Goal: Task Accomplishment & Management: Use online tool/utility

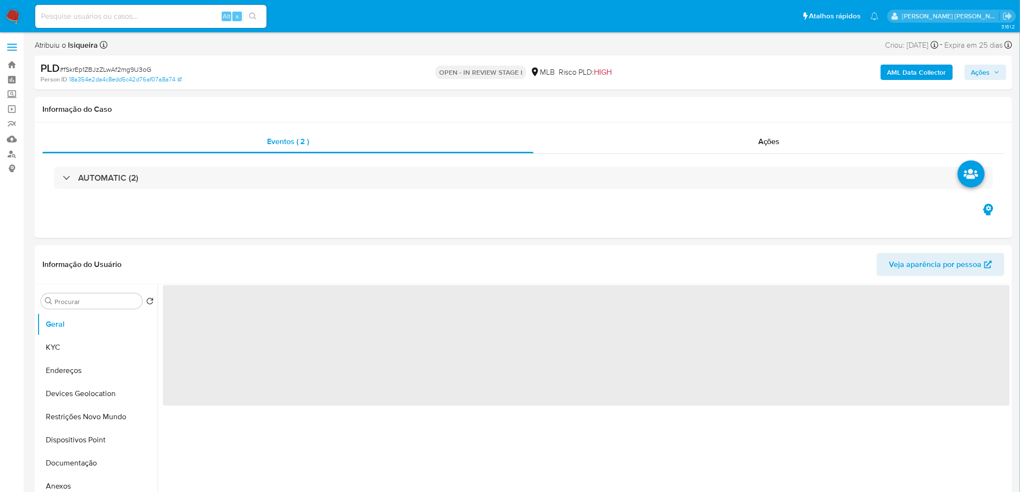
select select "10"
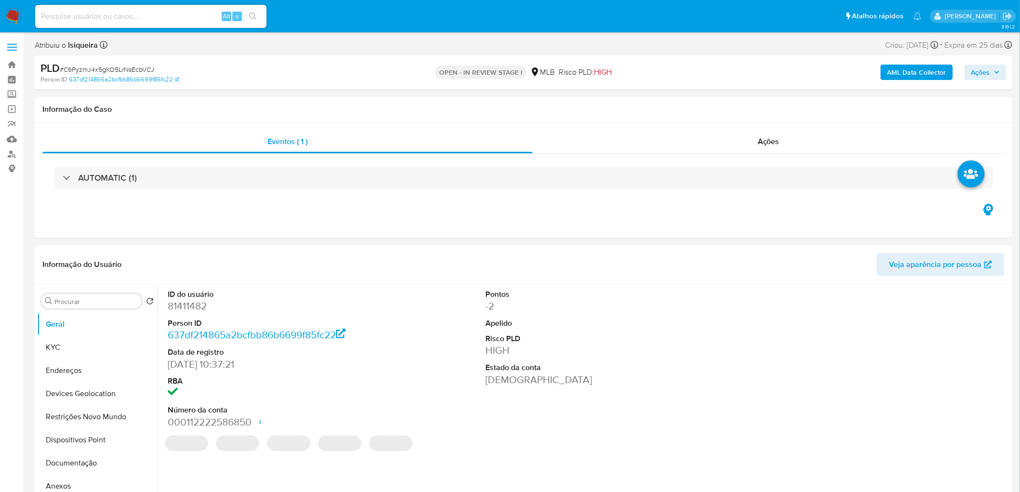
select select "10"
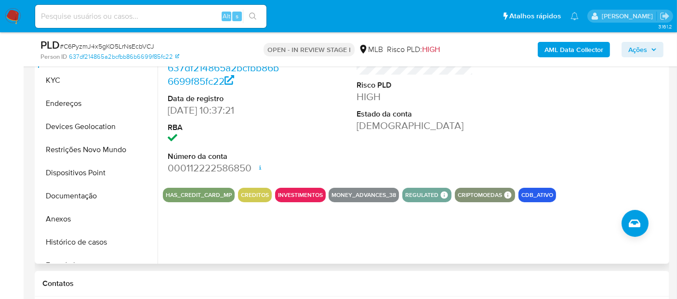
scroll to position [214, 0]
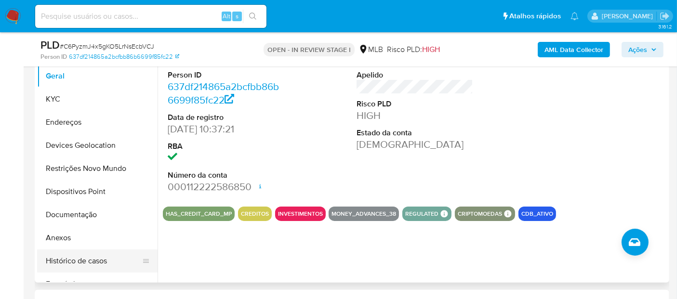
click at [92, 259] on button "Histórico de casos" at bounding box center [93, 261] width 113 height 23
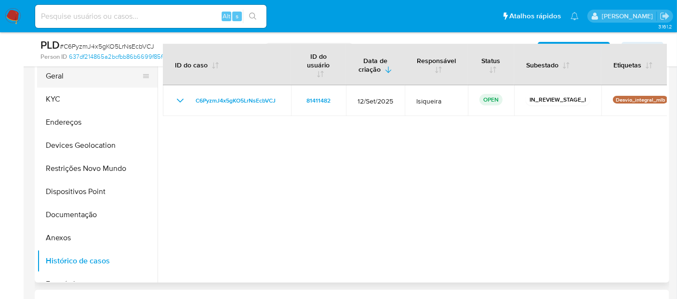
click at [107, 80] on button "Geral" at bounding box center [93, 76] width 113 height 23
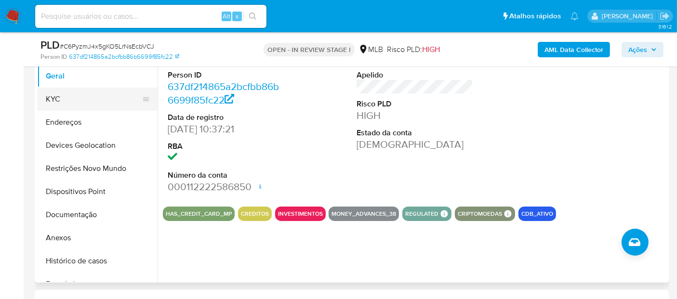
click at [99, 99] on button "KYC" at bounding box center [93, 99] width 113 height 23
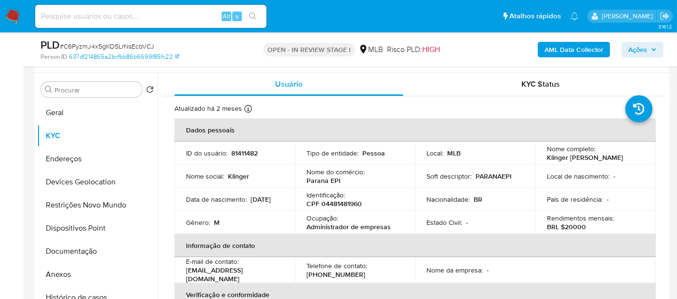
scroll to position [161, 0]
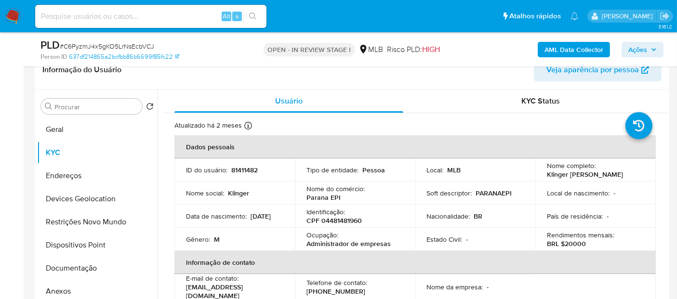
click at [347, 247] on p "Administrador de empresas" at bounding box center [349, 244] width 84 height 9
click at [369, 251] on th "Informação de contato" at bounding box center [415, 262] width 482 height 23
drag, startPoint x: 398, startPoint y: 244, endPoint x: 305, endPoint y: 245, distance: 92.6
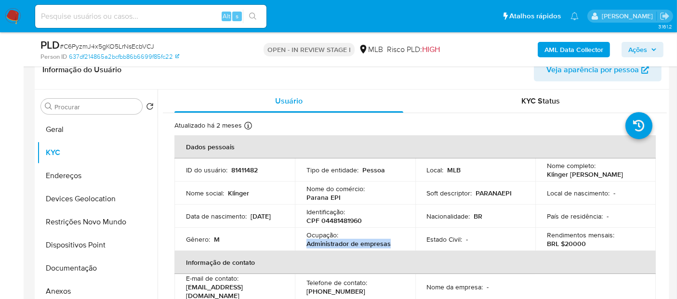
click at [307, 245] on div "Ocupação : Administrador de empresas" at bounding box center [355, 239] width 97 height 17
copy p "Administrador de empresas"
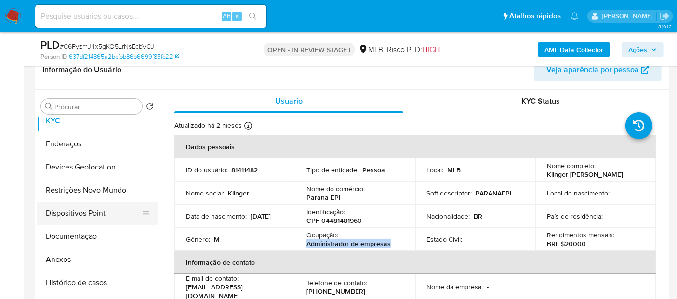
scroll to position [54, 0]
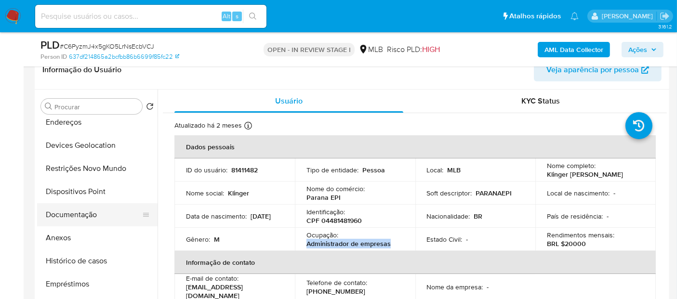
click at [83, 219] on button "Documentação" at bounding box center [93, 214] width 113 height 23
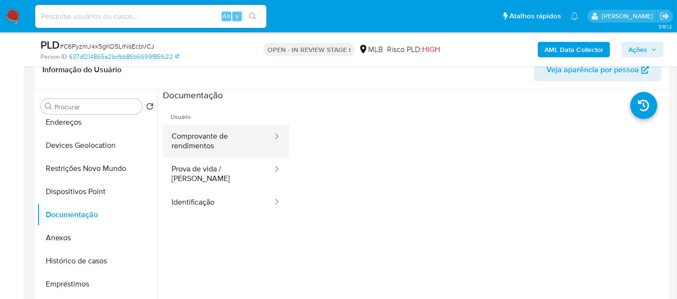
click at [239, 143] on button "Comprovante de rendimentos" at bounding box center [218, 141] width 111 height 33
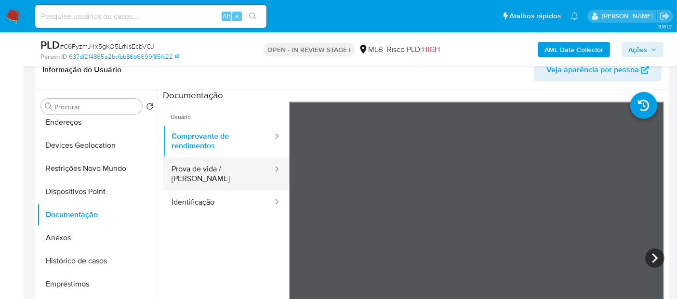
click at [224, 170] on button "Prova de vida / Selfie" at bounding box center [218, 174] width 111 height 33
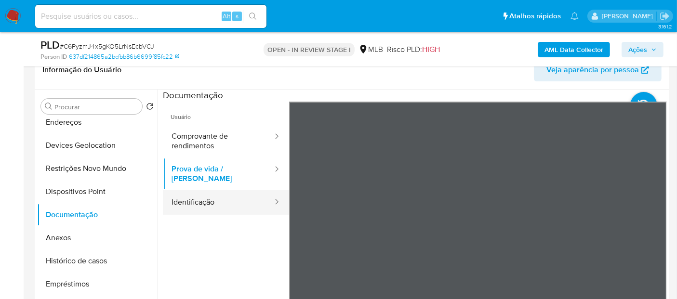
click at [233, 190] on button "Identificação" at bounding box center [218, 202] width 111 height 25
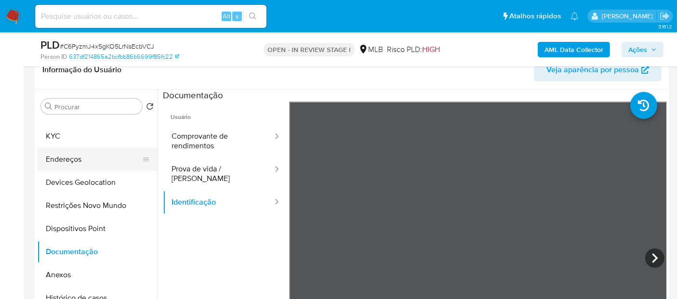
scroll to position [0, 0]
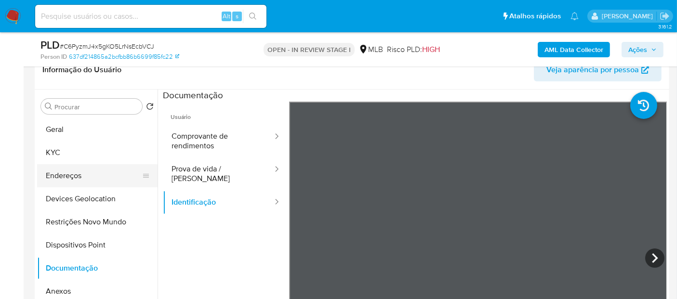
click at [102, 133] on button "Geral" at bounding box center [97, 129] width 121 height 23
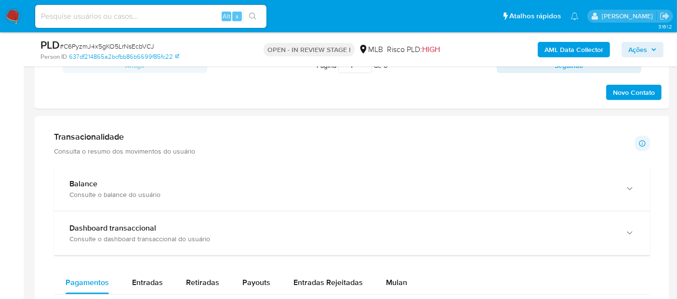
scroll to position [598, 0]
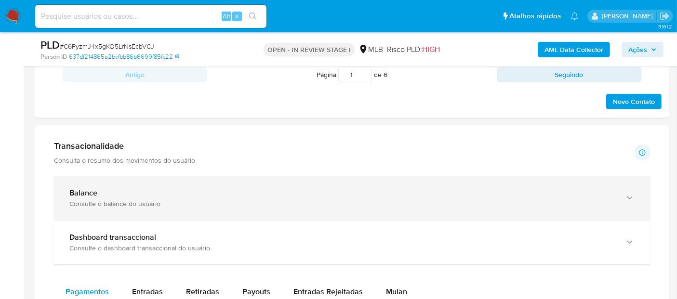
click at [134, 192] on div "Balance" at bounding box center [342, 193] width 546 height 10
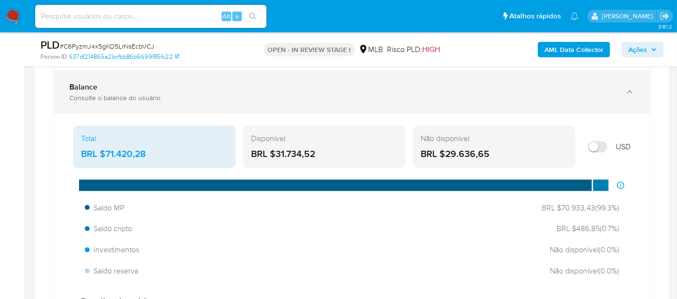
scroll to position [705, 0]
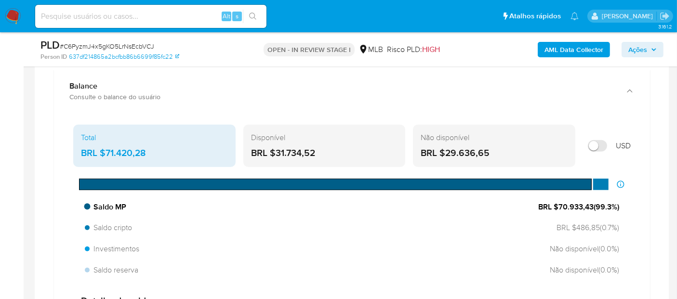
drag, startPoint x: 591, startPoint y: 206, endPoint x: 556, endPoint y: 206, distance: 34.7
click at [556, 206] on span "BRL $70.933,43 ( 99.3 %)" at bounding box center [578, 207] width 81 height 11
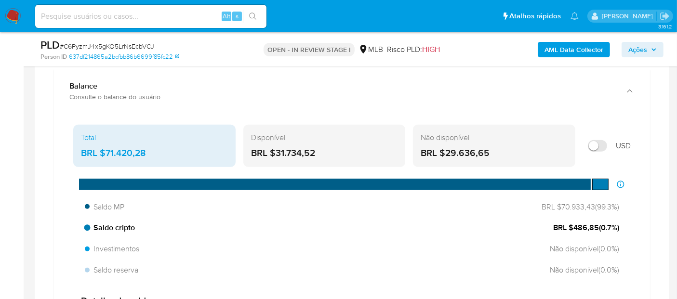
drag, startPoint x: 595, startPoint y: 228, endPoint x: 573, endPoint y: 227, distance: 22.2
click at [573, 227] on span "BRL $486,85 ( 0.7 %)" at bounding box center [586, 228] width 66 height 11
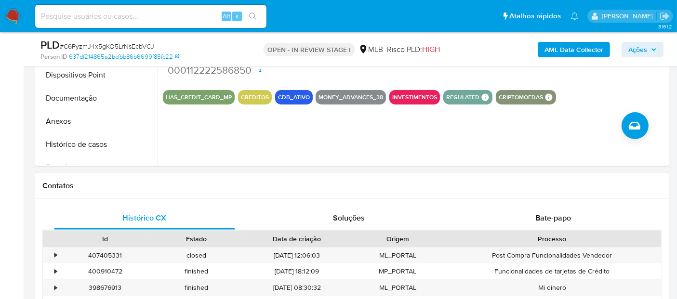
scroll to position [330, 0]
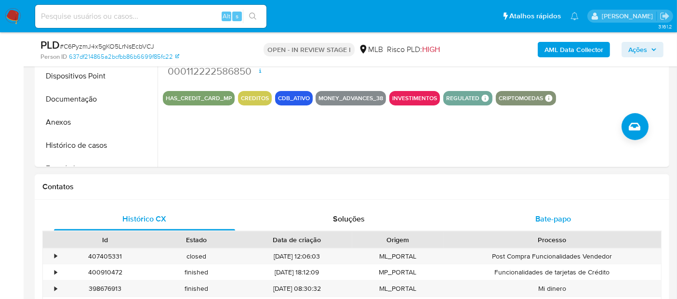
click at [536, 222] on span "Bate-papo" at bounding box center [554, 219] width 36 height 11
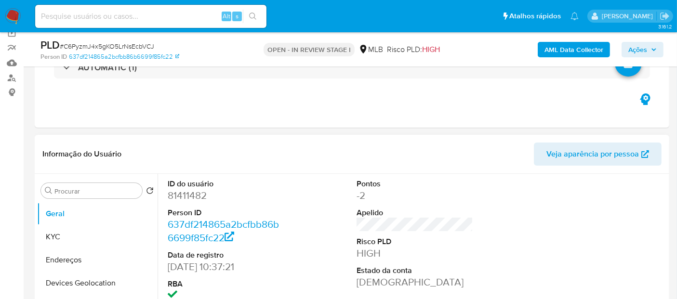
scroll to position [62, 0]
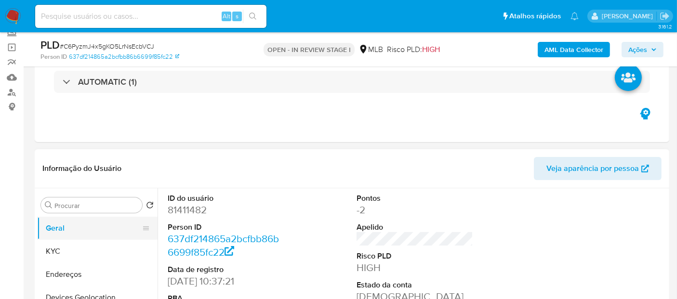
click at [98, 229] on button "Geral" at bounding box center [93, 228] width 113 height 23
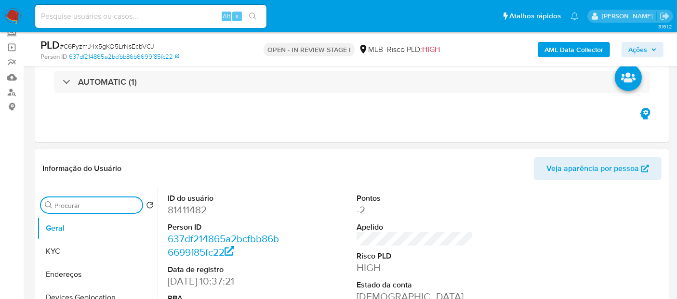
click at [95, 207] on input "Procurar" at bounding box center [96, 205] width 84 height 9
type input "ite"
click at [80, 255] on button "Items" at bounding box center [93, 251] width 113 height 23
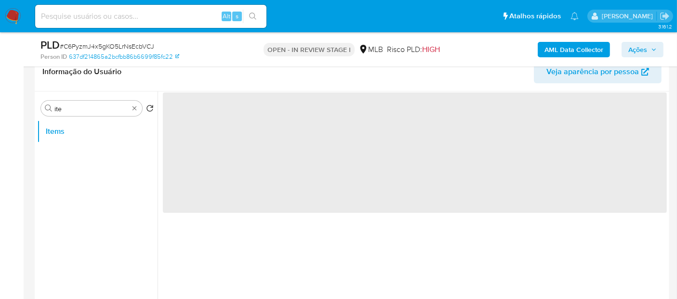
scroll to position [169, 0]
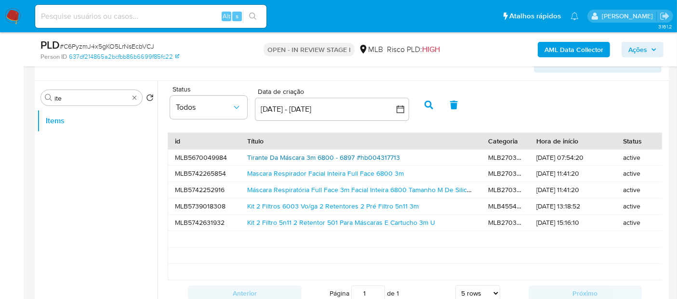
click at [351, 154] on link "Tirante Da Máscara 3m 6800 - 6897 #hb004317713" at bounding box center [323, 158] width 153 height 10
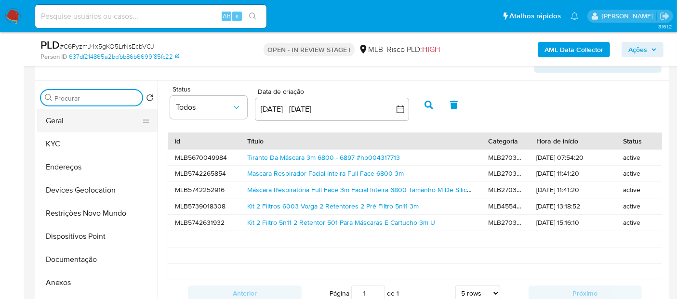
click at [106, 122] on button "Geral" at bounding box center [93, 120] width 113 height 23
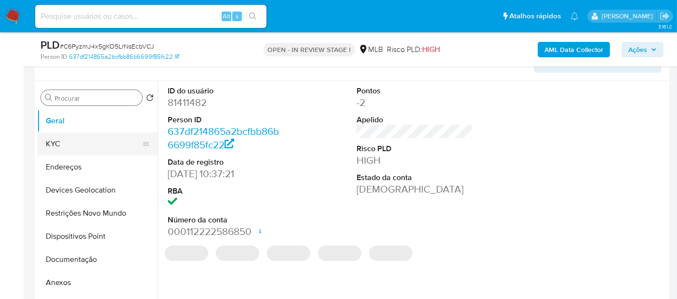
click at [90, 151] on button "KYC" at bounding box center [93, 144] width 113 height 23
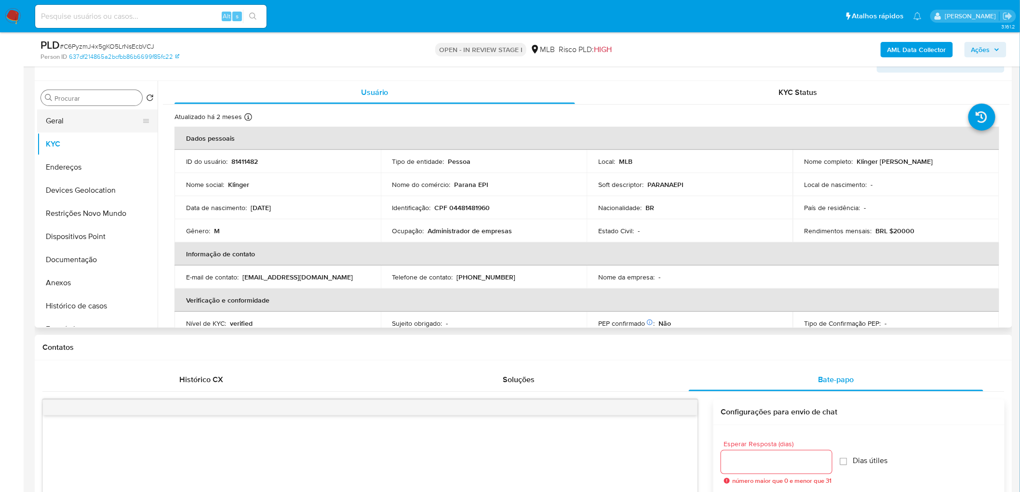
click at [85, 121] on button "Geral" at bounding box center [93, 120] width 113 height 23
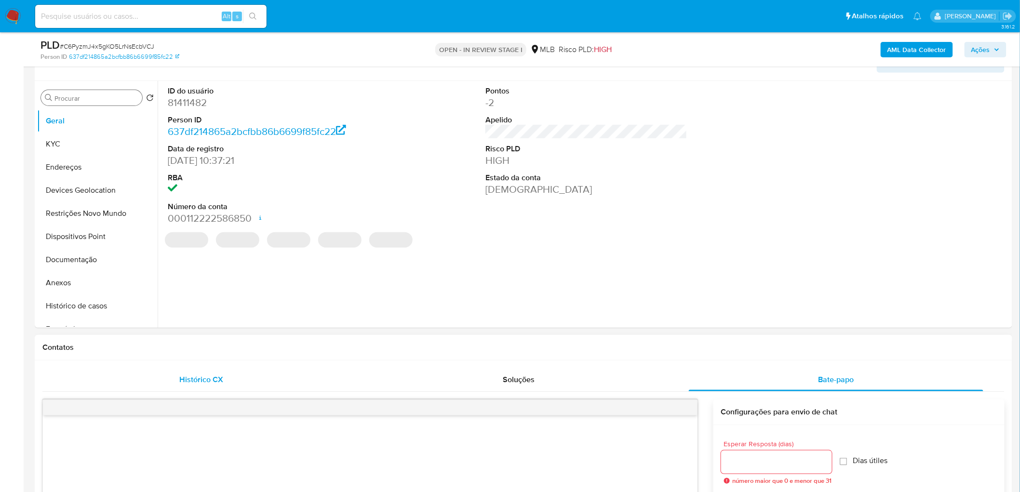
click at [219, 386] on div "Histórico CX" at bounding box center [201, 379] width 295 height 23
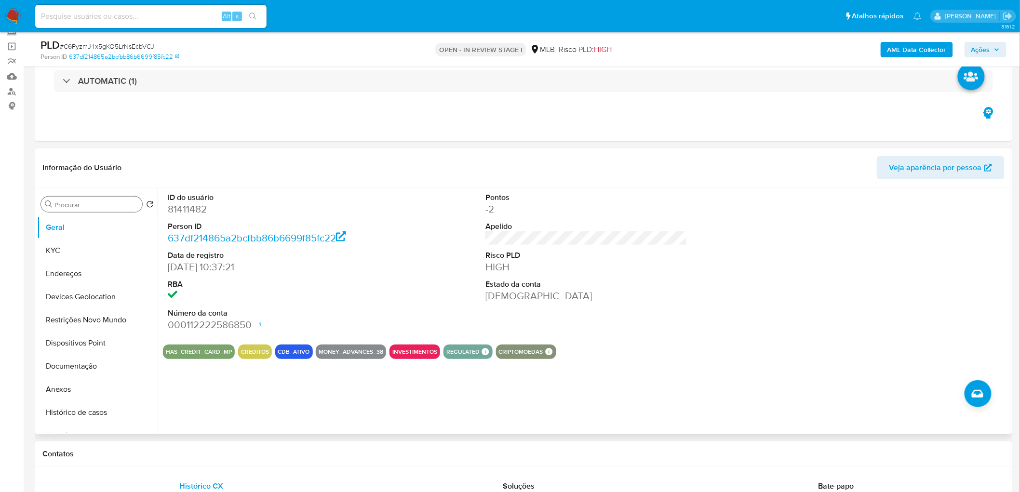
scroll to position [62, 0]
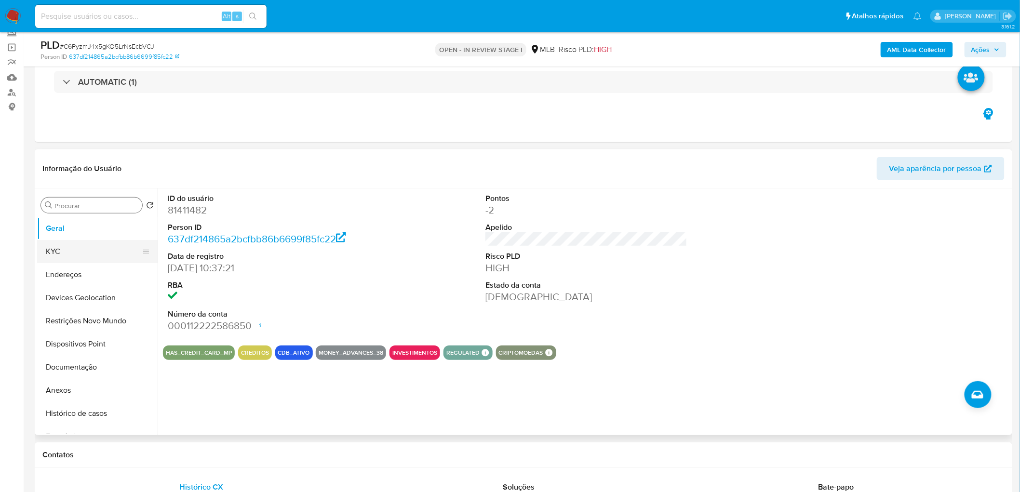
click at [84, 243] on button "KYC" at bounding box center [93, 251] width 113 height 23
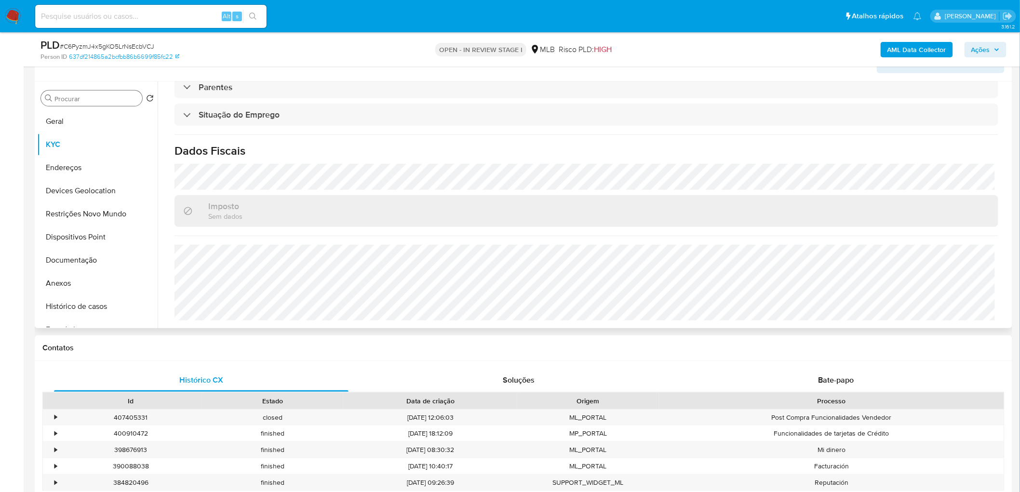
scroll to position [169, 0]
click at [86, 169] on button "Endereços" at bounding box center [93, 167] width 113 height 23
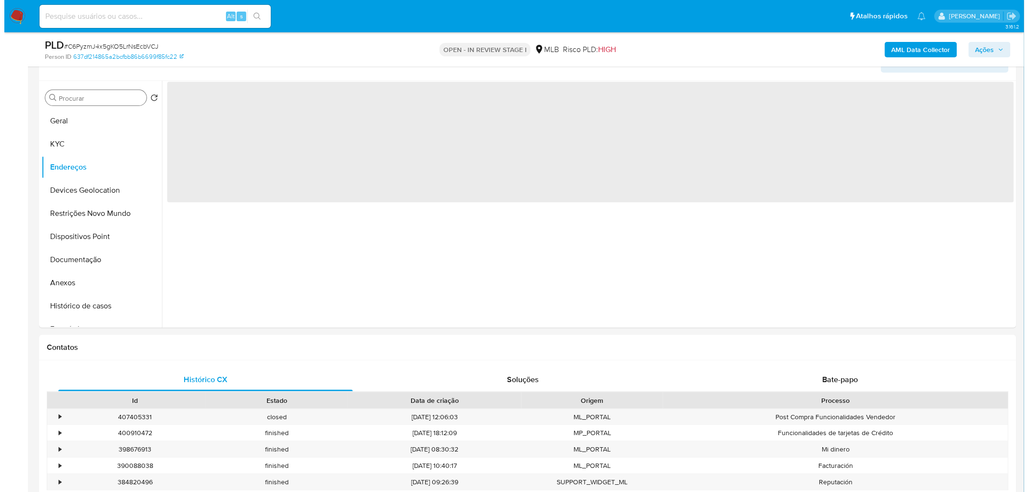
scroll to position [0, 0]
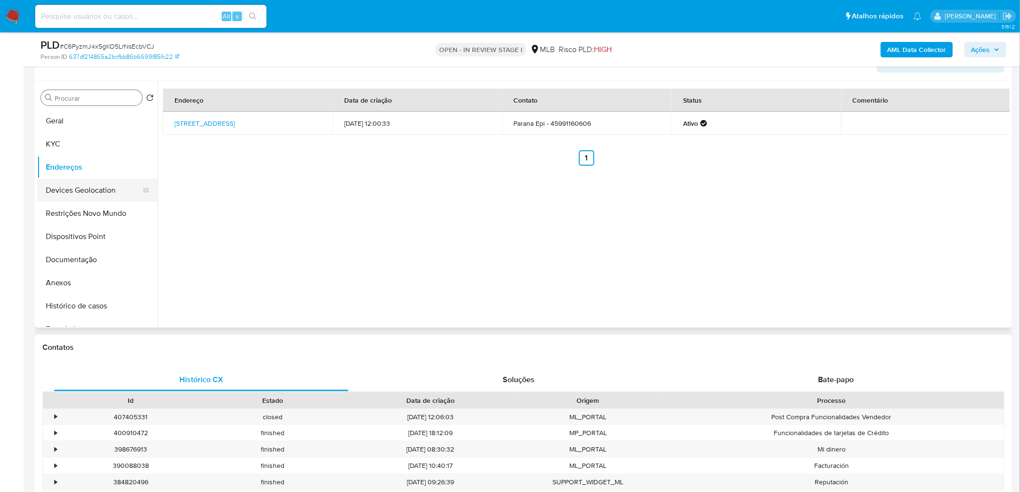
click at [101, 194] on button "Devices Geolocation" at bounding box center [93, 190] width 113 height 23
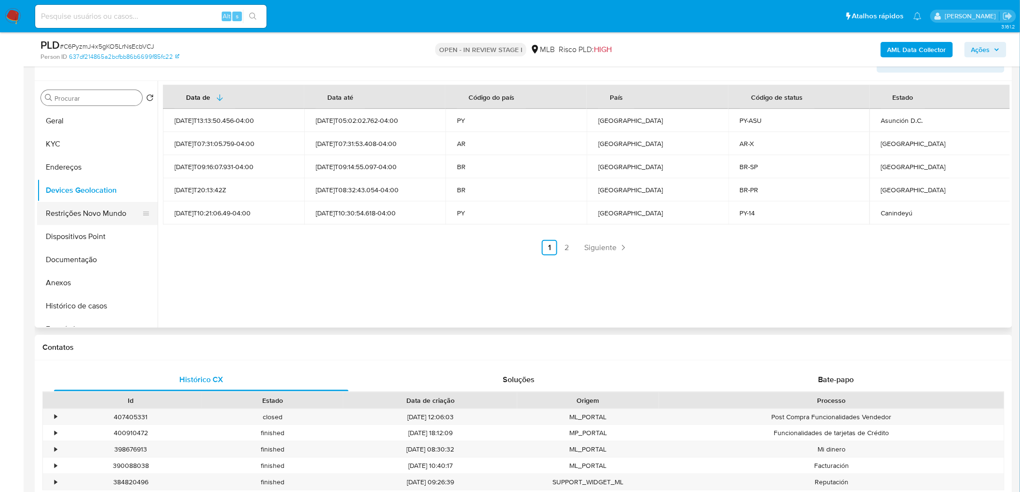
click at [104, 210] on button "Restrições Novo Mundo" at bounding box center [93, 213] width 113 height 23
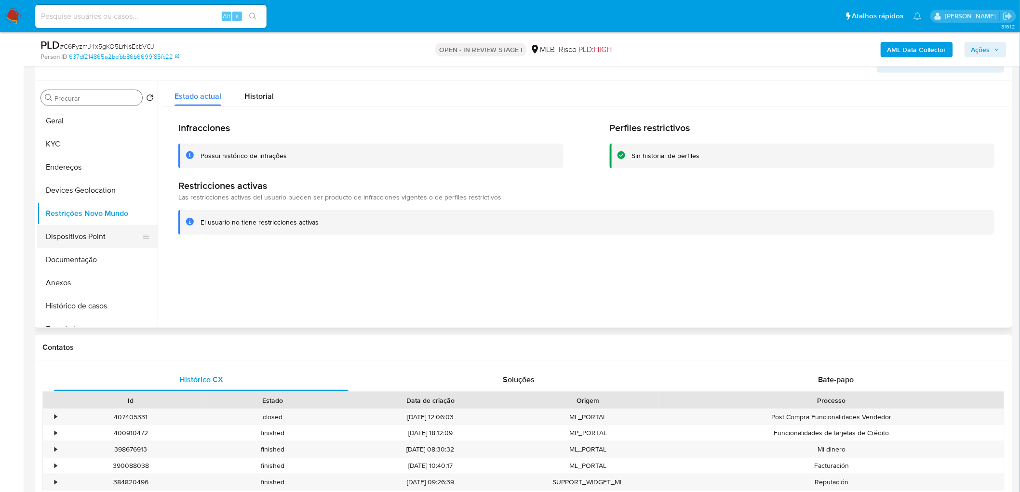
click at [58, 234] on button "Dispositivos Point" at bounding box center [93, 236] width 113 height 23
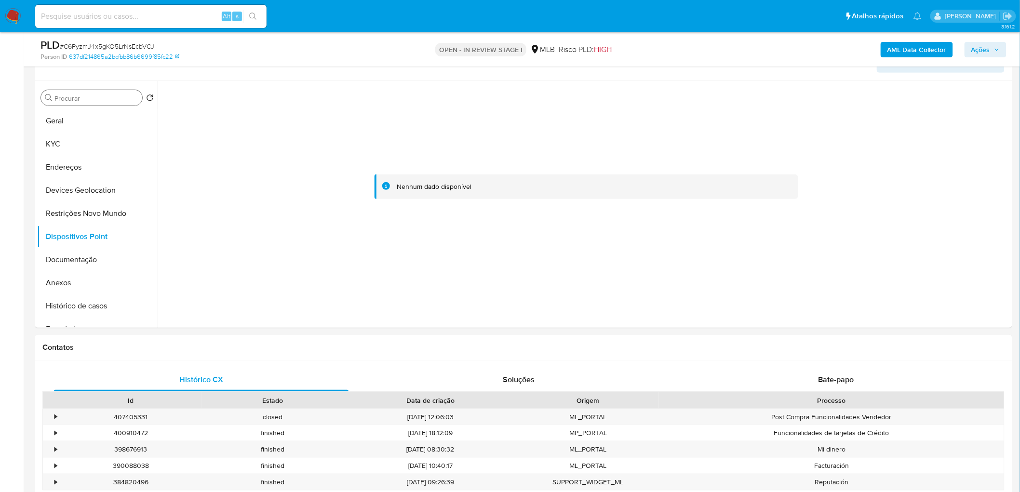
click at [900, 49] on b "AML Data Collector" at bounding box center [916, 49] width 59 height 15
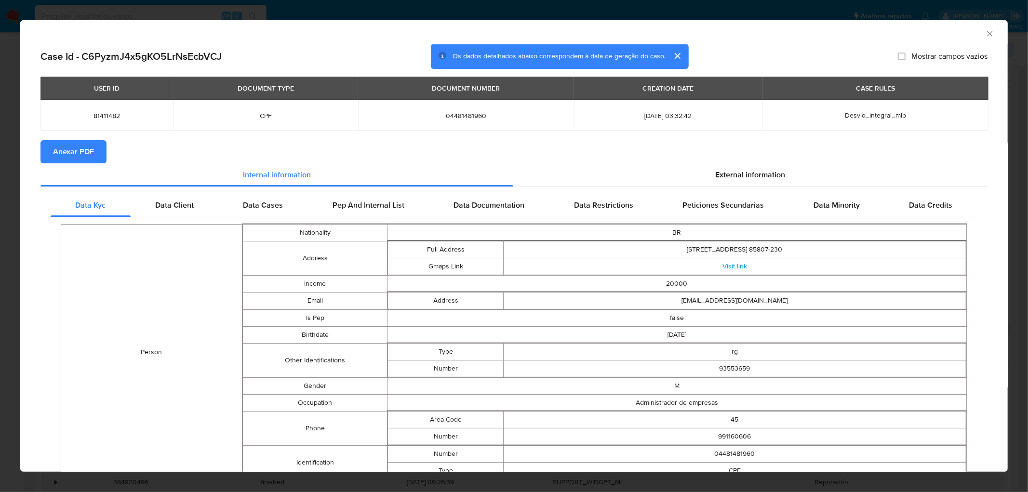
click at [87, 148] on span "Anexar PDF" at bounding box center [73, 151] width 41 height 21
click at [985, 31] on icon "Fechar a janela" at bounding box center [990, 34] width 10 height 10
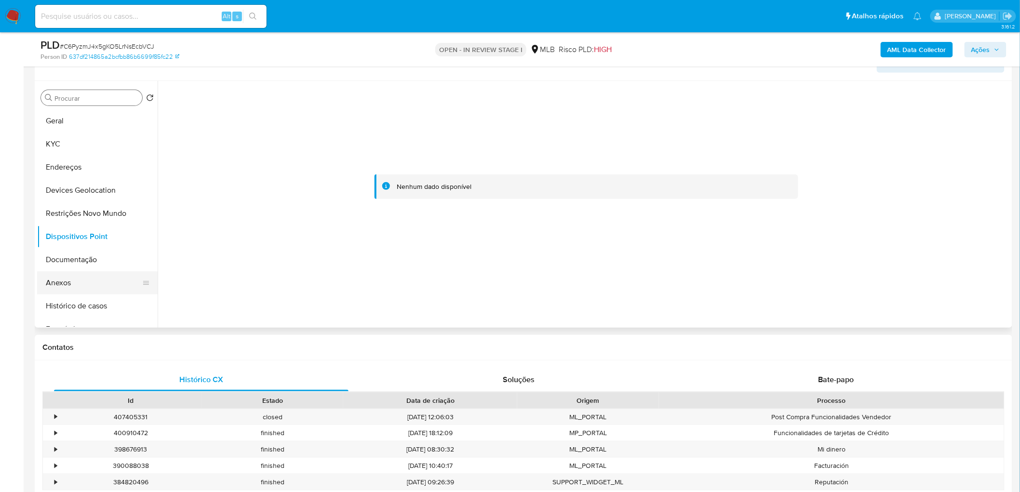
click at [80, 277] on button "Anexos" at bounding box center [93, 282] width 113 height 23
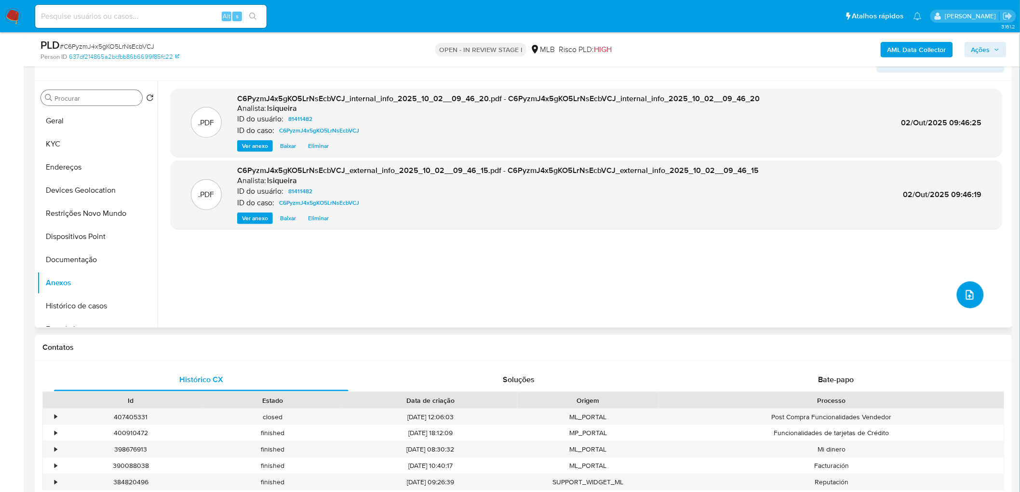
click at [970, 292] on icon "upload-file" at bounding box center [970, 295] width 12 height 12
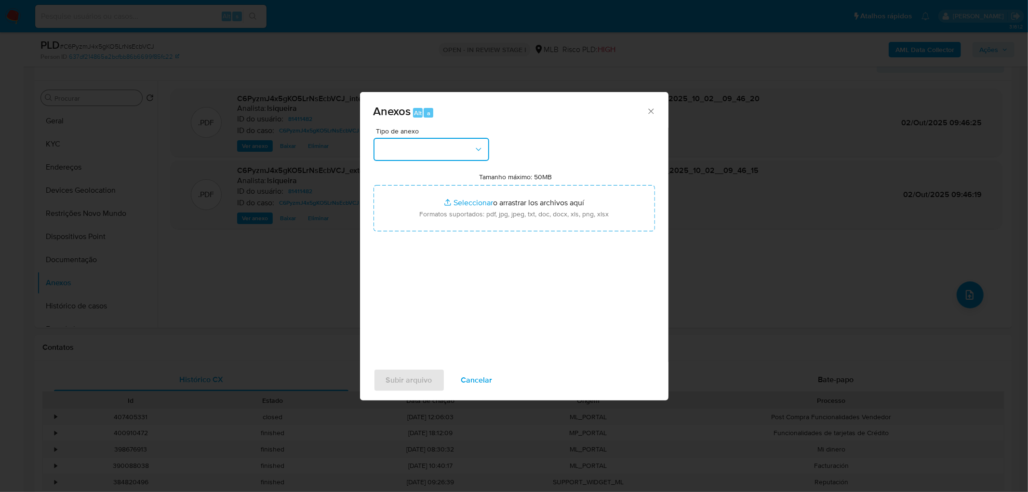
click at [462, 150] on button "button" at bounding box center [432, 149] width 116 height 23
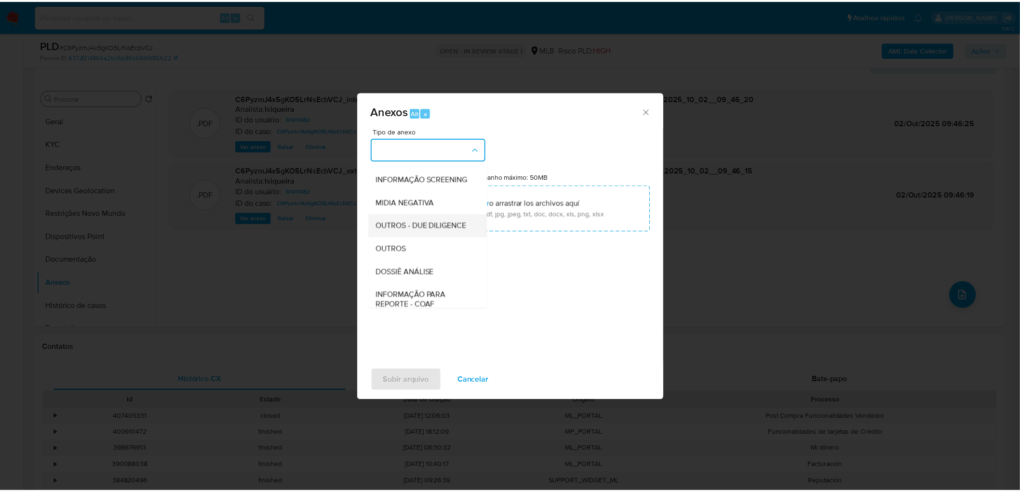
scroll to position [107, 0]
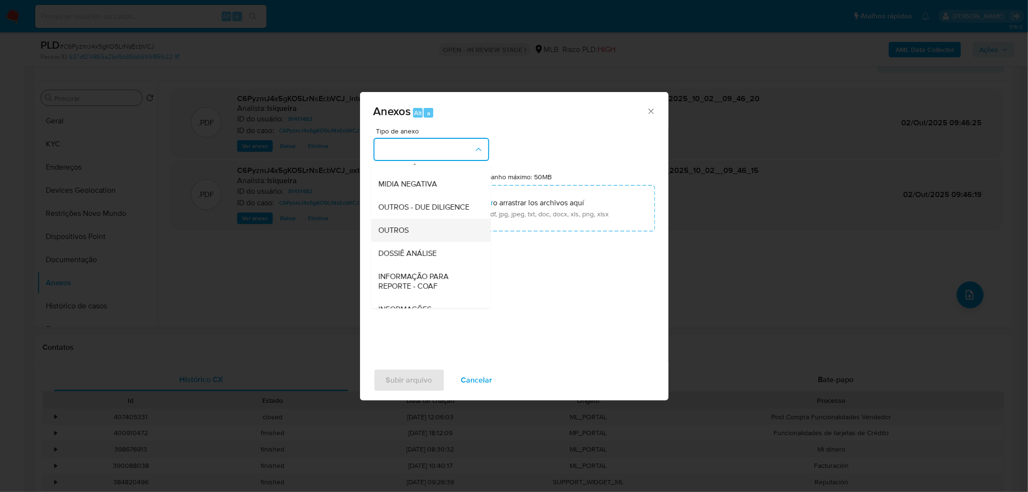
click at [403, 235] on span "OUTROS" at bounding box center [394, 231] width 30 height 10
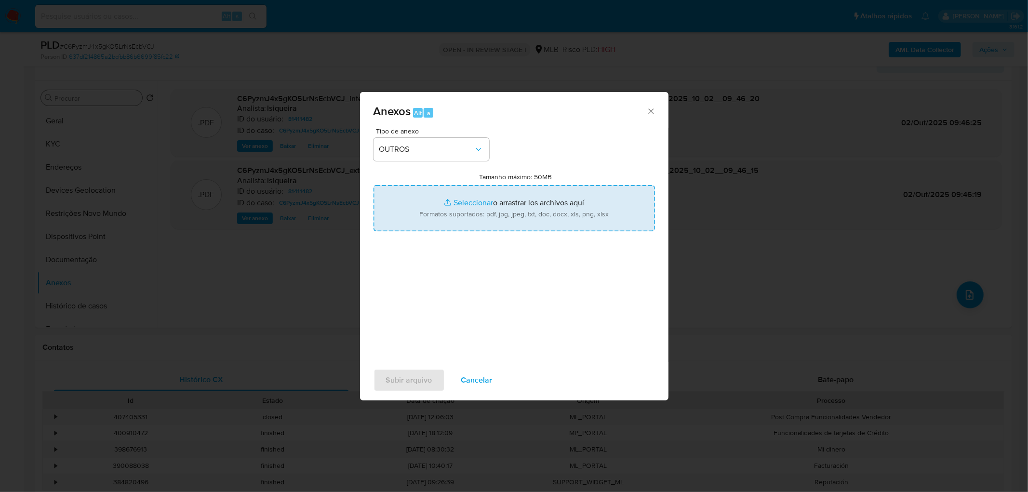
click at [429, 219] on input "Tamanho máximo: 50MB Seleccionar archivos" at bounding box center [515, 208] width 282 height 46
type input "C:\fakepath\Mulan 81411482_2025_10_01_15_21_12.xlsx"
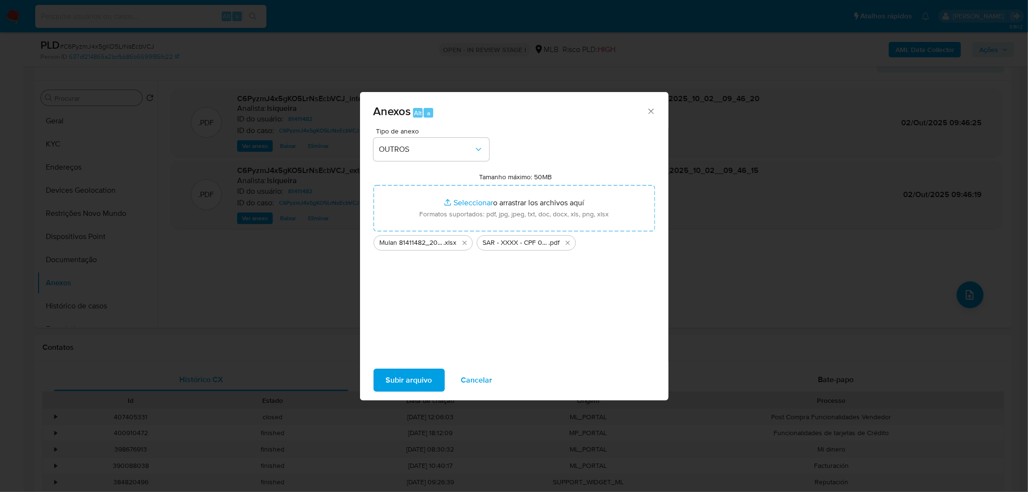
click at [410, 372] on span "Subir arquivo" at bounding box center [409, 380] width 46 height 21
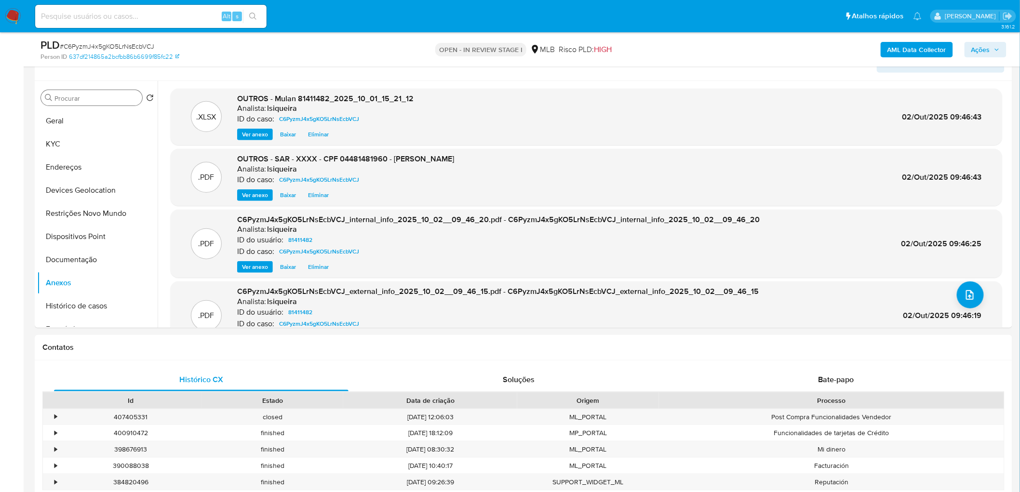
click at [985, 46] on span "Ações" at bounding box center [980, 49] width 19 height 15
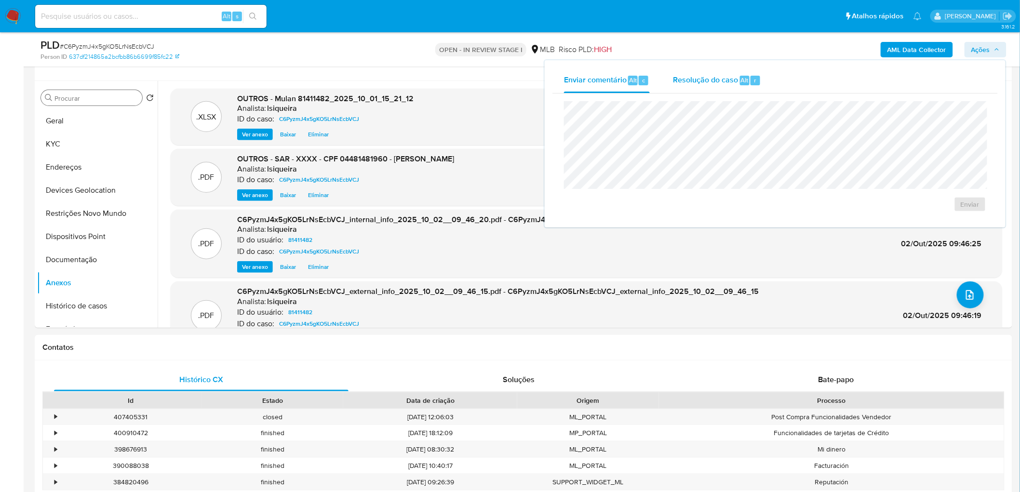
click at [699, 80] on span "Resolução do caso" at bounding box center [705, 79] width 65 height 11
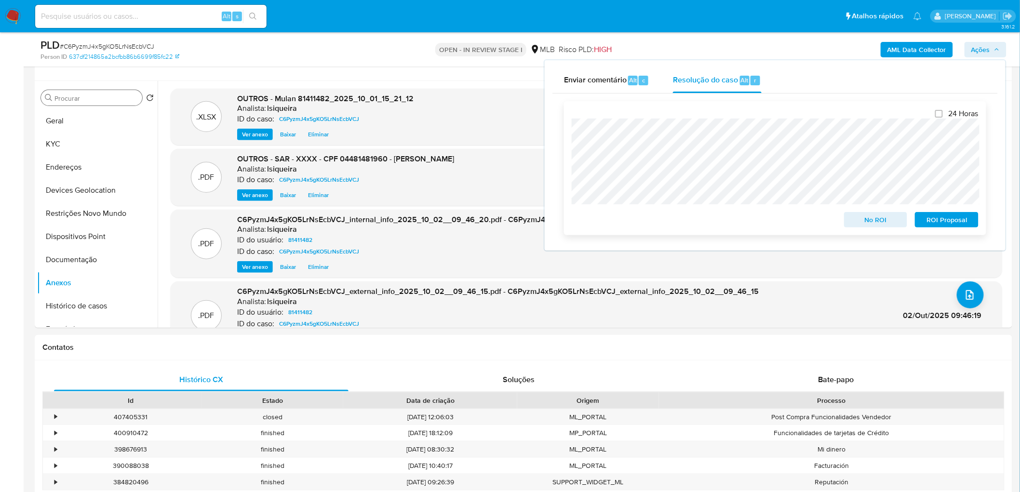
click at [955, 224] on span "ROI Proposal" at bounding box center [947, 219] width 50 height 13
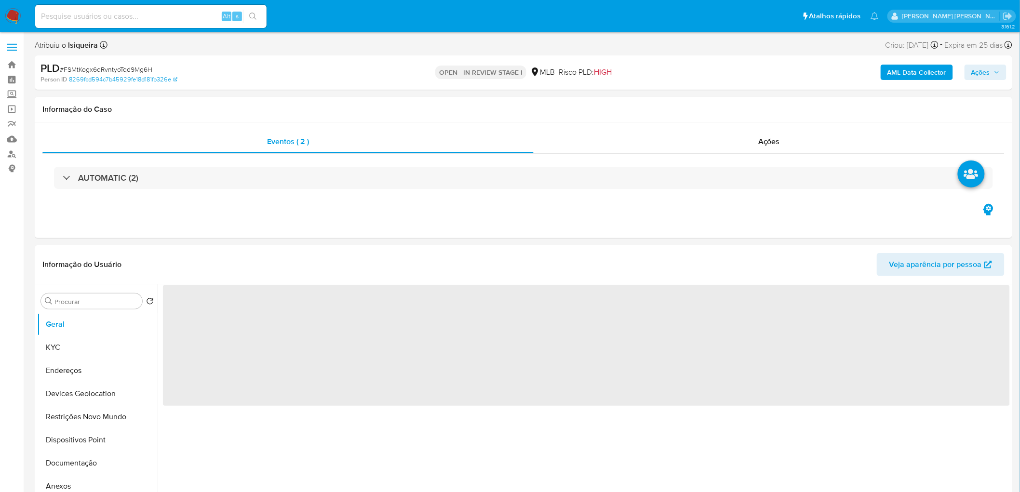
select select "10"
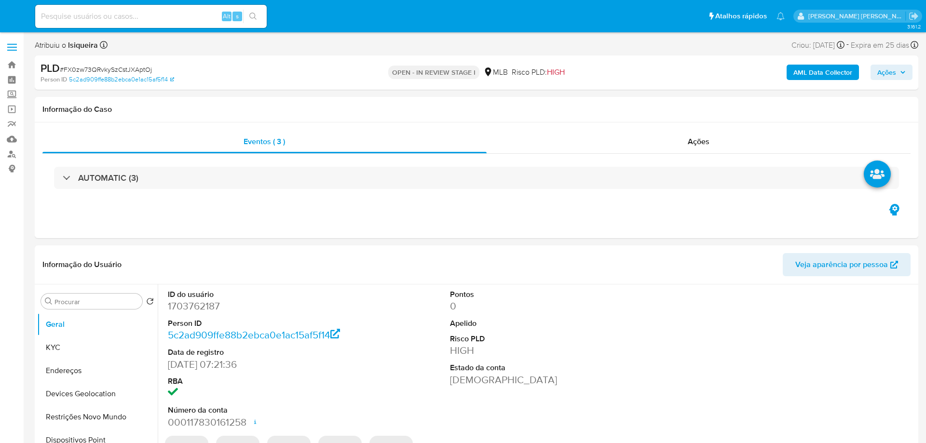
select select "10"
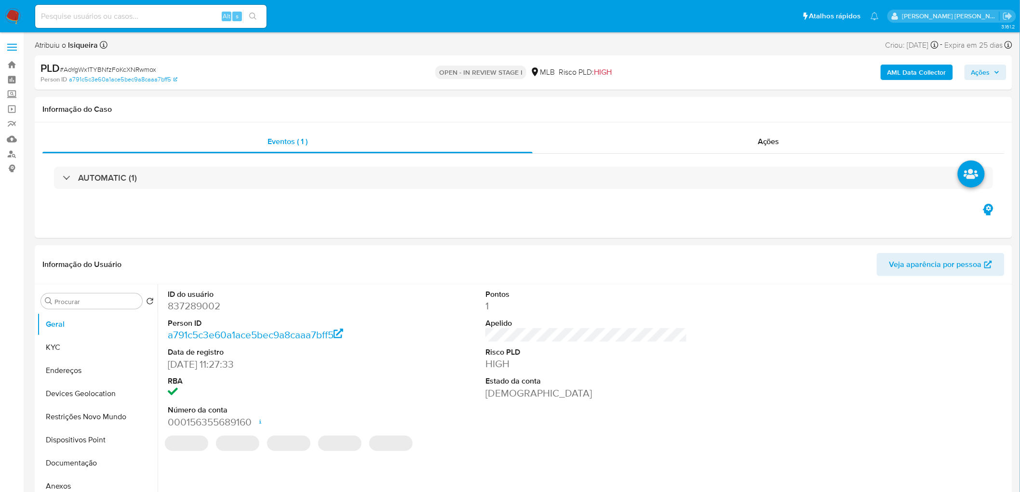
select select "10"
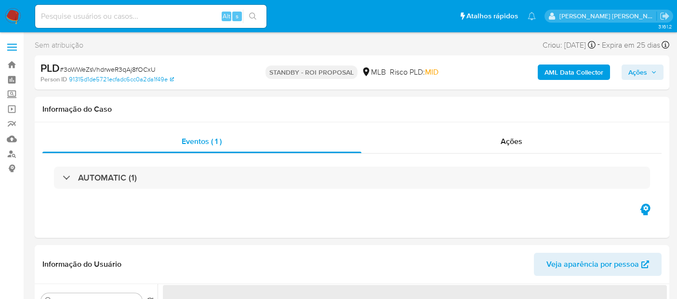
select select "10"
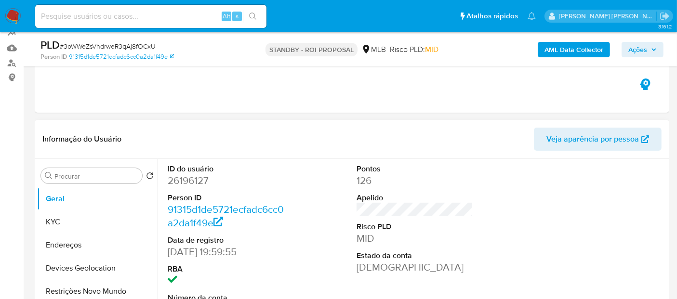
scroll to position [107, 0]
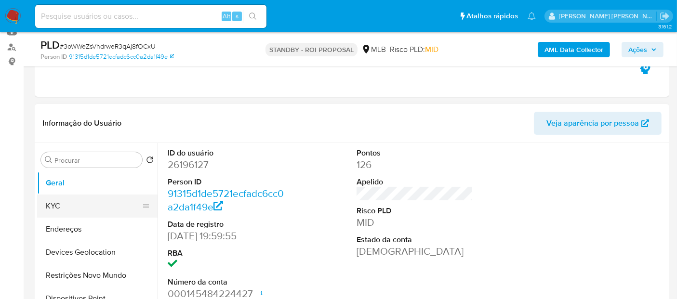
click at [63, 195] on button "KYC" at bounding box center [93, 206] width 113 height 23
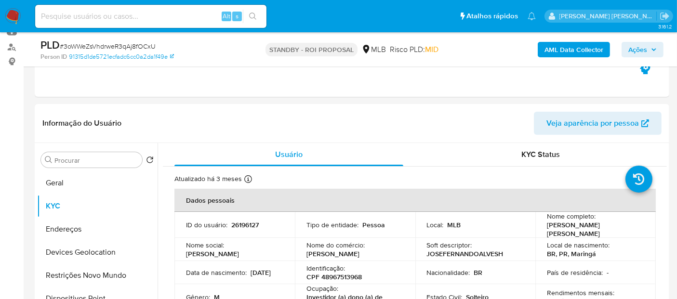
click at [11, 13] on img at bounding box center [13, 16] width 16 height 16
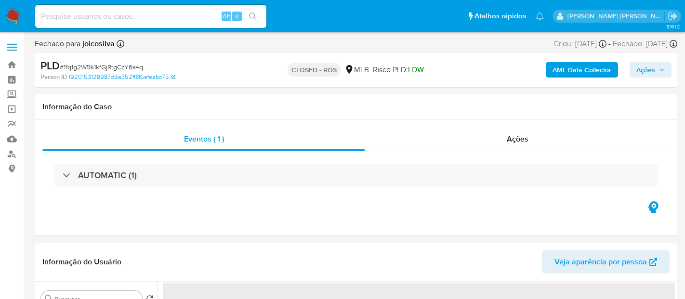
select select "10"
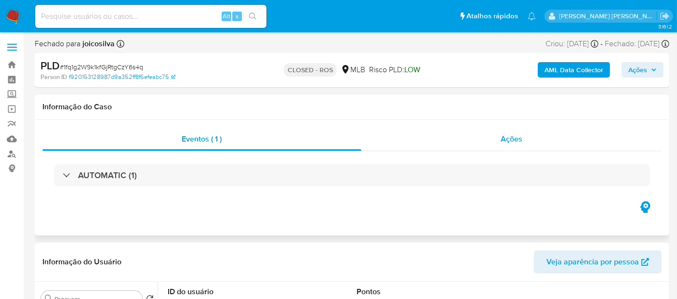
click at [475, 145] on div "Ações" at bounding box center [512, 139] width 301 height 23
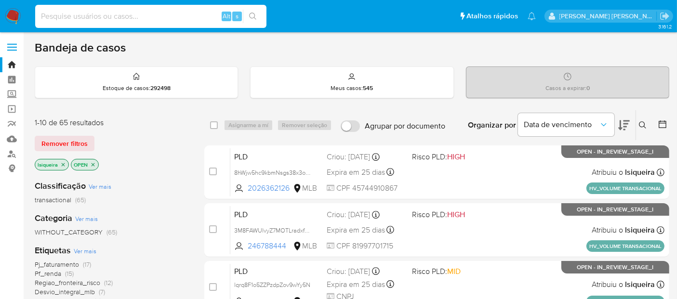
click at [107, 17] on input at bounding box center [150, 16] width 231 height 13
paste input "193578739"
type input "193578739"
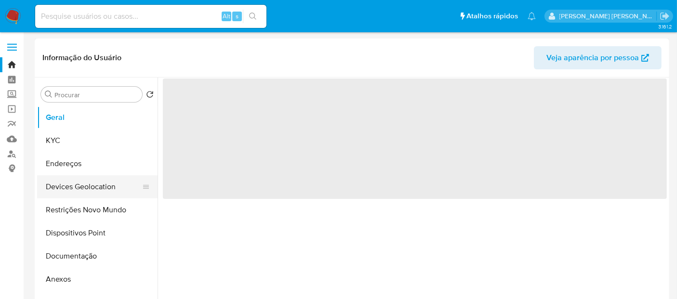
select select "10"
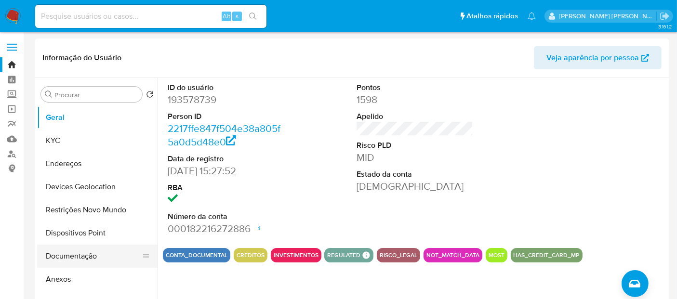
click at [76, 252] on button "Documentação" at bounding box center [93, 256] width 113 height 23
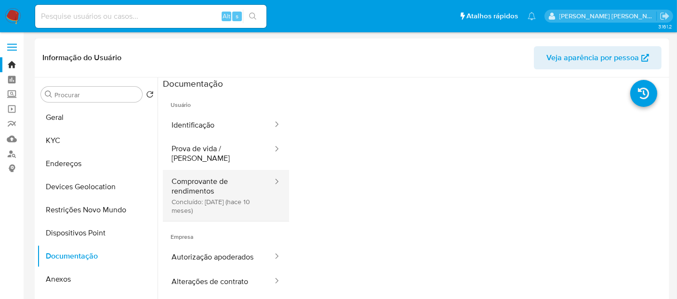
click at [199, 173] on button "Comprovante de rendimentos Concluído: [DATE] (hace 10 meses)" at bounding box center [218, 195] width 111 height 51
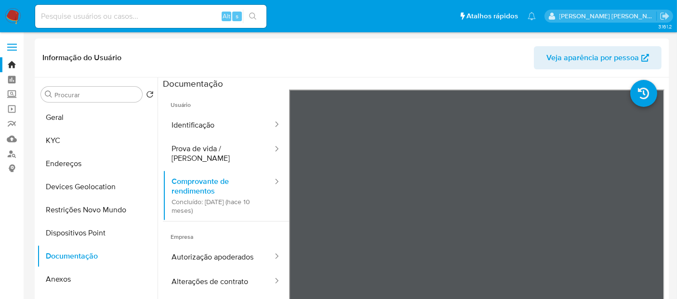
click at [9, 13] on img at bounding box center [13, 16] width 16 height 16
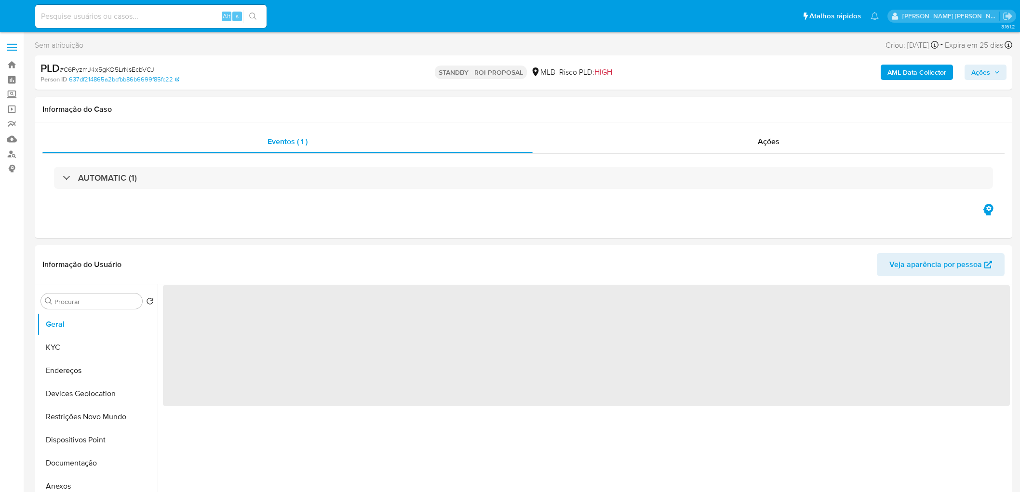
select select "10"
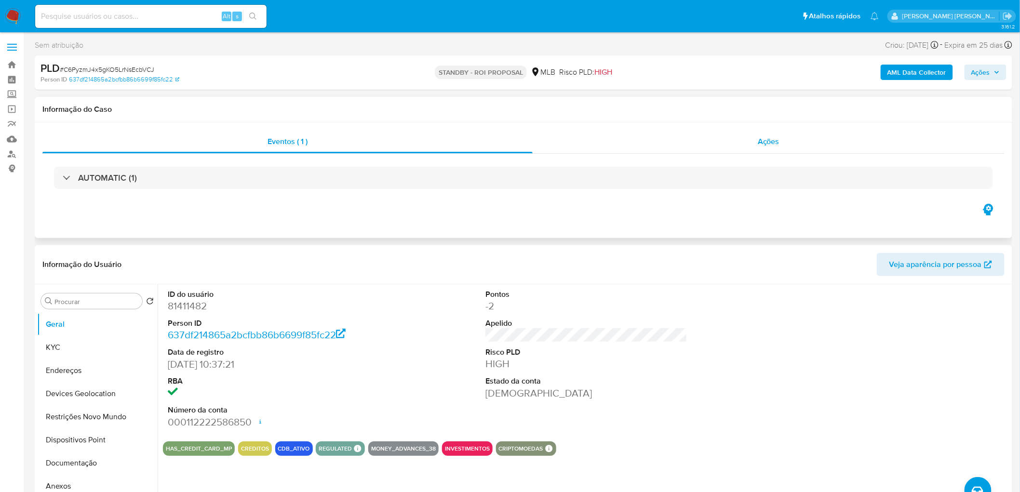
click at [776, 148] on div "Ações" at bounding box center [769, 141] width 472 height 23
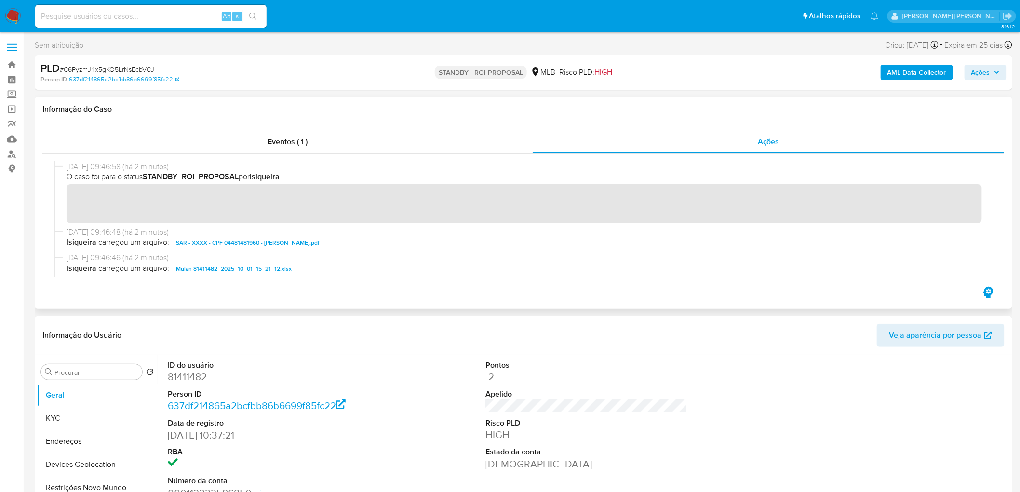
scroll to position [107, 0]
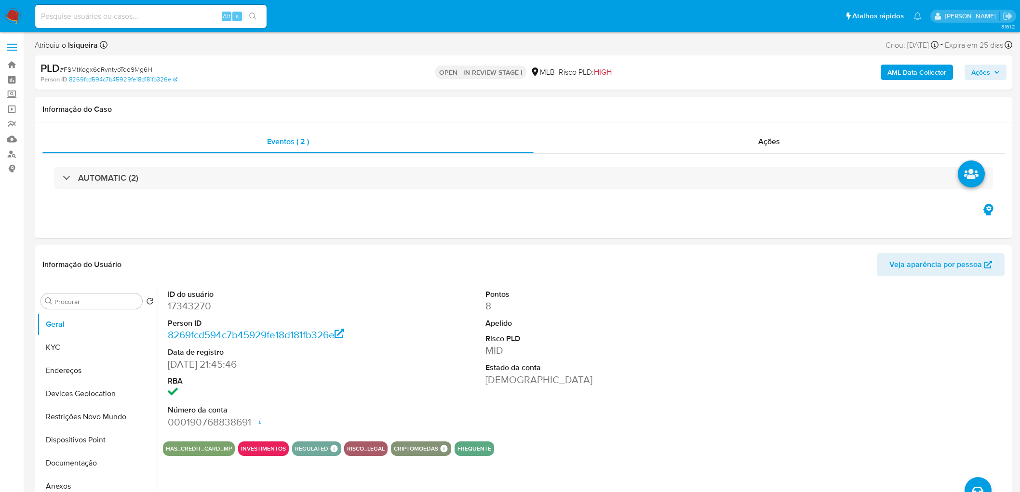
select select "10"
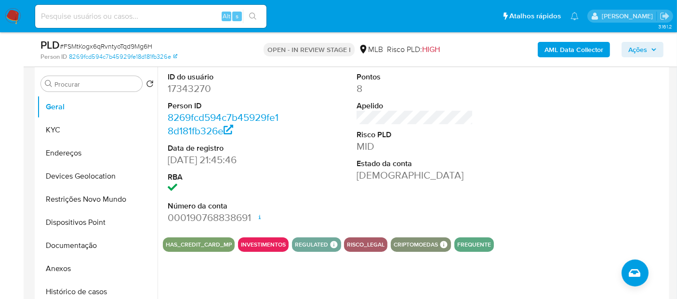
scroll to position [161, 0]
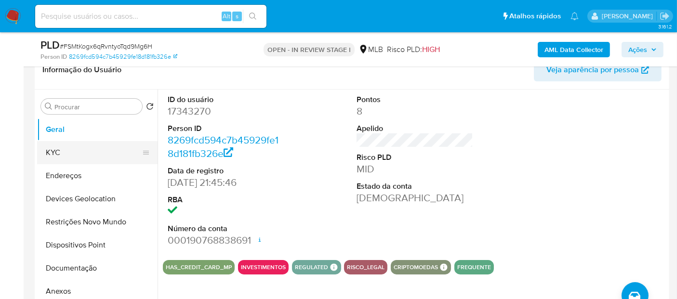
click at [68, 146] on button "KYC" at bounding box center [93, 152] width 113 height 23
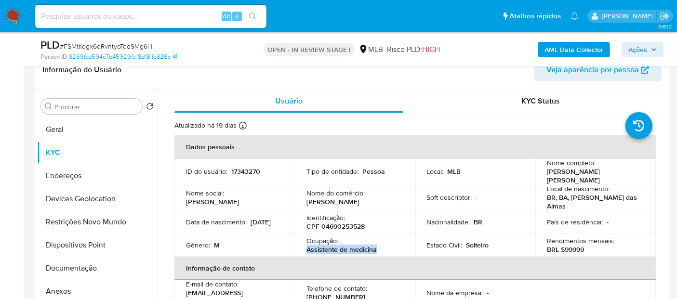
drag, startPoint x: 392, startPoint y: 249, endPoint x: 305, endPoint y: 248, distance: 87.3
click at [307, 247] on div "Ocupação : Assistente de medicina" at bounding box center [355, 245] width 97 height 17
copy p "Assistente de medicina"
click at [86, 269] on button "Documentação" at bounding box center [93, 268] width 113 height 23
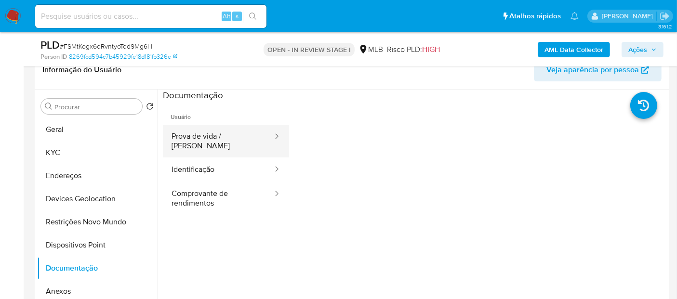
click at [209, 142] on button "Prova de vida / [PERSON_NAME]" at bounding box center [218, 141] width 111 height 33
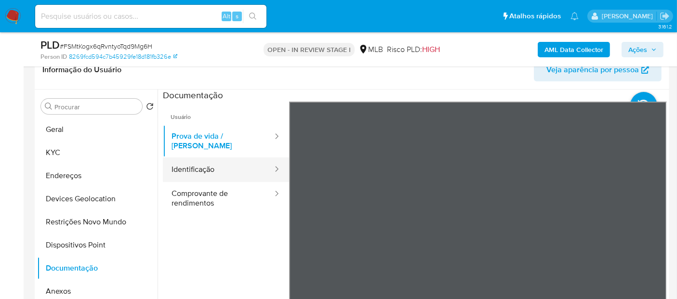
click at [228, 163] on button "Identificação" at bounding box center [218, 170] width 111 height 25
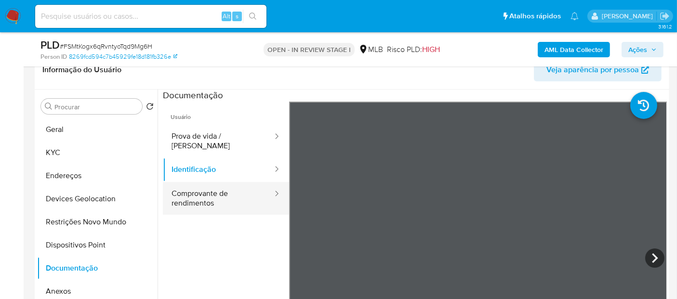
click at [185, 193] on button "Comprovante de rendimentos" at bounding box center [218, 198] width 111 height 33
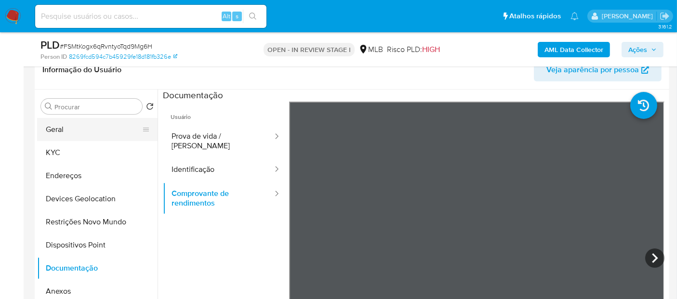
click at [89, 128] on button "Geral" at bounding box center [93, 129] width 113 height 23
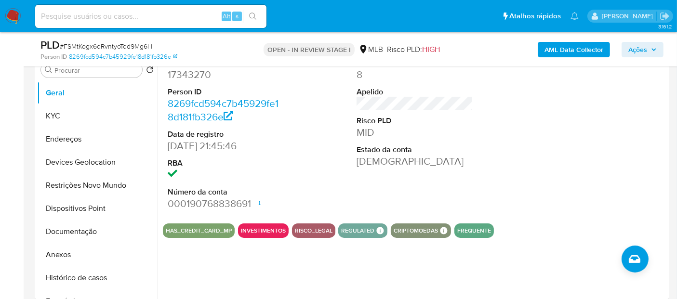
scroll to position [214, 0]
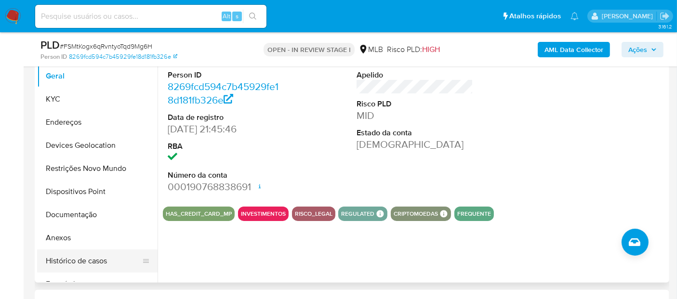
click at [85, 254] on button "Histórico de casos" at bounding box center [93, 261] width 113 height 23
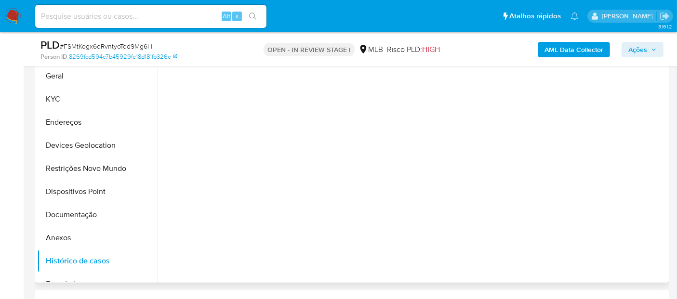
scroll to position [107, 0]
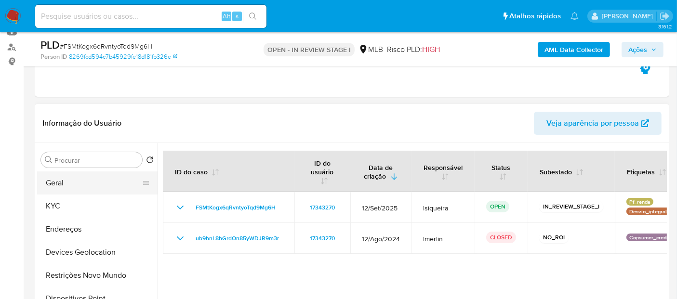
click at [73, 189] on button "Geral" at bounding box center [93, 183] width 113 height 23
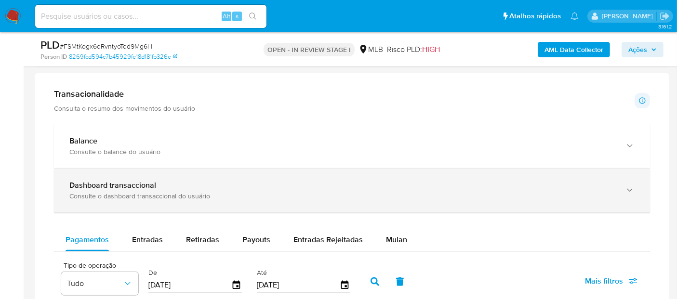
scroll to position [643, 0]
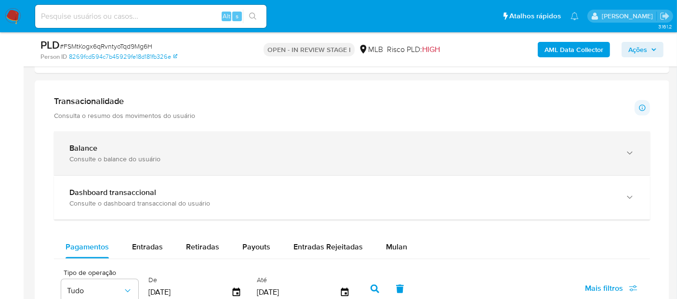
click at [207, 159] on div "Consulte o balance do usuário" at bounding box center [342, 159] width 546 height 9
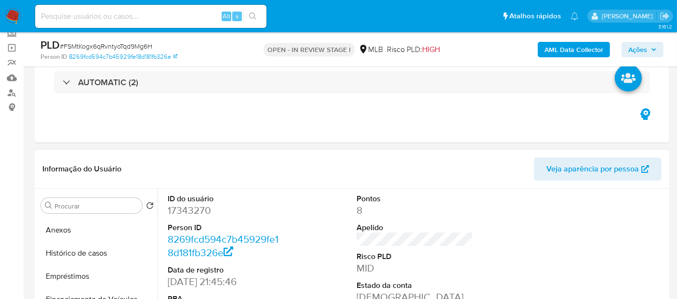
scroll to position [107, 0]
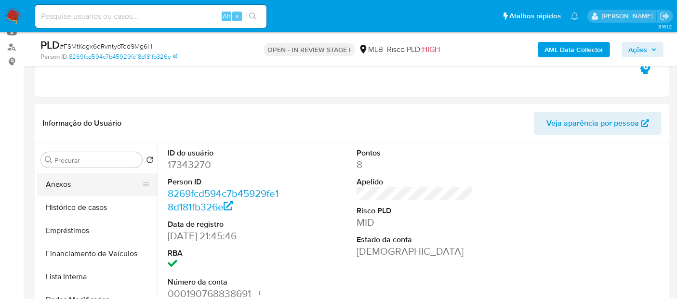
click at [73, 189] on button "Anexos" at bounding box center [93, 184] width 113 height 23
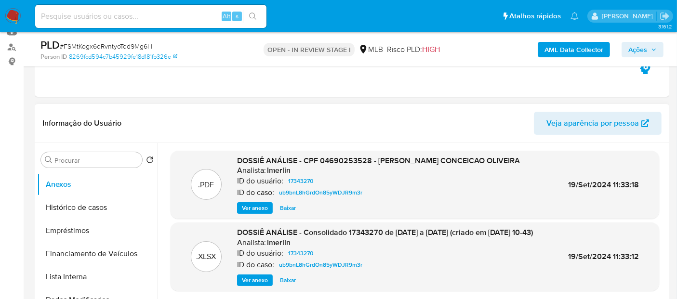
click at [250, 213] on span "Ver anexo" at bounding box center [255, 208] width 26 height 10
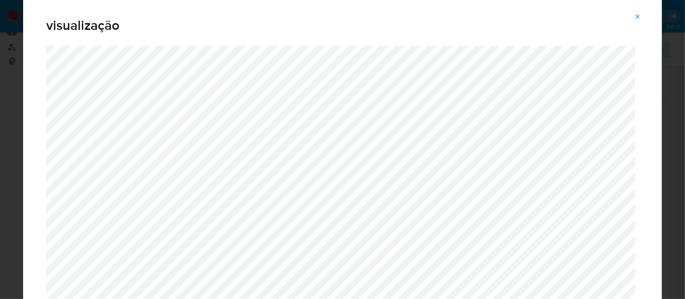
click at [632, 18] on button "Attachment preview" at bounding box center [638, 16] width 21 height 15
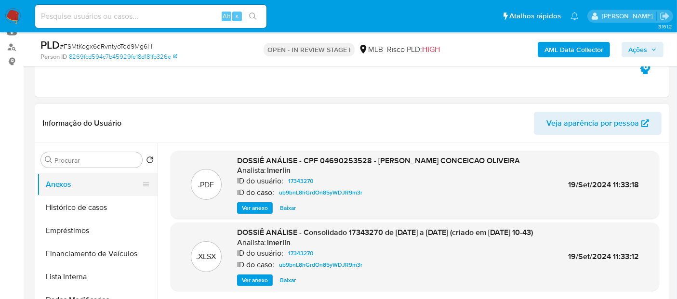
scroll to position [0, 0]
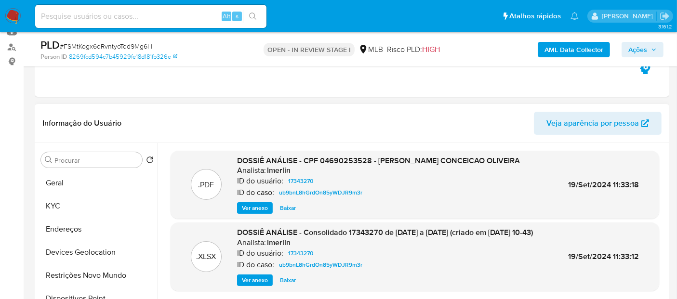
click at [80, 187] on button "Geral" at bounding box center [97, 183] width 121 height 23
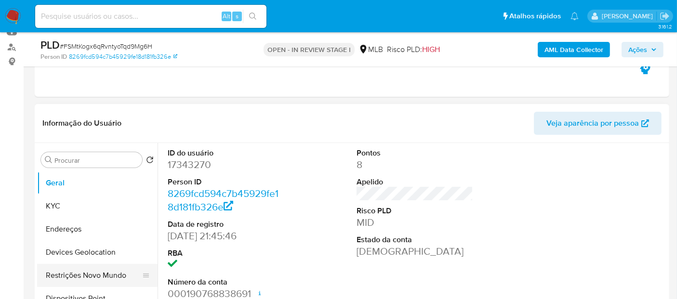
scroll to position [54, 0]
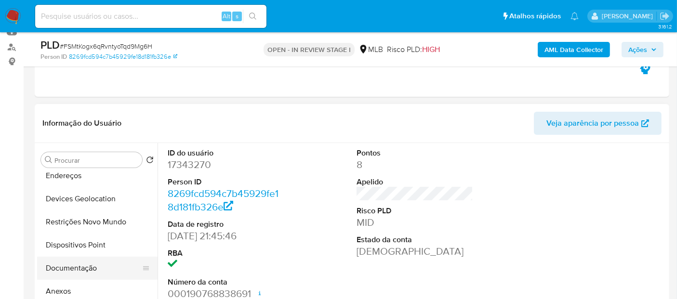
click at [86, 271] on button "Documentação" at bounding box center [93, 268] width 113 height 23
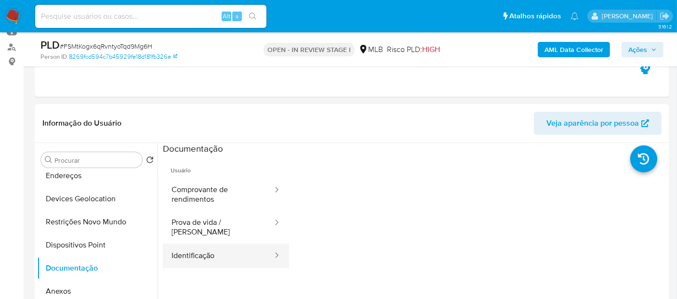
click at [213, 244] on button "Identificação" at bounding box center [218, 256] width 111 height 25
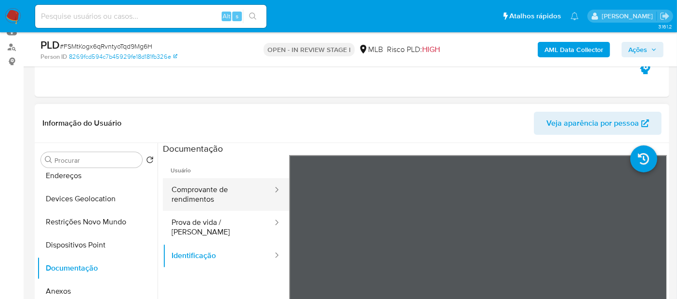
click at [221, 198] on button "Comprovante de rendimentos" at bounding box center [218, 194] width 111 height 33
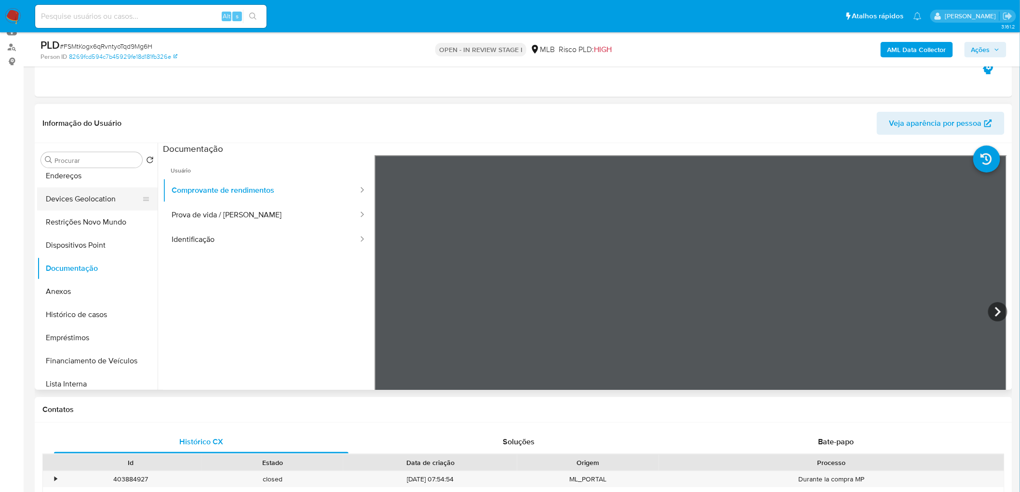
scroll to position [0, 0]
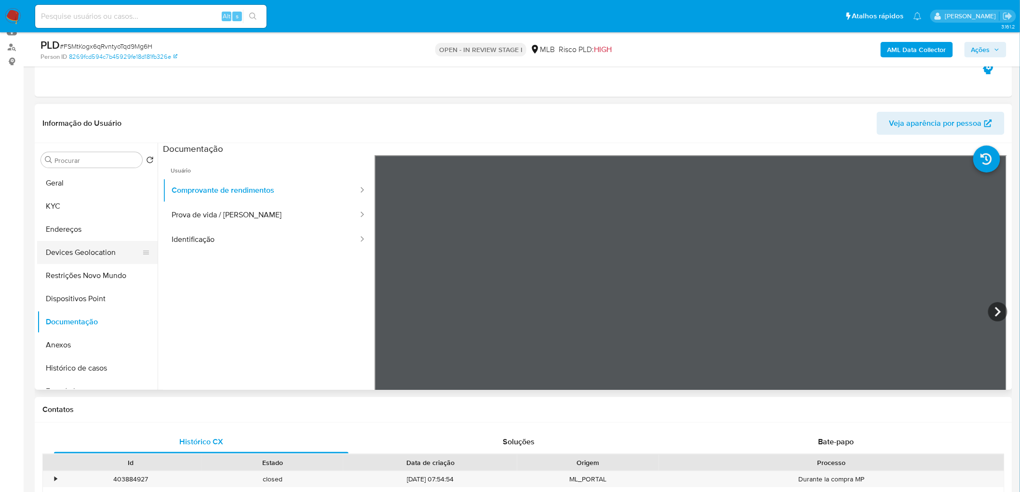
click at [95, 188] on button "Geral" at bounding box center [97, 183] width 121 height 23
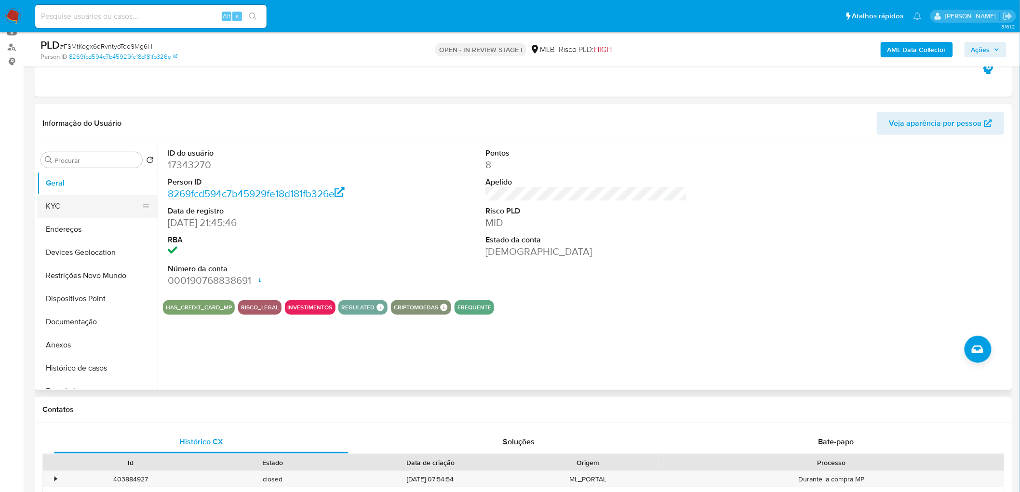
click at [103, 199] on button "KYC" at bounding box center [93, 206] width 113 height 23
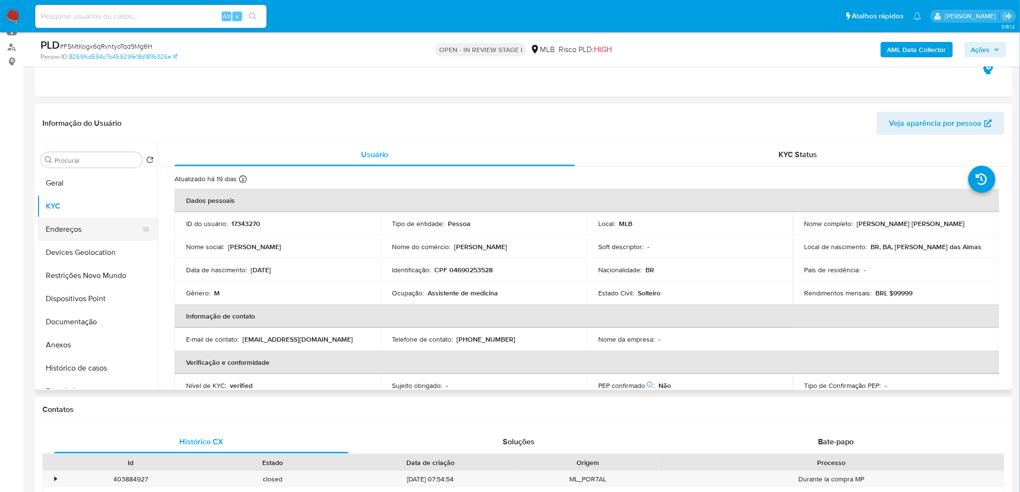
click at [74, 229] on button "Endereços" at bounding box center [93, 229] width 113 height 23
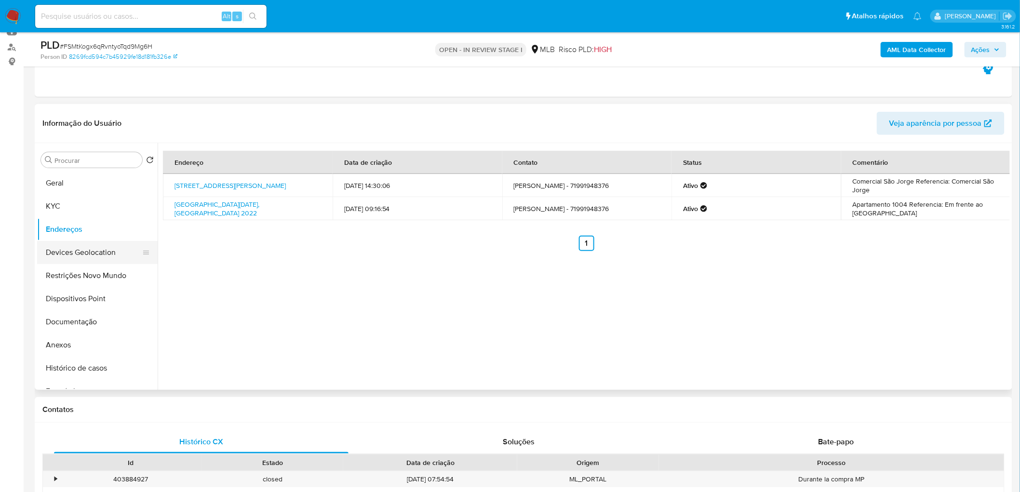
click at [85, 246] on button "Devices Geolocation" at bounding box center [93, 252] width 113 height 23
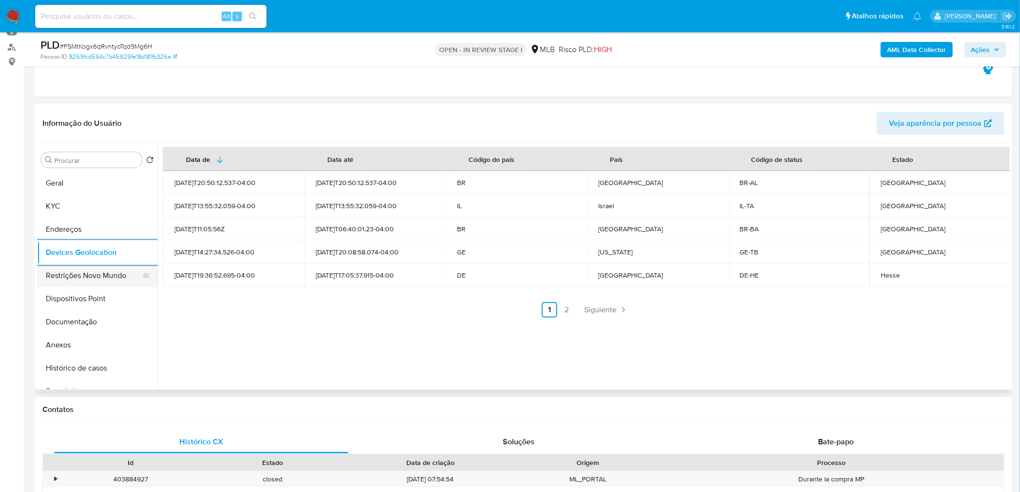
click at [93, 280] on button "Restrições Novo Mundo" at bounding box center [93, 275] width 113 height 23
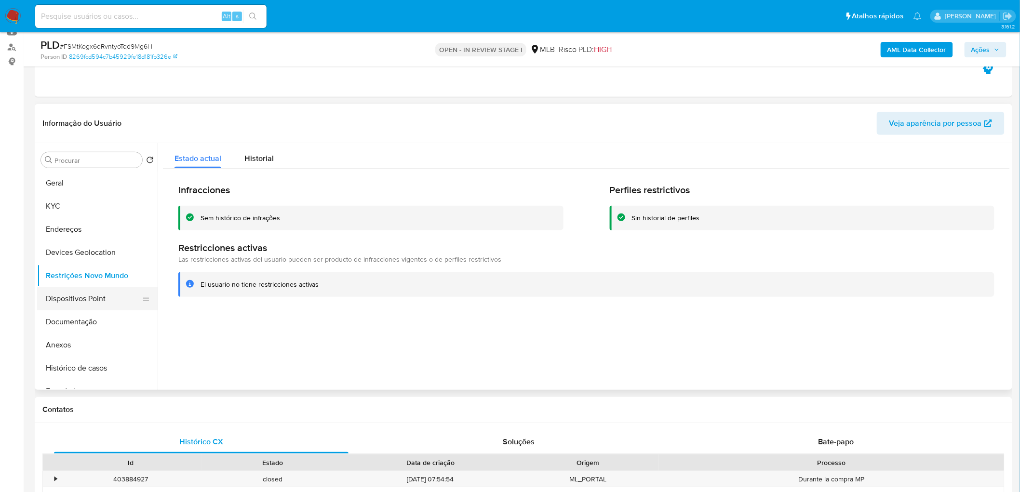
click at [93, 295] on button "Dispositivos Point" at bounding box center [93, 298] width 113 height 23
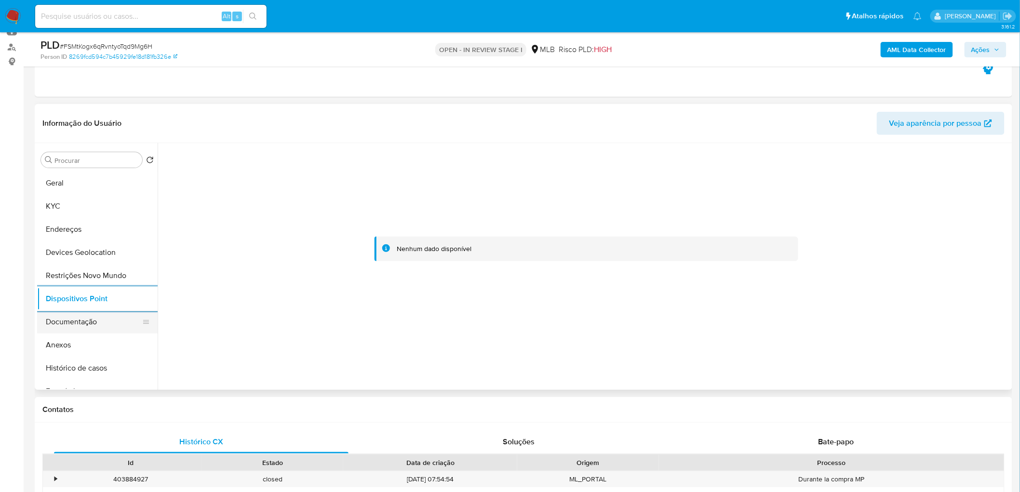
click at [87, 331] on button "Documentação" at bounding box center [93, 321] width 113 height 23
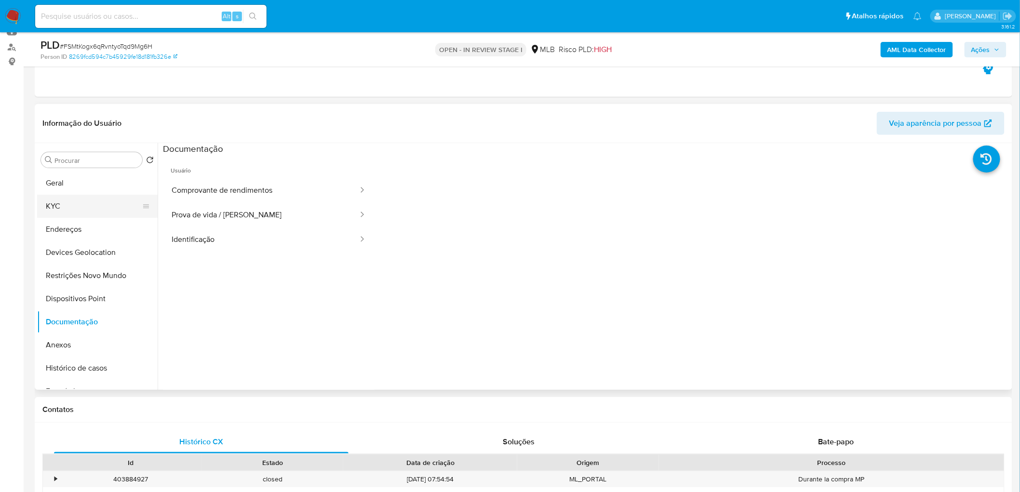
click at [81, 209] on button "KYC" at bounding box center [93, 206] width 113 height 23
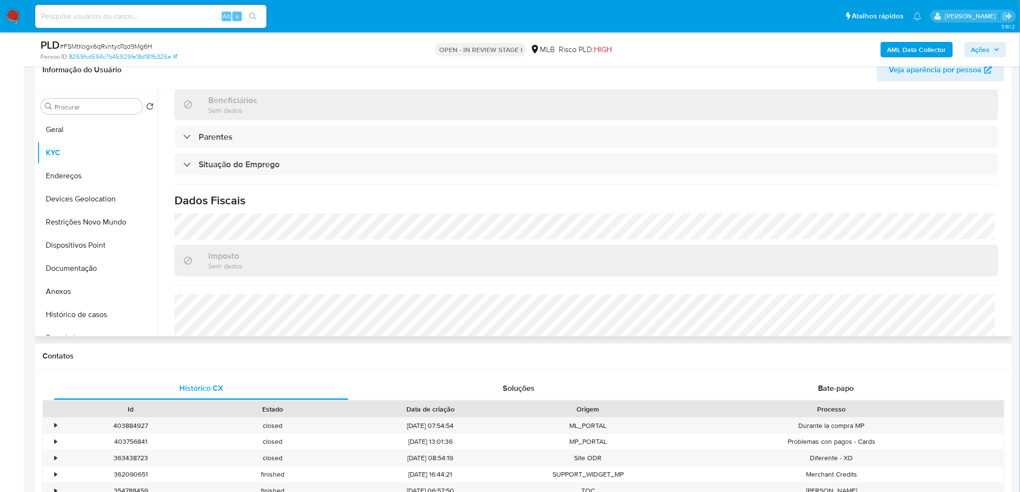
scroll to position [375, 0]
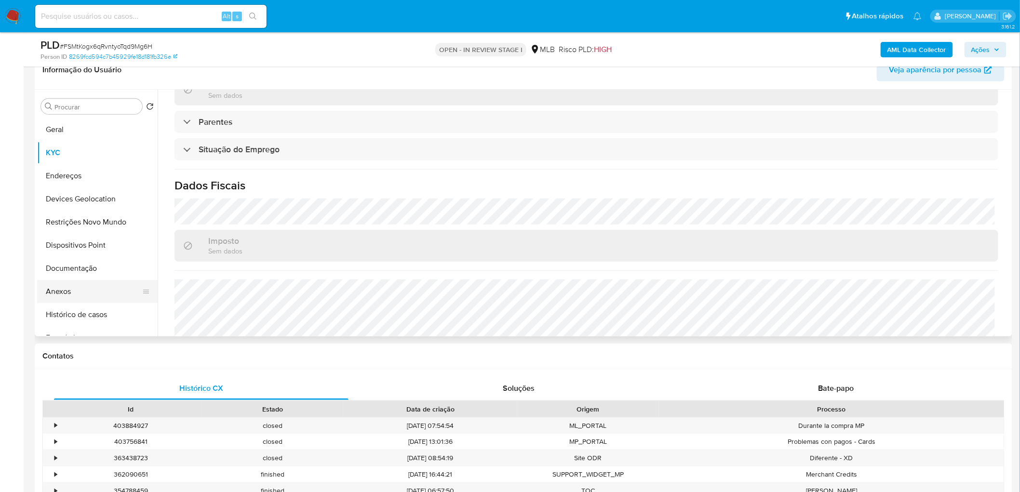
click at [61, 288] on button "Anexos" at bounding box center [93, 291] width 113 height 23
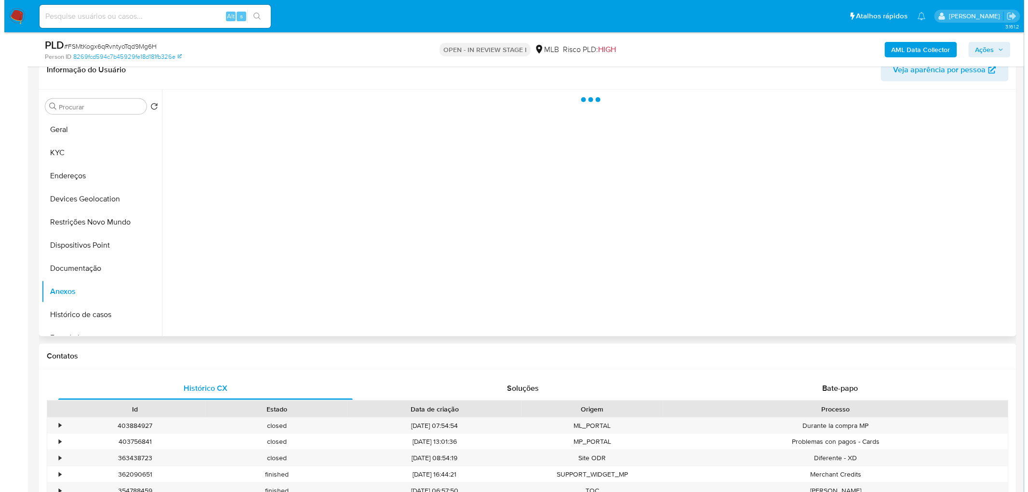
scroll to position [0, 0]
click at [927, 47] on b "AML Data Collector" at bounding box center [916, 49] width 59 height 15
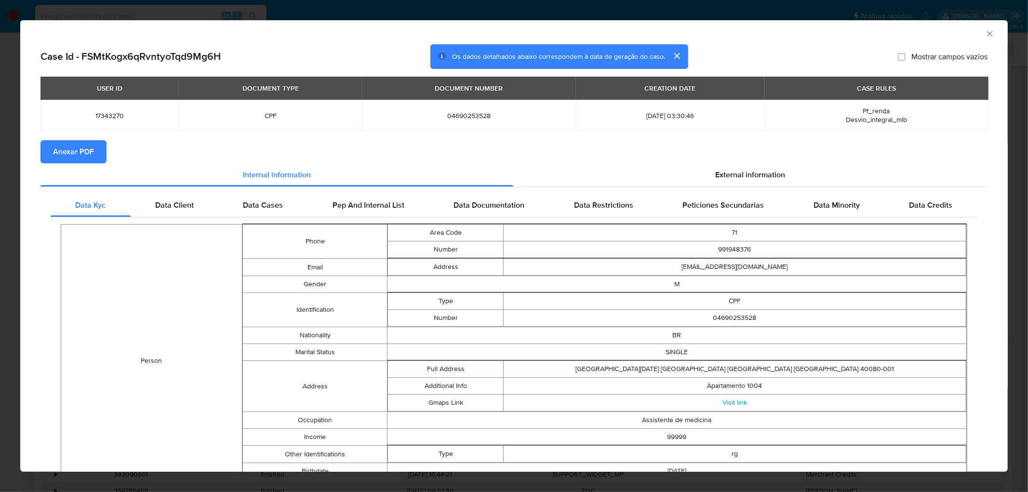
click at [77, 153] on span "Anexar PDF" at bounding box center [73, 151] width 41 height 21
click at [976, 32] on div "AML Data Collector" at bounding box center [506, 32] width 958 height 11
click at [985, 37] on icon "Fechar a janela" at bounding box center [990, 34] width 10 height 10
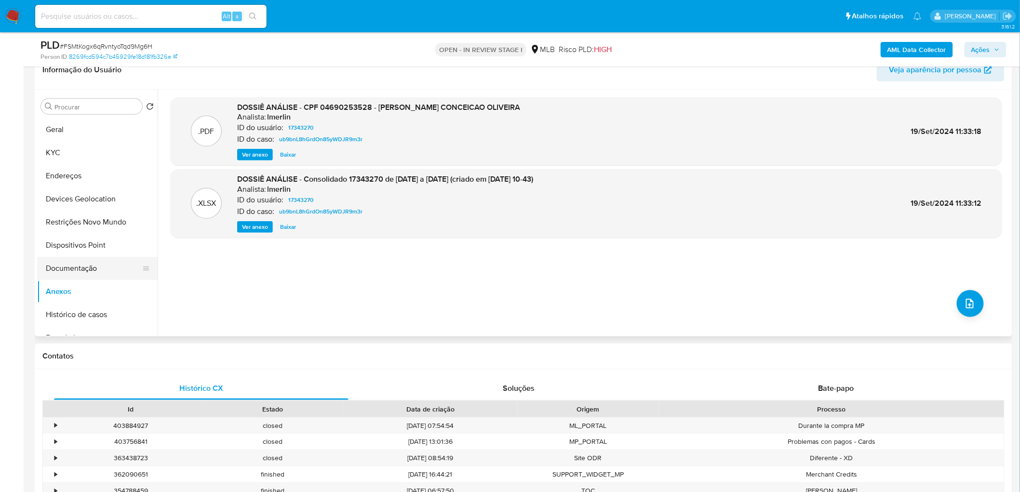
click at [69, 270] on button "Documentação" at bounding box center [93, 268] width 113 height 23
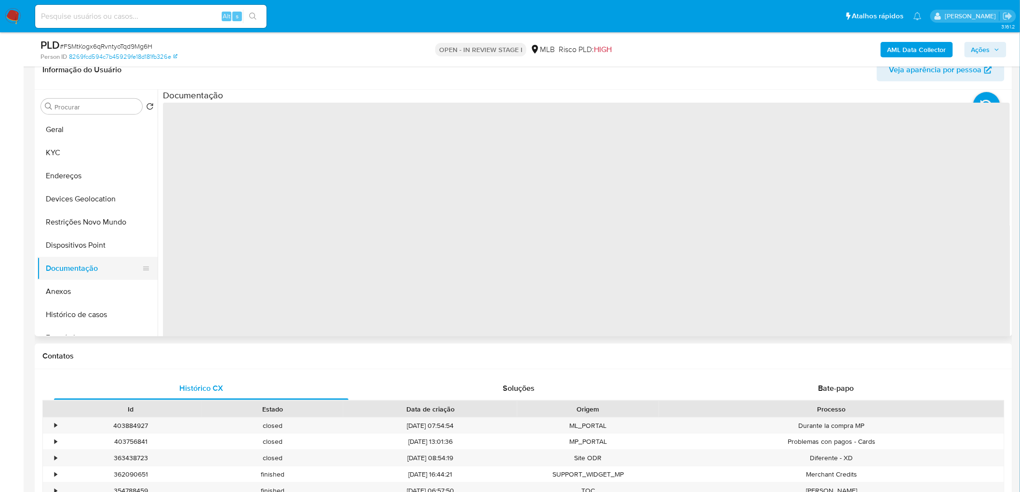
click at [69, 270] on button "Documentação" at bounding box center [93, 268] width 113 height 23
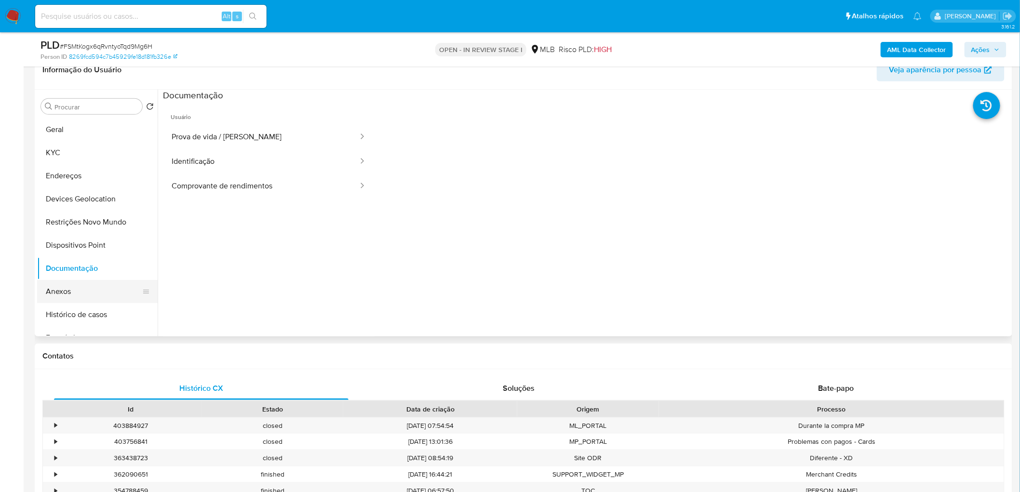
click at [63, 285] on button "Anexos" at bounding box center [93, 291] width 113 height 23
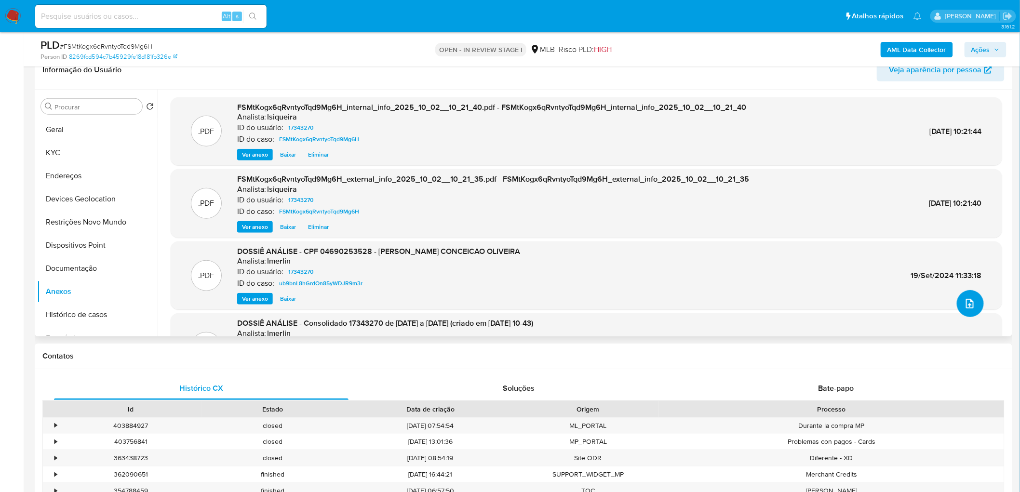
click at [957, 299] on button "upload-file" at bounding box center [970, 303] width 27 height 27
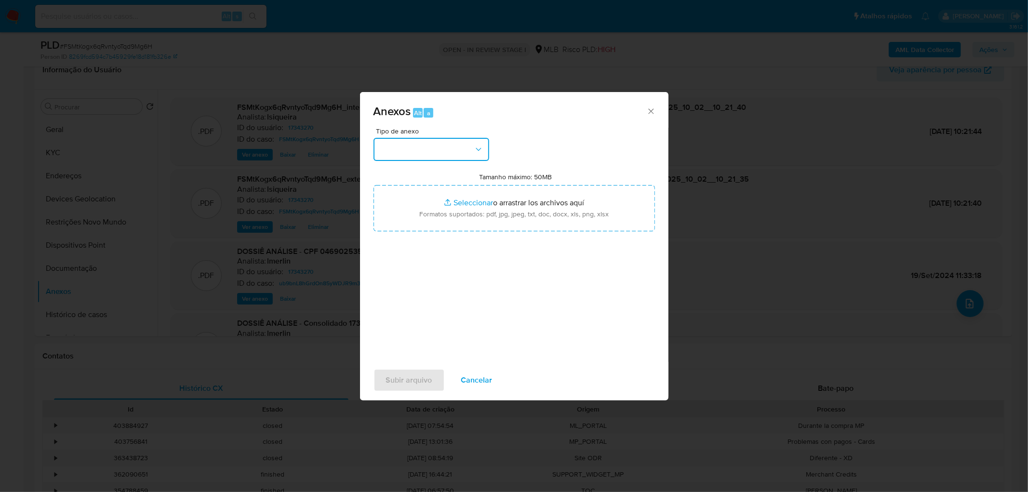
click at [456, 158] on button "button" at bounding box center [432, 149] width 116 height 23
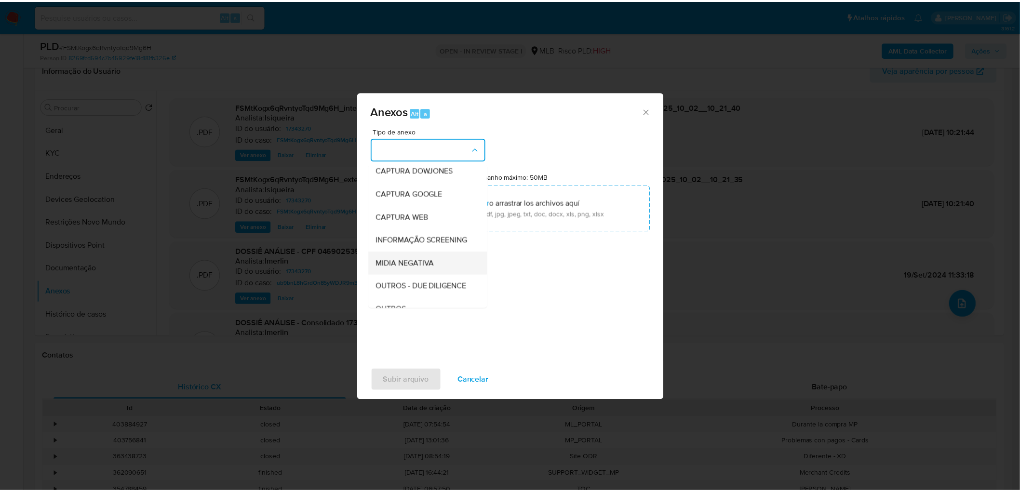
scroll to position [54, 0]
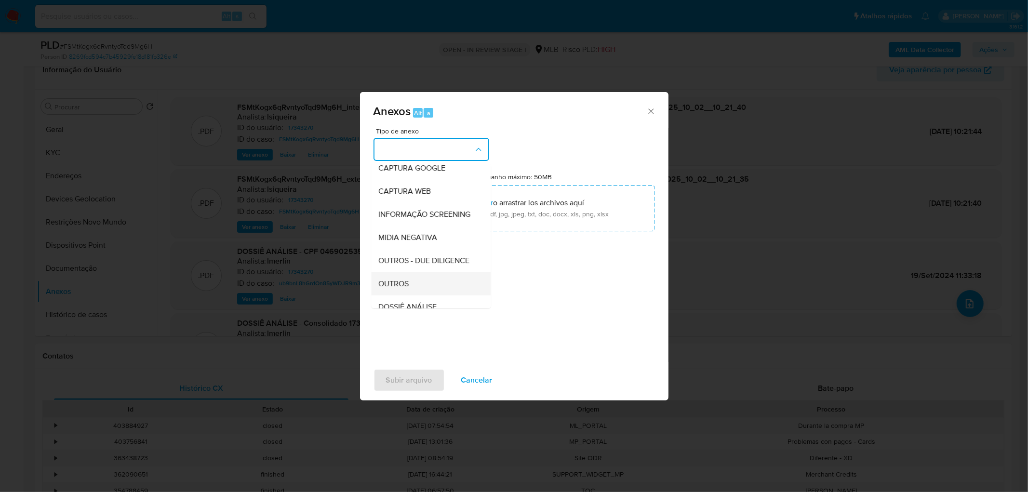
click at [400, 289] on span "OUTROS" at bounding box center [394, 284] width 30 height 10
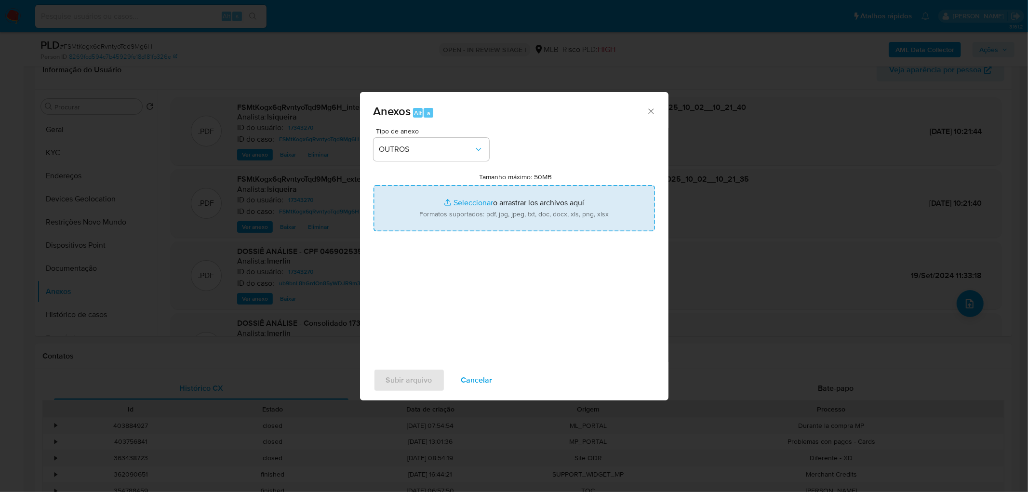
click at [518, 201] on input "Tamanho máximo: 50MB Seleccionar archivos" at bounding box center [515, 208] width 282 height 46
type input "C:\fakepath\Declínio - FSMtKogx6qRvntyoTqd9Mg6H - CPF 04690253528 - LUCAS FIUZA…"
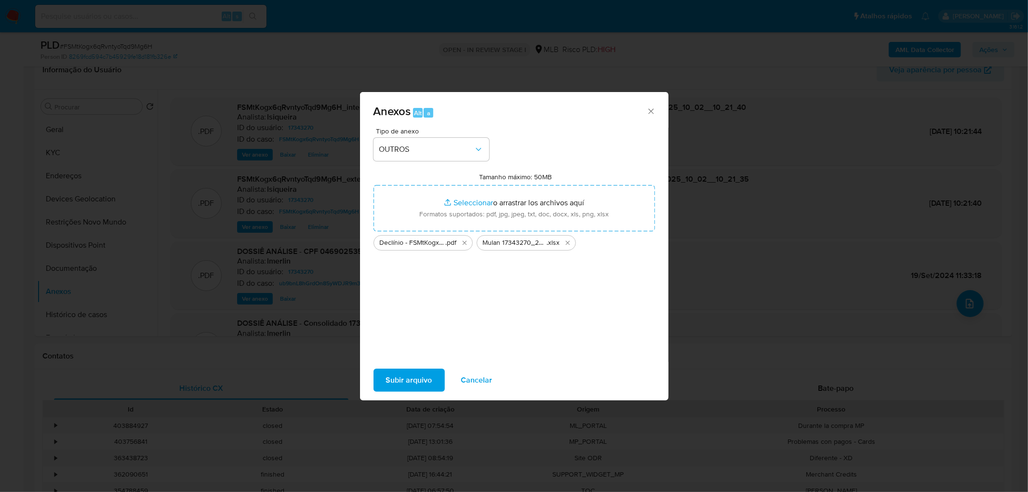
click at [422, 375] on span "Subir arquivo" at bounding box center [409, 380] width 46 height 21
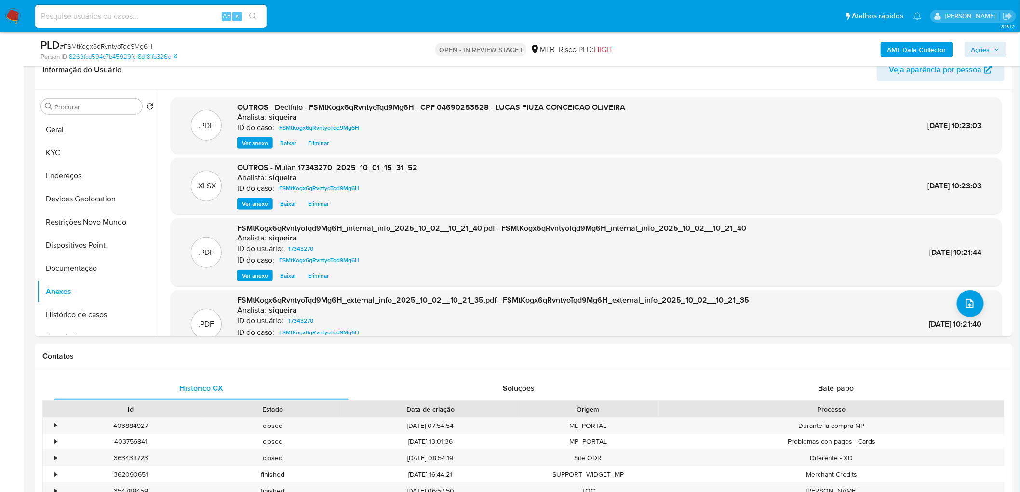
click at [975, 49] on span "Ações" at bounding box center [980, 49] width 19 height 15
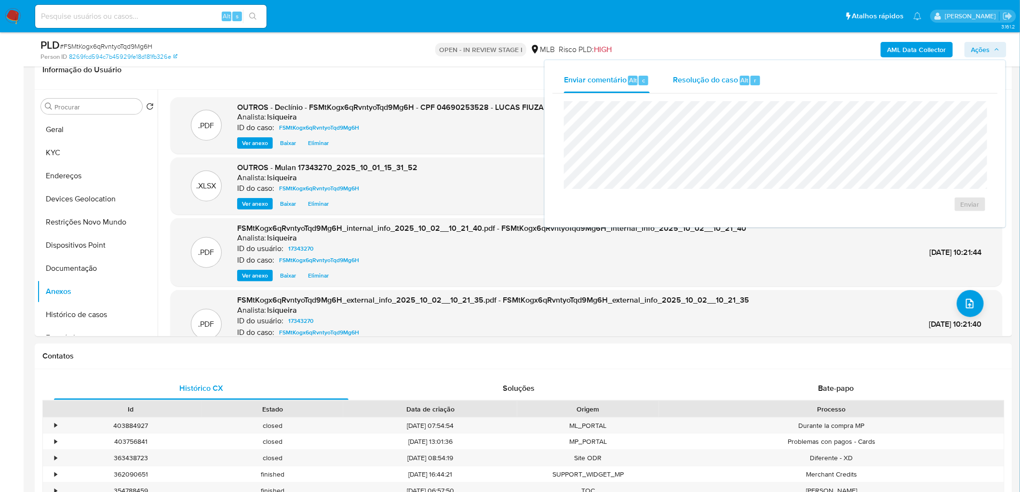
click at [725, 84] on span "Resolução do caso" at bounding box center [705, 79] width 65 height 11
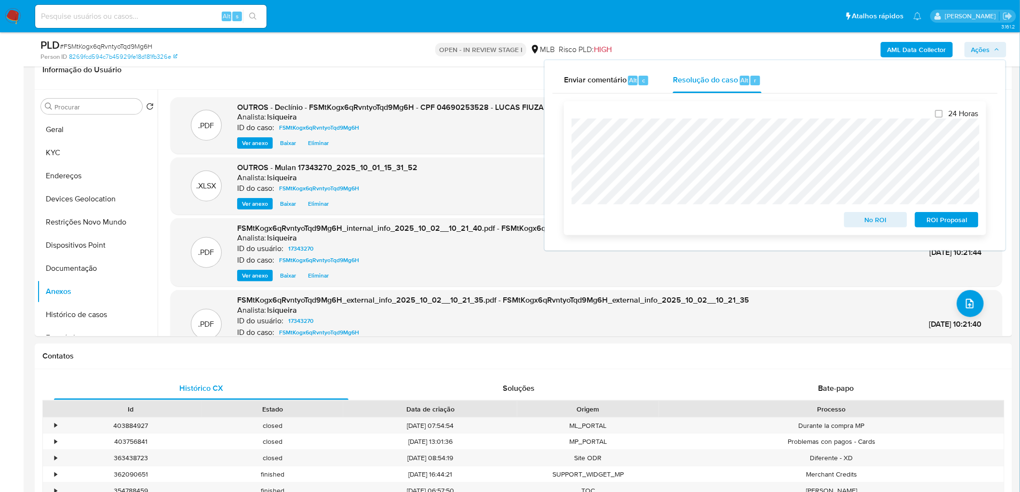
click at [877, 217] on span "No ROI" at bounding box center [876, 219] width 50 height 13
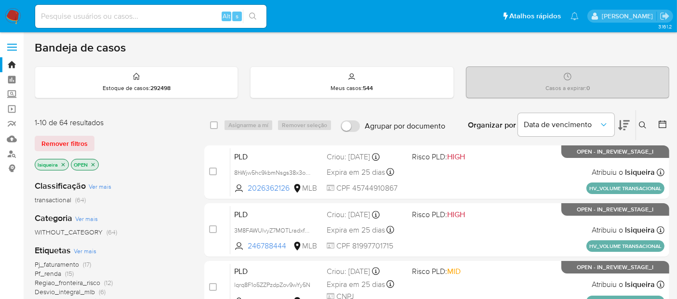
scroll to position [54, 0]
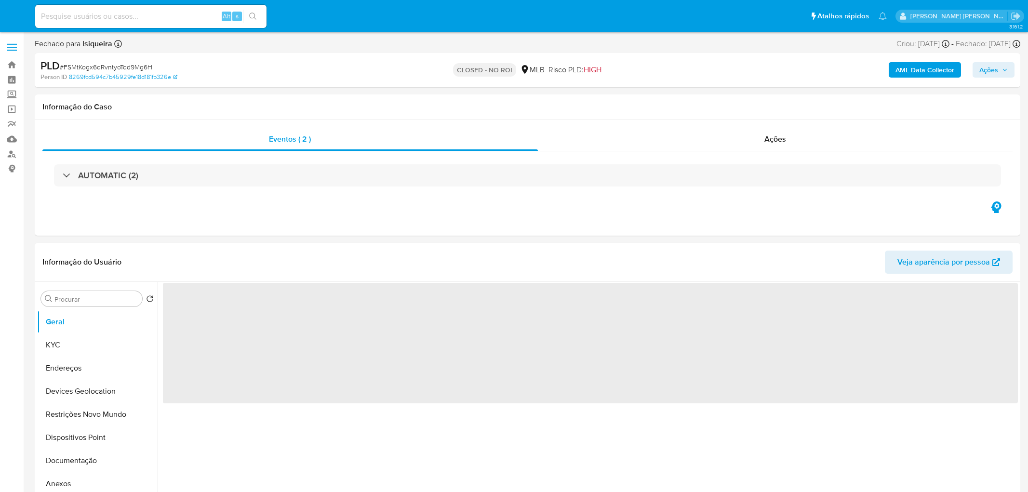
select select "10"
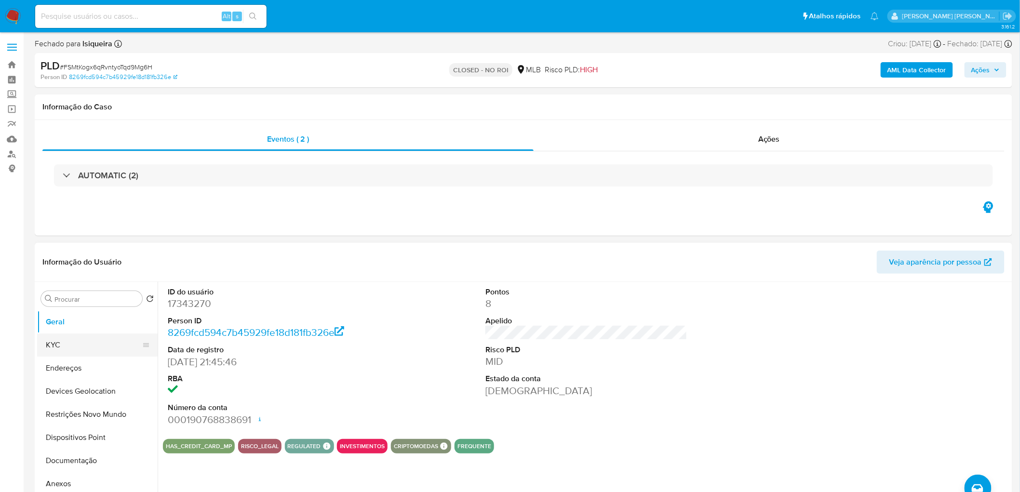
click at [66, 339] on button "KYC" at bounding box center [93, 345] width 113 height 23
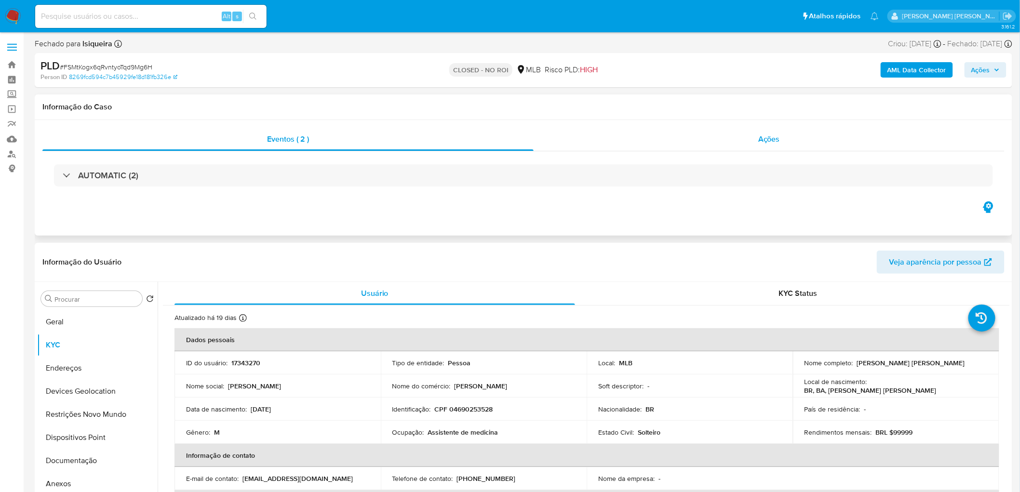
click at [763, 140] on span "Ações" at bounding box center [769, 139] width 22 height 11
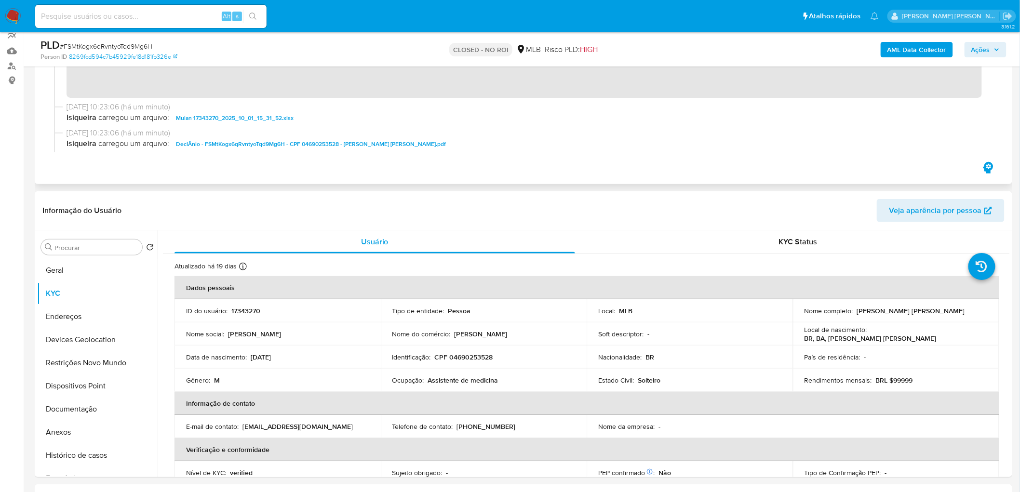
scroll to position [107, 0]
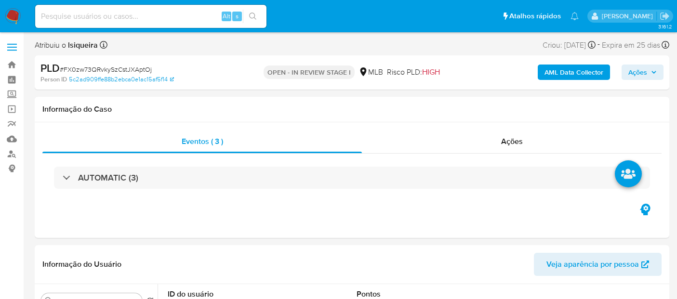
select select "10"
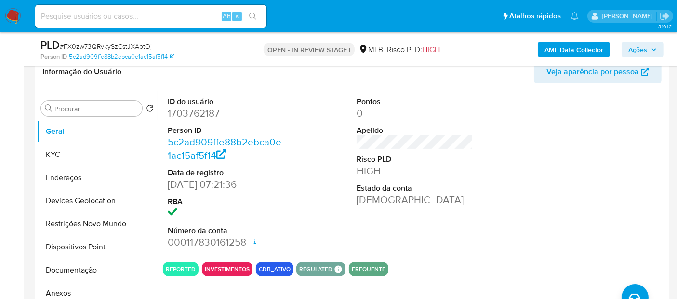
scroll to position [161, 0]
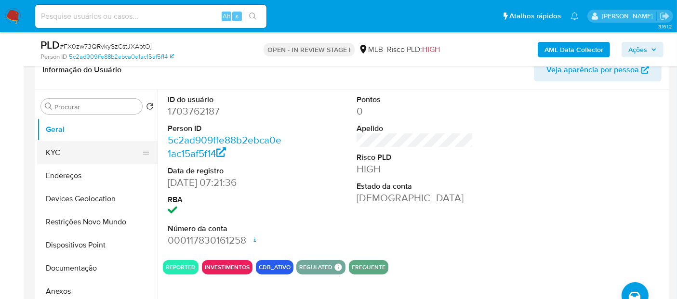
click at [68, 152] on button "KYC" at bounding box center [93, 152] width 113 height 23
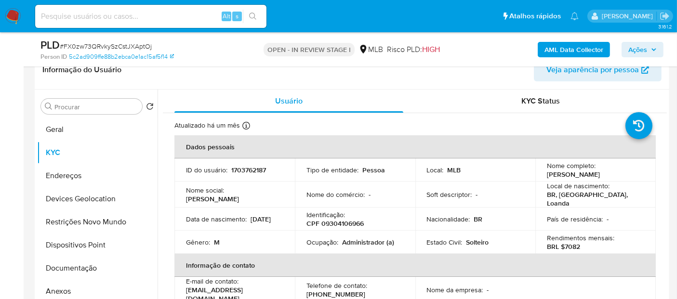
click at [361, 239] on p "Administrador (a)" at bounding box center [368, 242] width 52 height 9
copy p "Administrador"
click at [82, 266] on button "Documentação" at bounding box center [93, 268] width 113 height 23
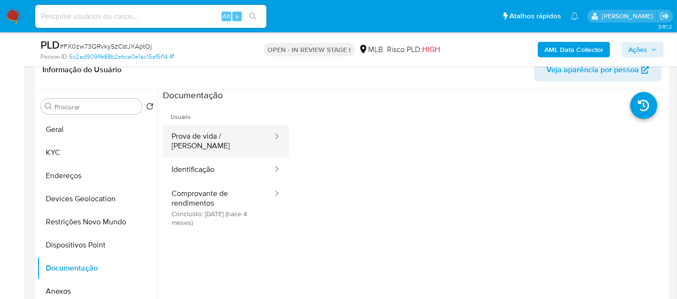
click at [195, 132] on button "Prova de vida / Selfie" at bounding box center [218, 141] width 111 height 33
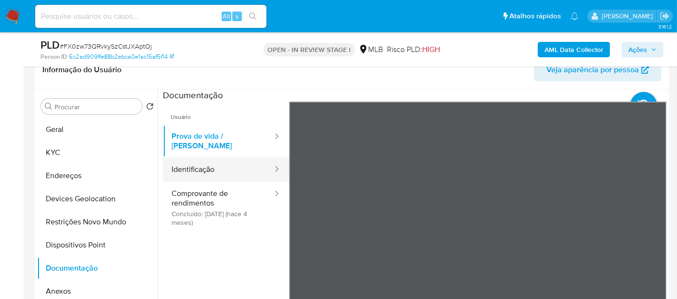
click at [212, 168] on button "Identificação" at bounding box center [218, 170] width 111 height 25
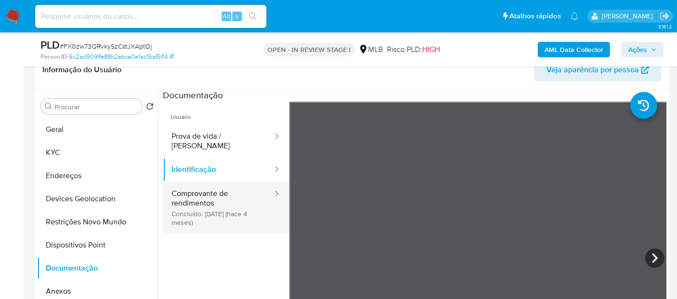
click at [180, 196] on button "Comprovante de rendimentos Concluído: 18/05/2025 (hace 4 meses)" at bounding box center [218, 207] width 111 height 51
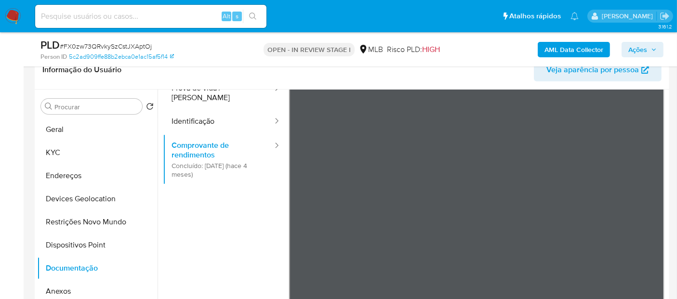
scroll to position [84, 0]
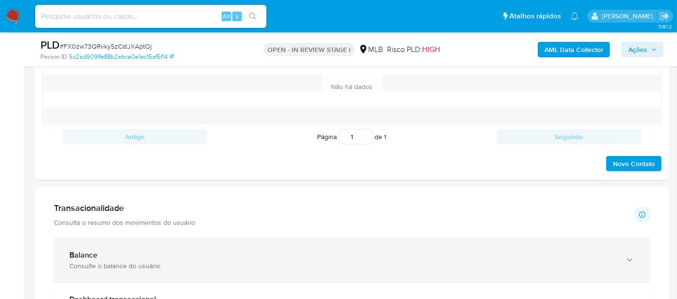
click at [165, 258] on div "Balance" at bounding box center [342, 256] width 546 height 10
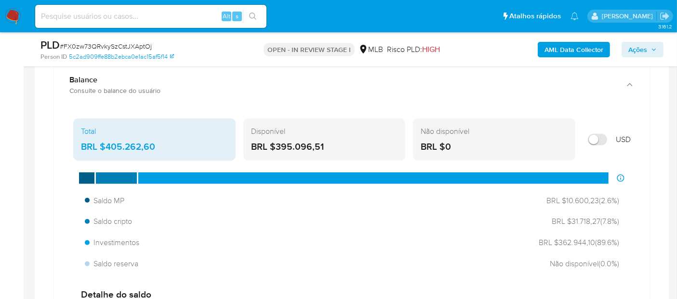
scroll to position [750, 0]
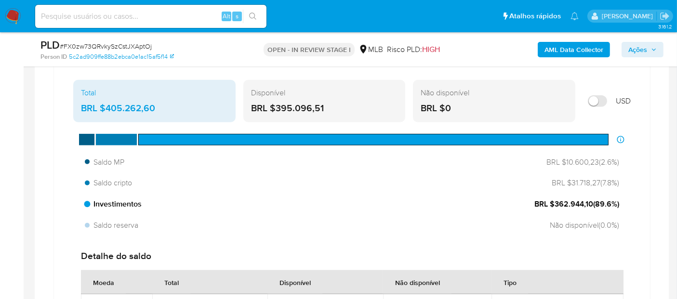
drag, startPoint x: 594, startPoint y: 203, endPoint x: 555, endPoint y: 202, distance: 39.0
click at [555, 202] on span "BRL $362.944,10 ( 89.6 %)" at bounding box center [577, 204] width 85 height 11
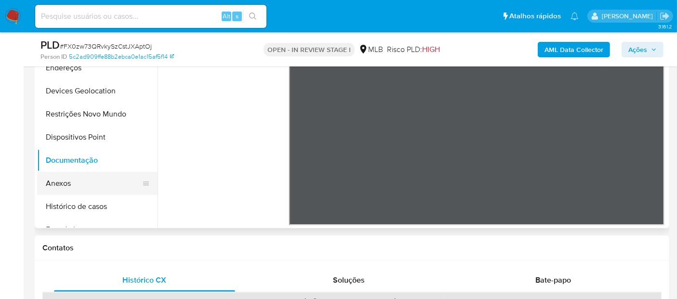
scroll to position [268, 0]
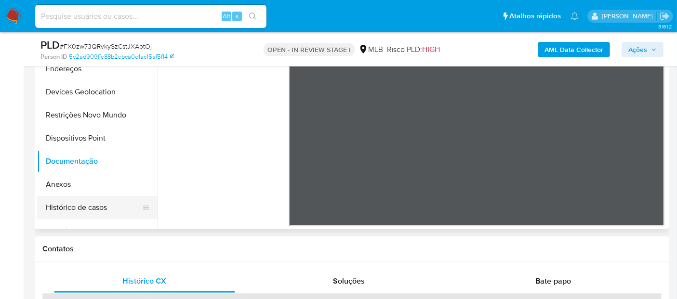
click at [72, 205] on button "Histórico de casos" at bounding box center [93, 207] width 113 height 23
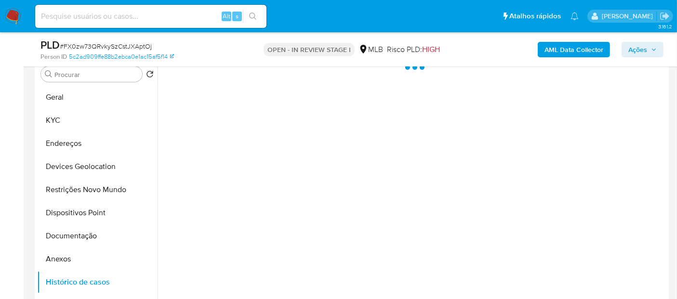
scroll to position [161, 0]
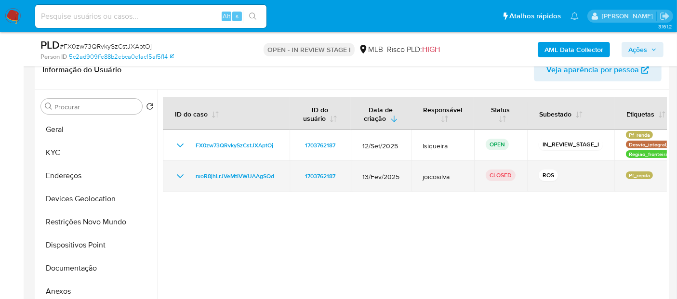
click at [179, 174] on icon "Mostrar/Ocultar" at bounding box center [180, 177] width 12 height 12
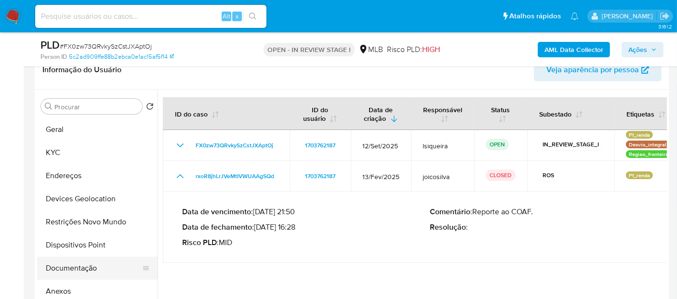
scroll to position [54, 0]
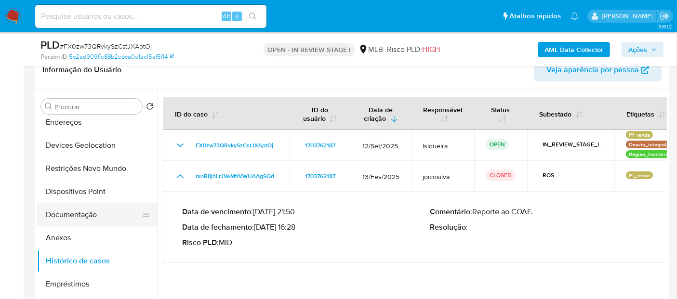
click at [66, 209] on button "Documentação" at bounding box center [93, 214] width 113 height 23
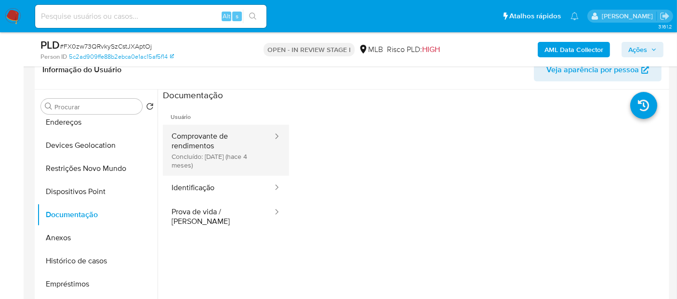
click at [204, 159] on button "Comprovante de rendimentos Concluído: 18/05/2025 (hace 4 meses)" at bounding box center [218, 150] width 111 height 51
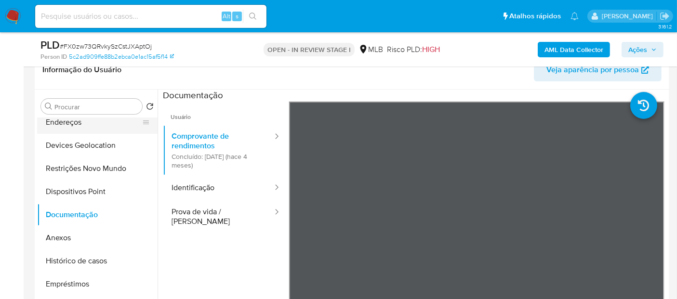
scroll to position [0, 0]
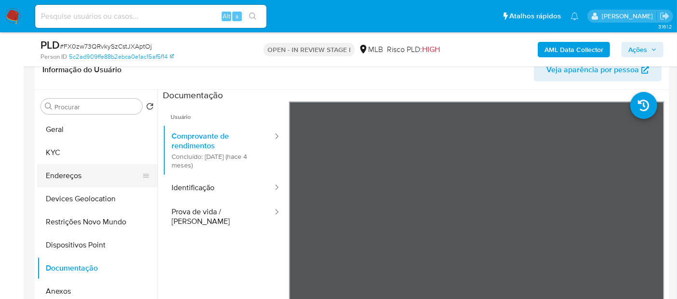
click at [102, 128] on button "Geral" at bounding box center [97, 129] width 121 height 23
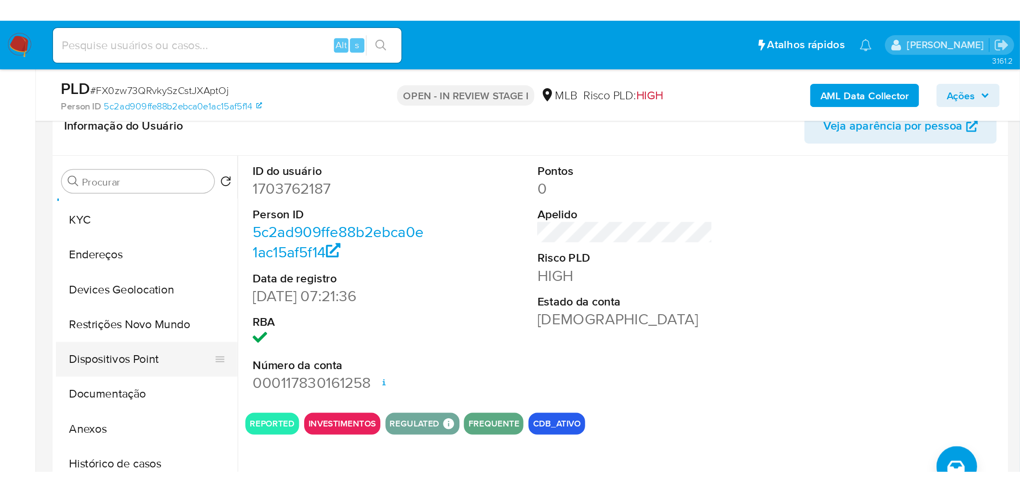
scroll to position [54, 0]
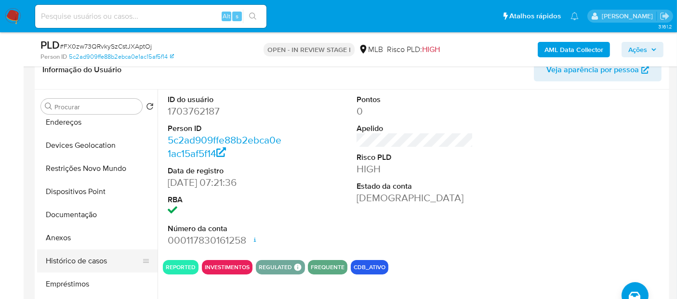
click at [102, 262] on button "Histórico de casos" at bounding box center [93, 261] width 113 height 23
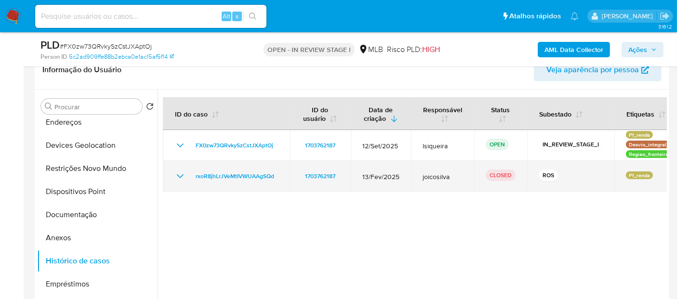
click at [176, 174] on icon "Mostrar/Ocultar" at bounding box center [180, 177] width 12 height 12
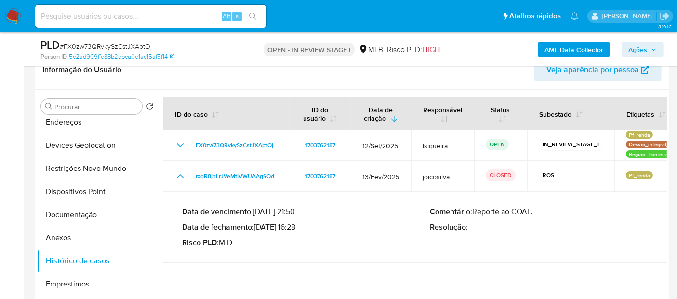
drag, startPoint x: 295, startPoint y: 226, endPoint x: 283, endPoint y: 220, distance: 13.2
click at [260, 224] on p "Data de fechamento : 11/03/2025 16:28" at bounding box center [306, 228] width 248 height 10
click at [70, 212] on button "Documentação" at bounding box center [93, 214] width 113 height 23
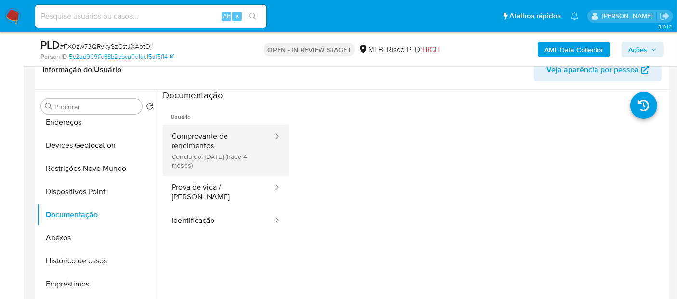
click at [226, 158] on button "Comprovante de rendimentos Concluído: 18/05/2025 (hace 4 meses)" at bounding box center [218, 150] width 111 height 51
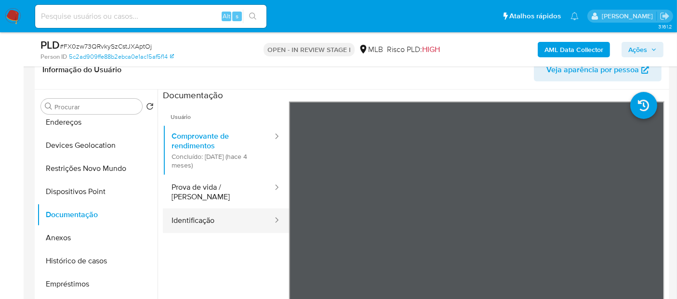
click at [204, 215] on button "Identificação" at bounding box center [218, 221] width 111 height 25
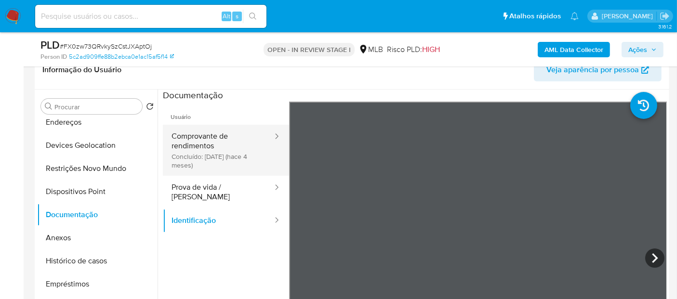
click at [222, 150] on button "Comprovante de rendimentos Concluído: 18/05/2025 (hace 4 meses)" at bounding box center [218, 150] width 111 height 51
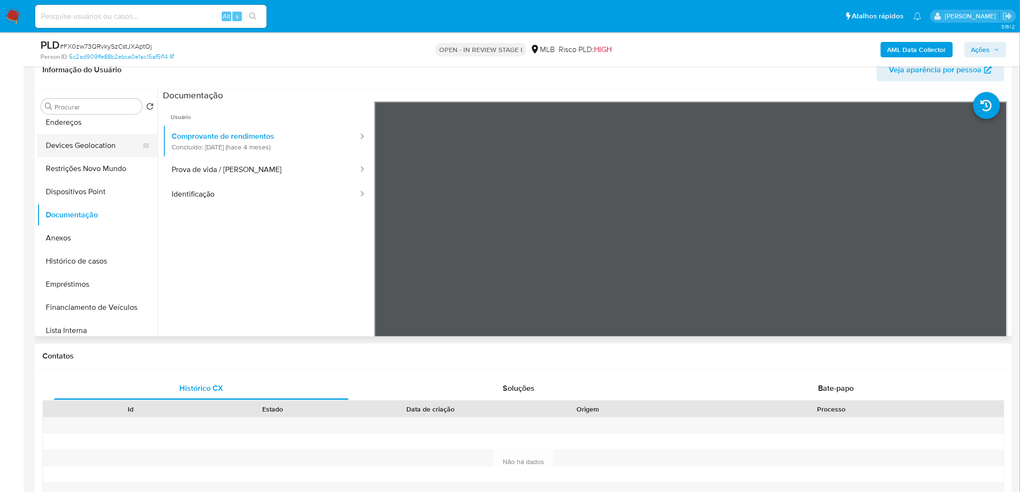
scroll to position [0, 0]
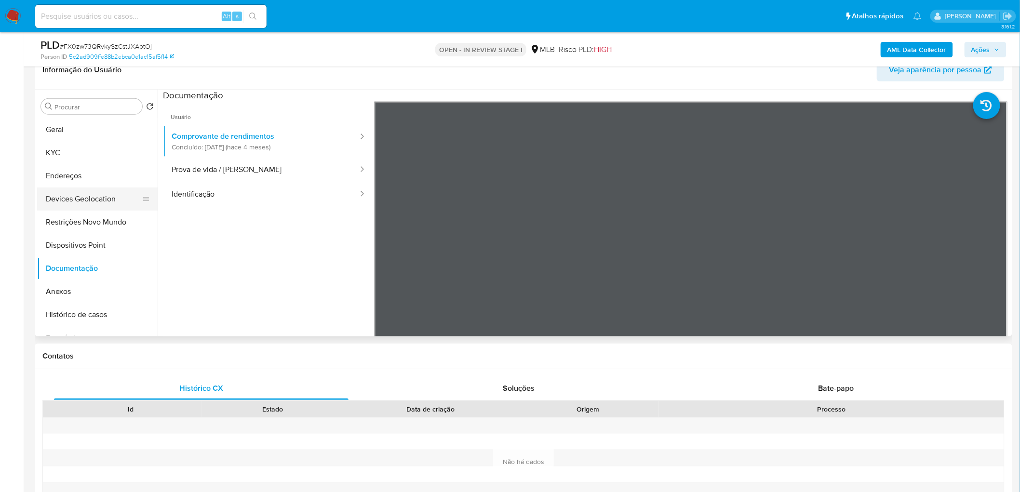
click at [84, 136] on button "Geral" at bounding box center [97, 129] width 121 height 23
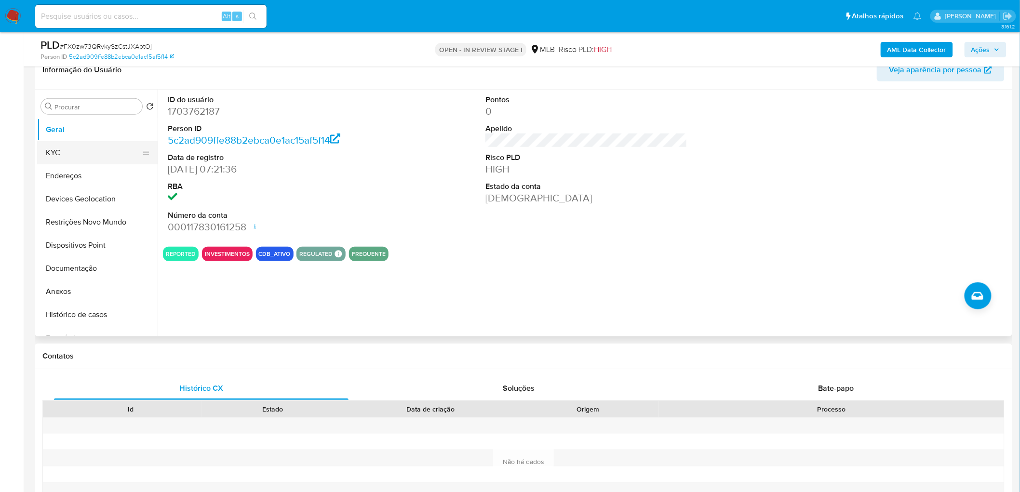
click at [83, 153] on button "KYC" at bounding box center [93, 152] width 113 height 23
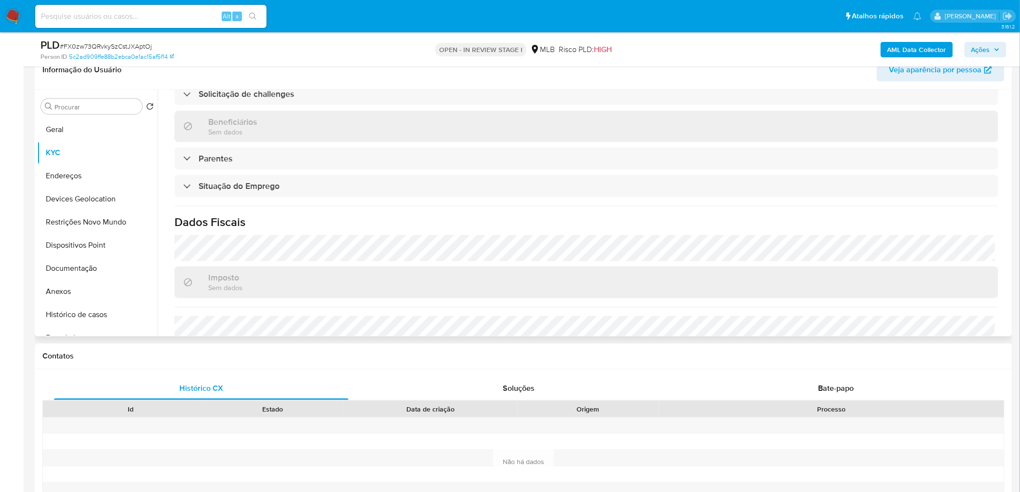
scroll to position [375, 0]
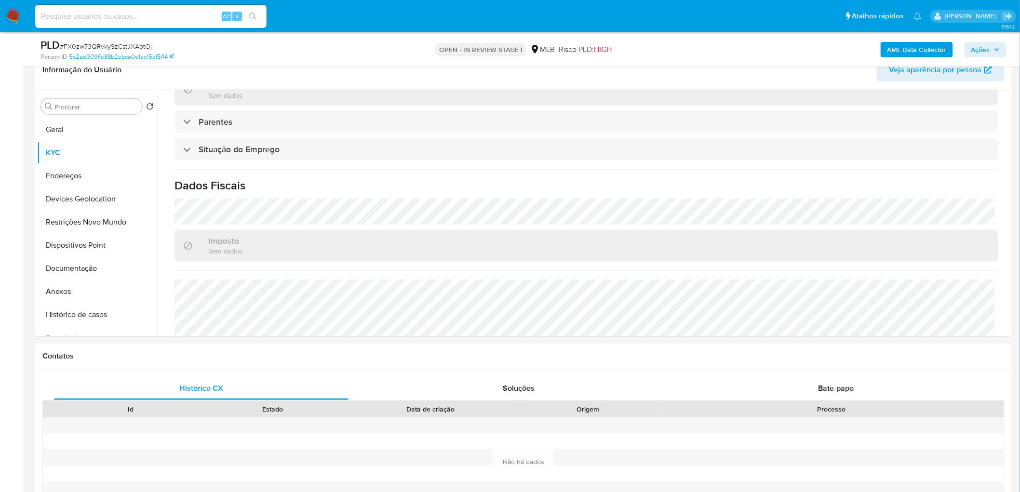
drag, startPoint x: 60, startPoint y: 181, endPoint x: 11, endPoint y: 189, distance: 50.3
click at [60, 181] on button "Endereços" at bounding box center [97, 175] width 121 height 23
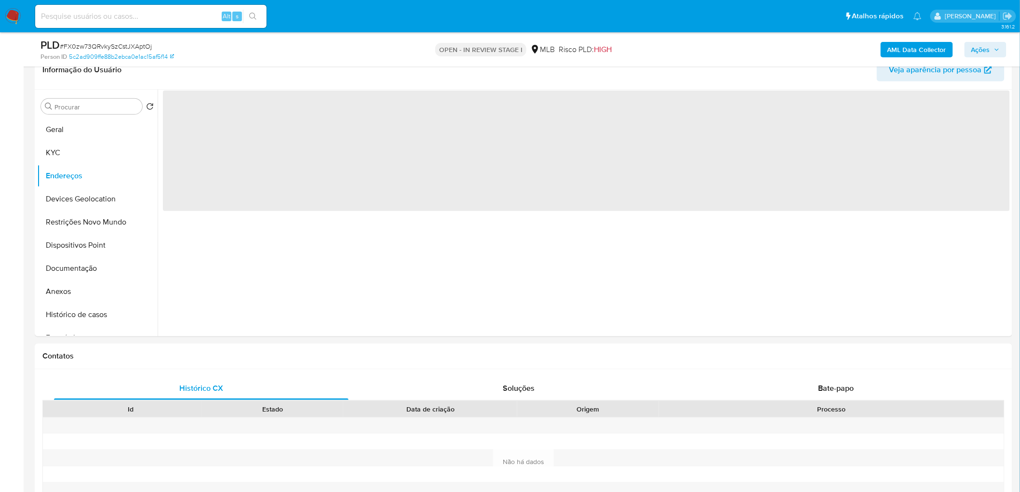
scroll to position [0, 0]
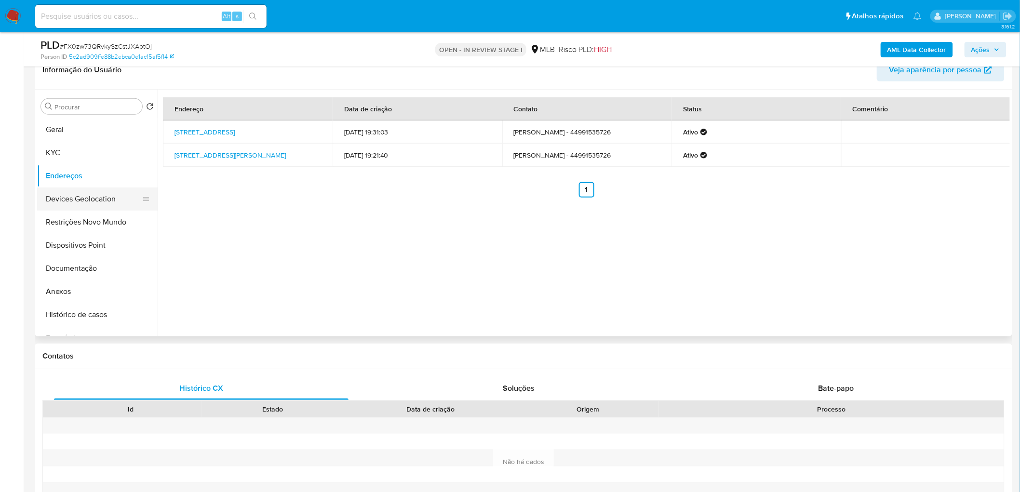
click at [94, 203] on button "Devices Geolocation" at bounding box center [93, 199] width 113 height 23
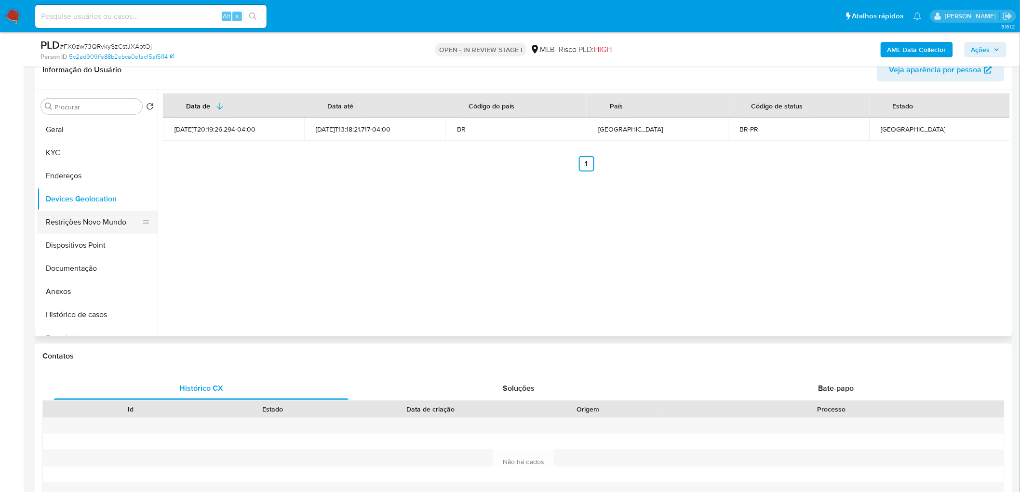
click at [84, 225] on button "Restrições Novo Mundo" at bounding box center [93, 222] width 113 height 23
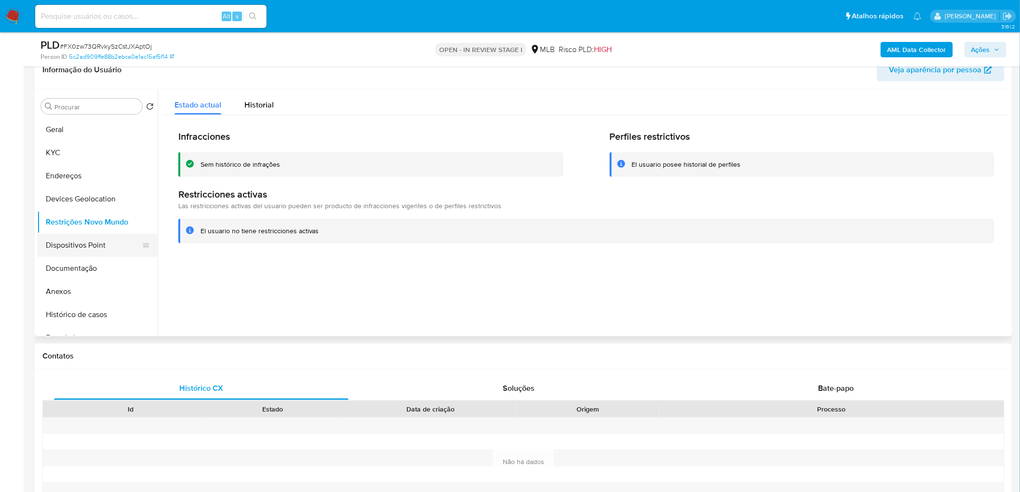
click at [66, 245] on button "Dispositivos Point" at bounding box center [93, 245] width 113 height 23
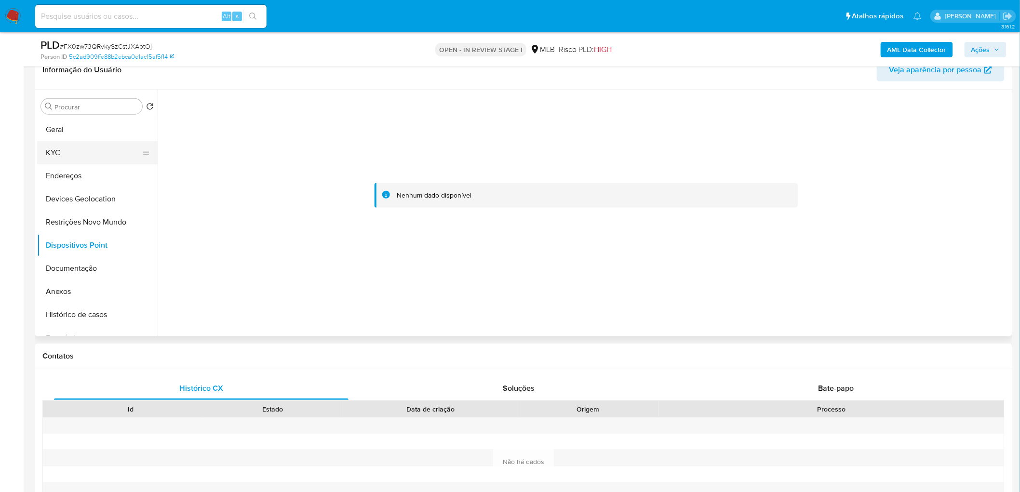
click at [58, 155] on button "KYC" at bounding box center [93, 152] width 113 height 23
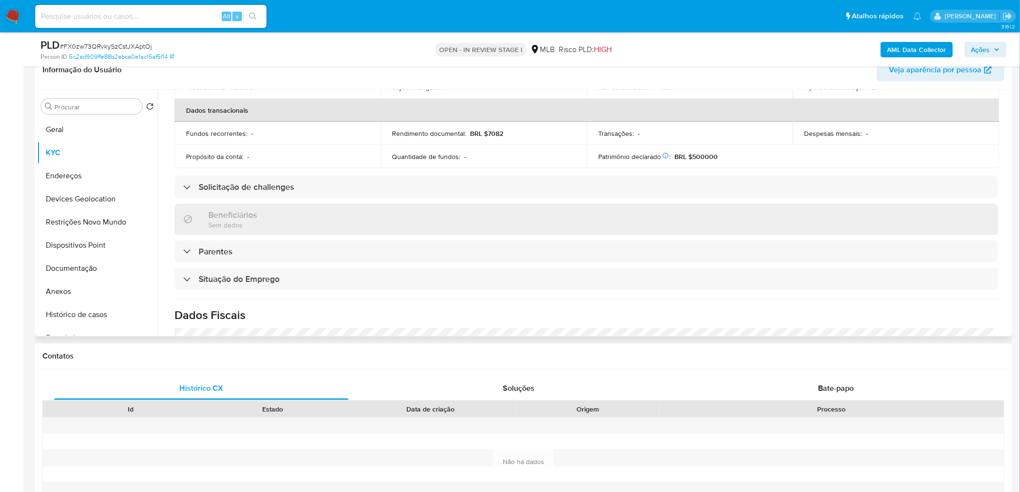
scroll to position [268, 0]
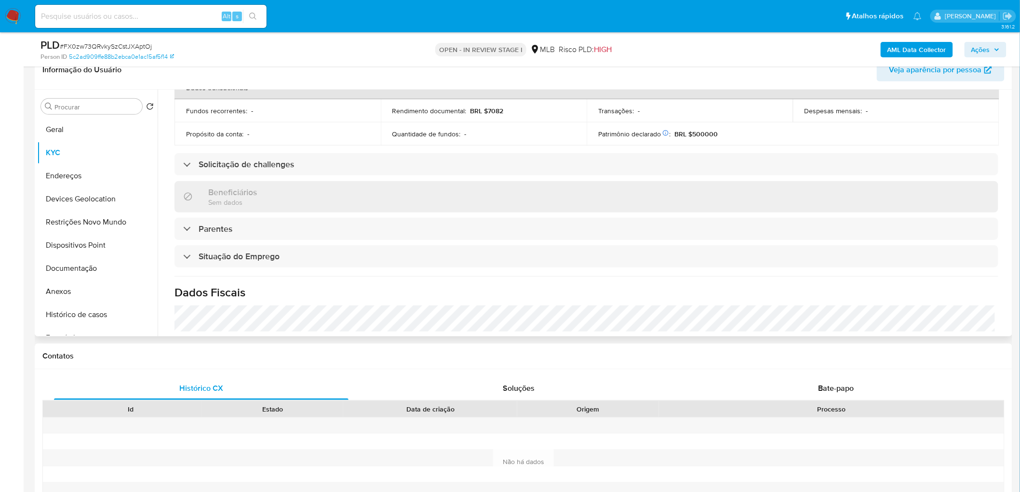
click at [677, 74] on header "Informação do Usuário Veja aparência por pessoa" at bounding box center [523, 69] width 962 height 23
click at [677, 49] on b "AML Data Collector" at bounding box center [916, 49] width 59 height 15
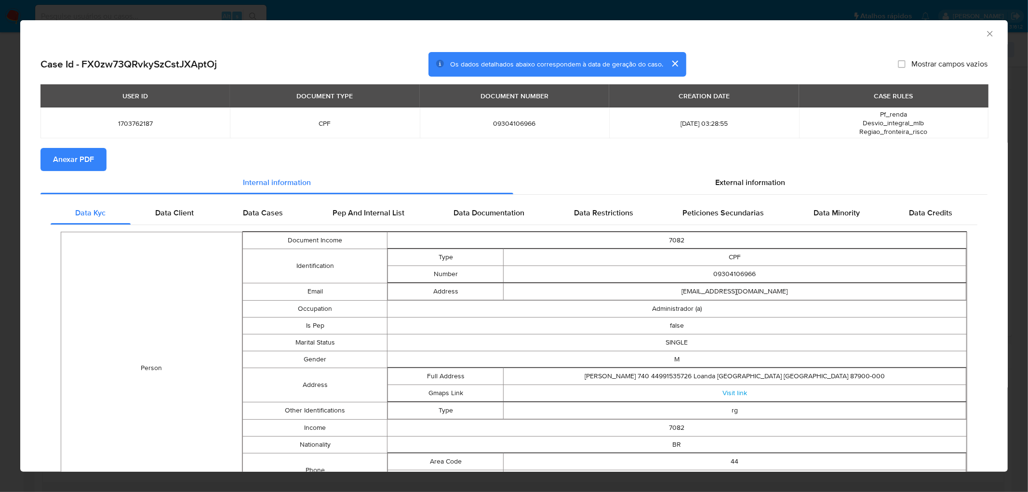
click at [78, 158] on span "Anexar PDF" at bounding box center [73, 159] width 41 height 21
click at [677, 35] on icon "Fechar a janela" at bounding box center [989, 33] width 5 height 5
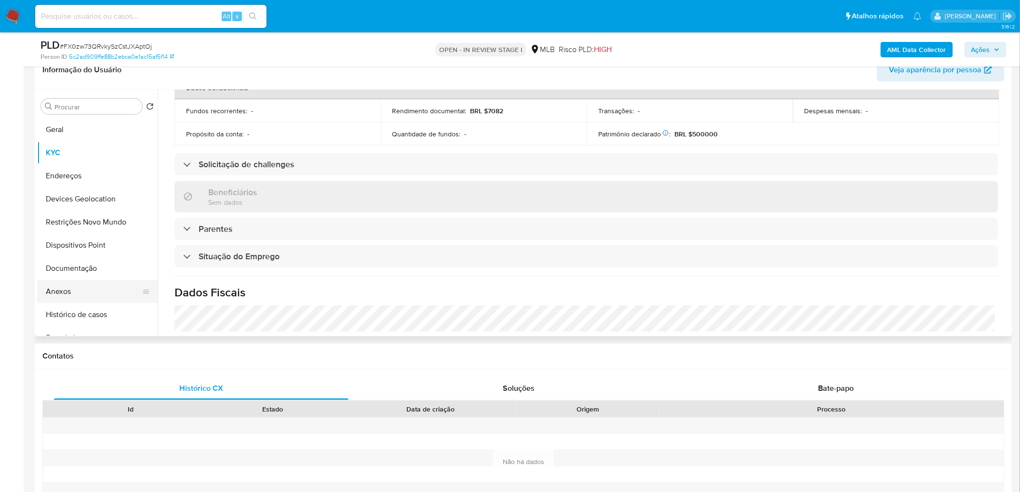
click at [85, 293] on button "Anexos" at bounding box center [93, 291] width 113 height 23
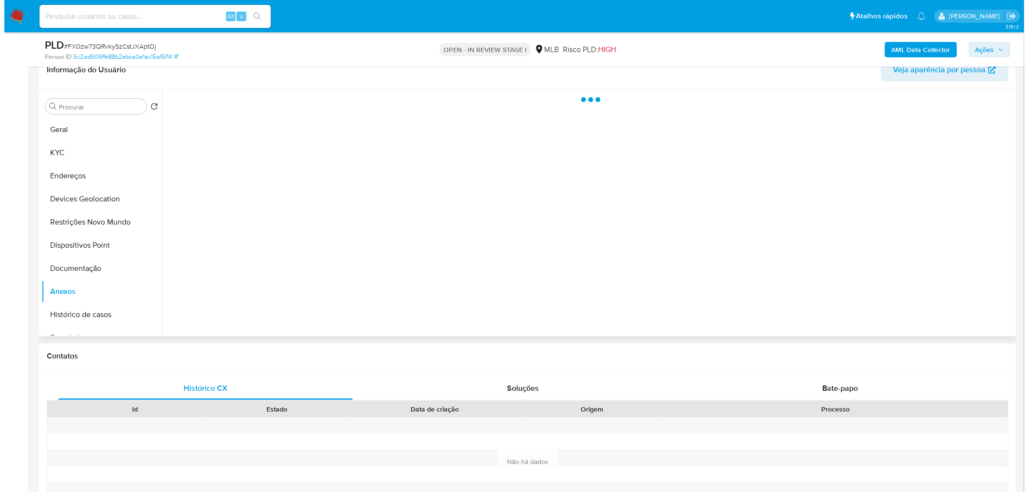
scroll to position [0, 0]
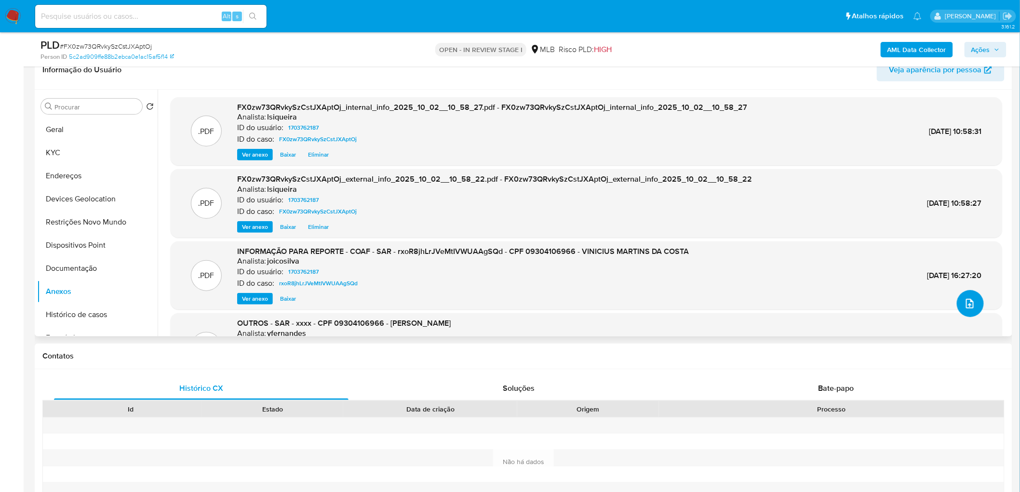
click at [677, 299] on icon "upload-file" at bounding box center [970, 304] width 8 height 10
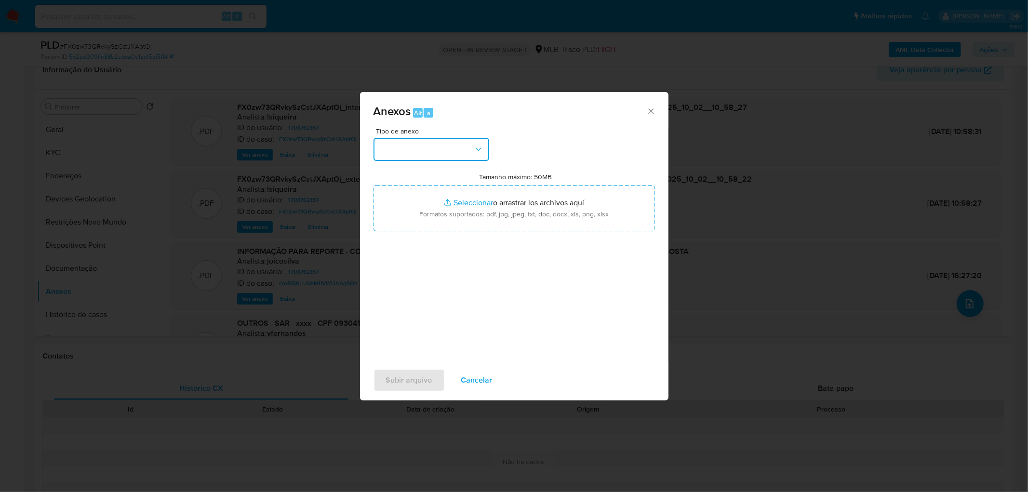
click at [449, 148] on button "button" at bounding box center [432, 149] width 116 height 23
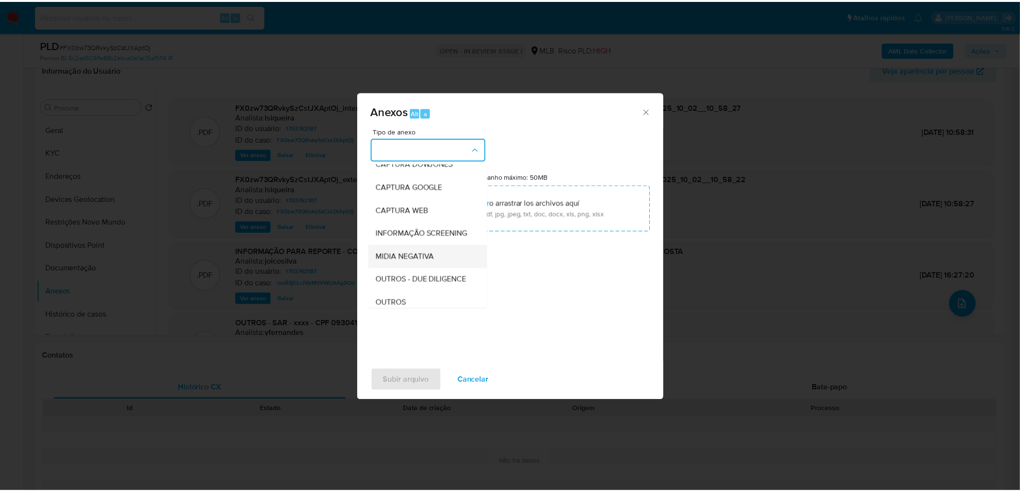
scroll to position [54, 0]
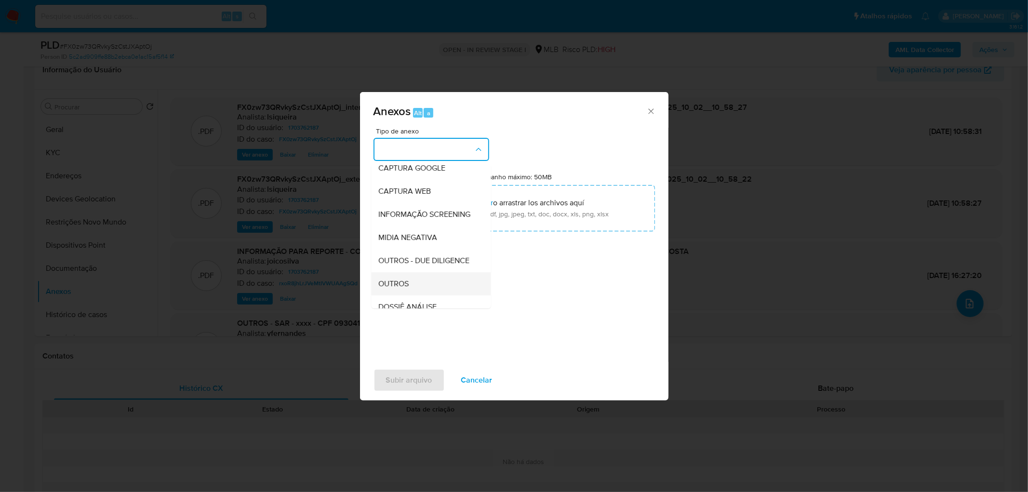
click at [402, 289] on span "OUTROS" at bounding box center [394, 284] width 30 height 10
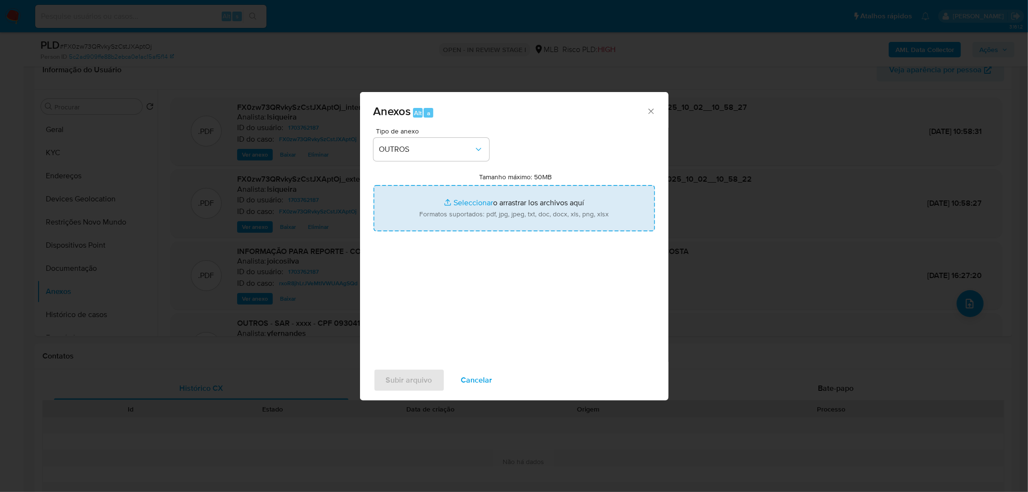
click at [510, 201] on input "Tamanho máximo: 50MB Seleccionar archivos" at bounding box center [515, 208] width 282 height 46
type input "C:\fakepath\Mulan 1703762187_2025_10_01_15_32_02.xlsx"
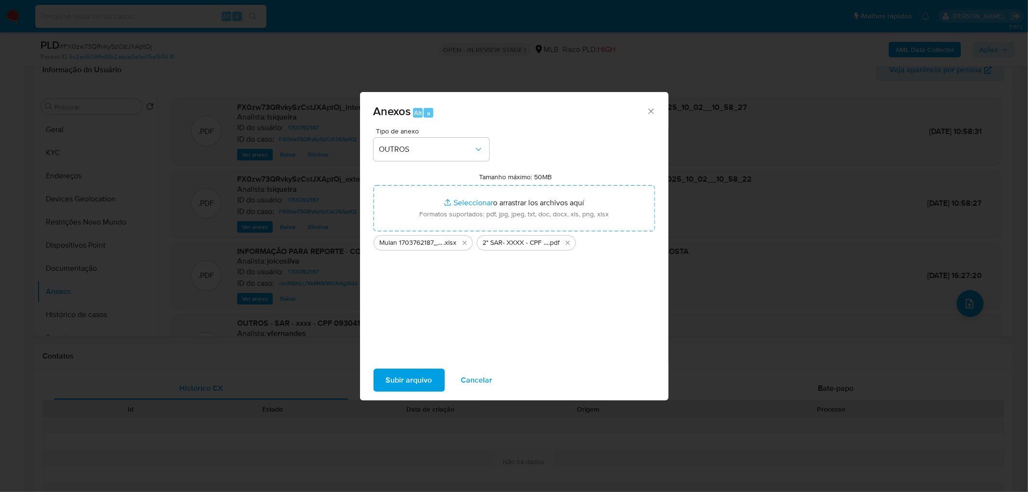
click at [423, 299] on span "Subir arquivo" at bounding box center [409, 380] width 46 height 21
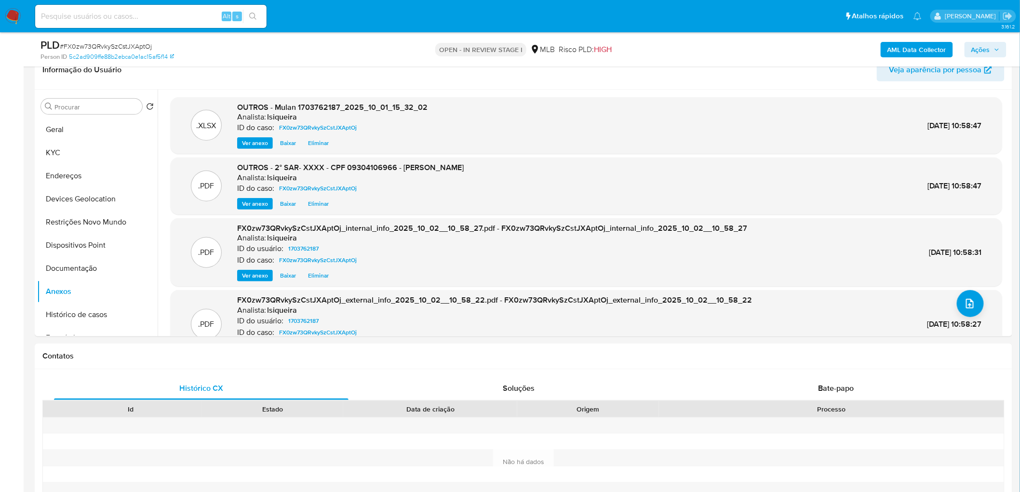
click at [677, 48] on span "Ações" at bounding box center [980, 49] width 19 height 15
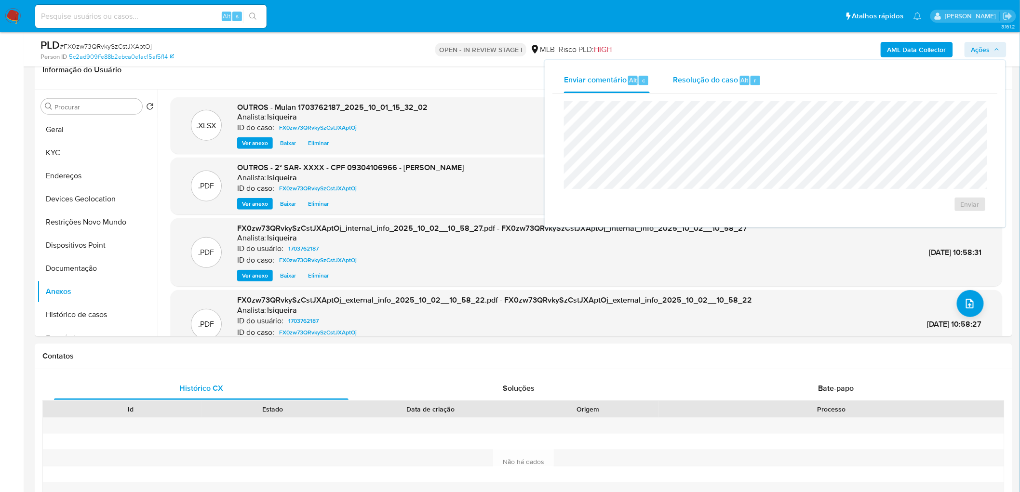
click at [677, 82] on span "Resolução do caso" at bounding box center [705, 79] width 65 height 11
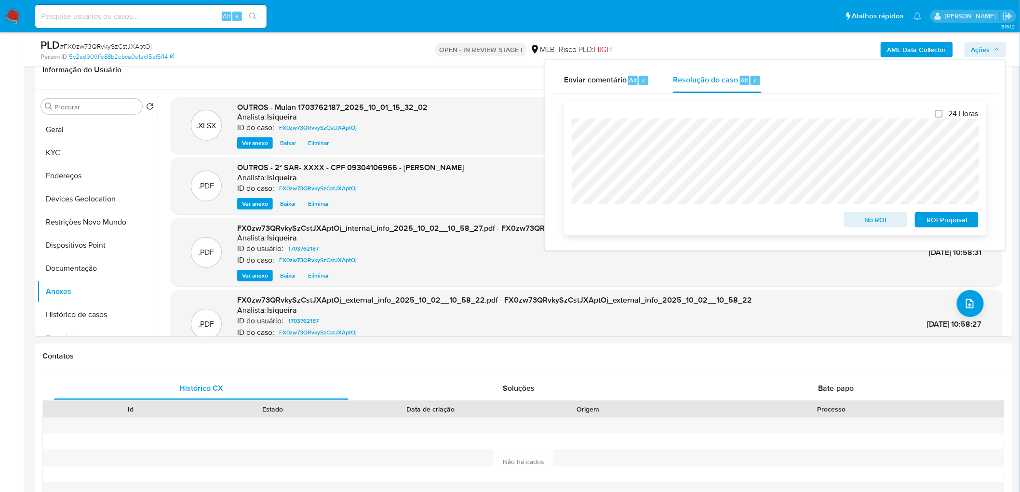
scroll to position [214, 0]
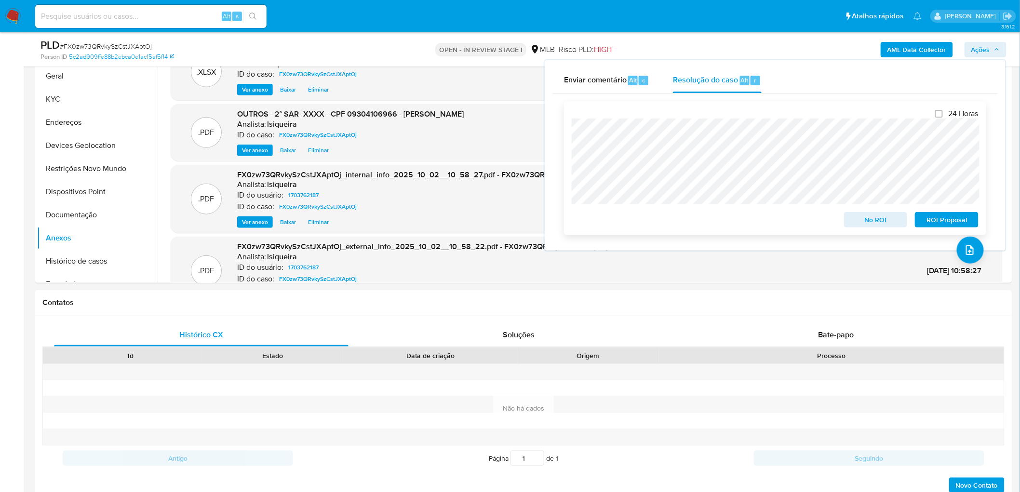
click at [677, 220] on span "ROI Proposal" at bounding box center [947, 219] width 50 height 13
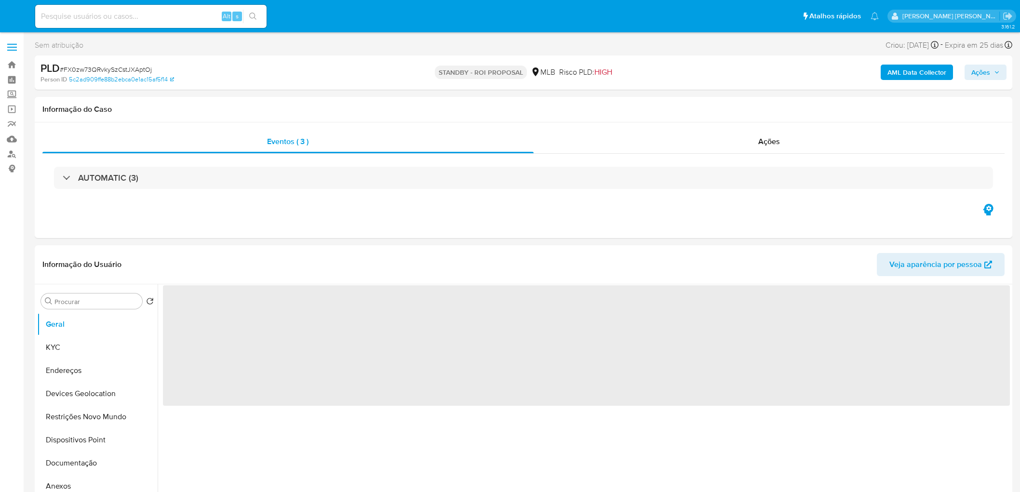
select select "10"
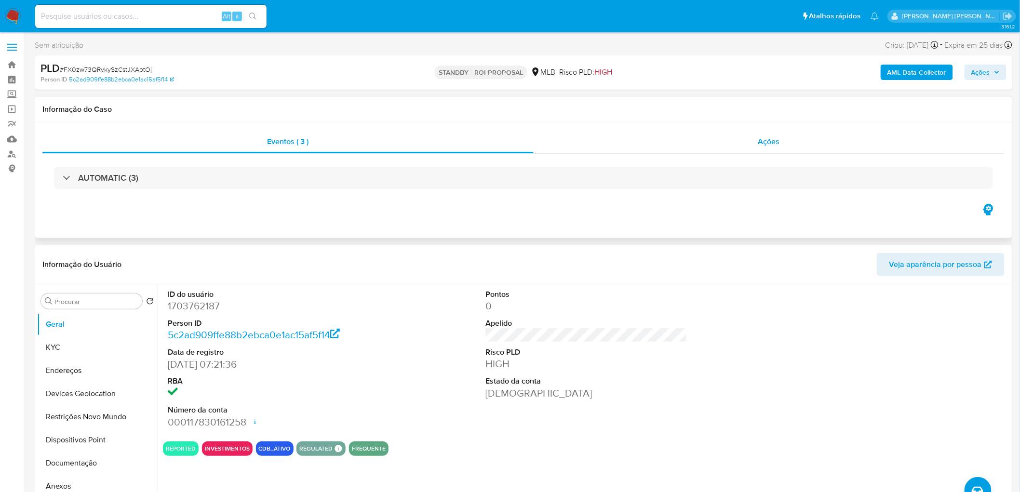
click at [738, 151] on div "Ações" at bounding box center [769, 141] width 471 height 23
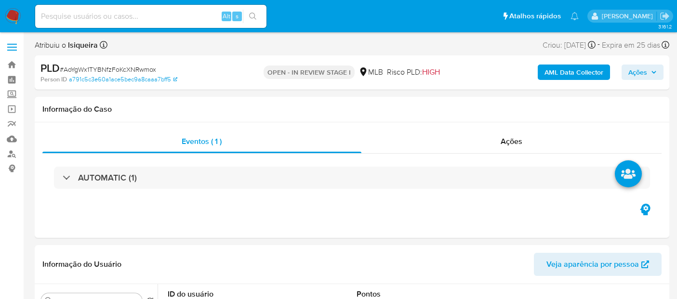
select select "10"
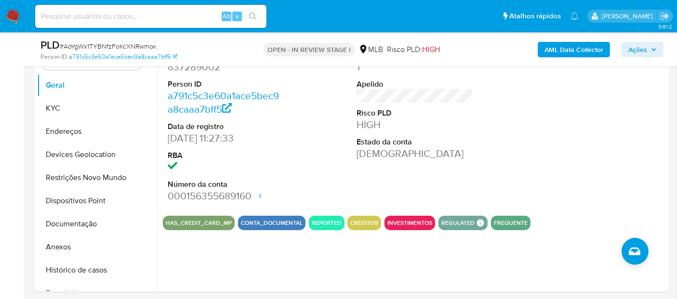
scroll to position [214, 0]
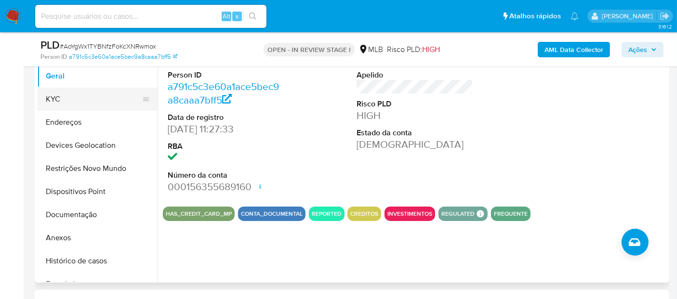
click at [110, 99] on button "KYC" at bounding box center [93, 99] width 113 height 23
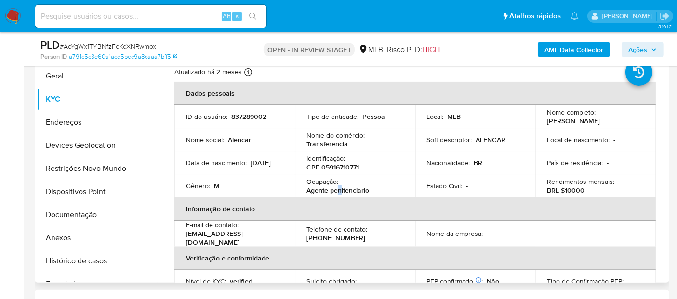
click at [338, 187] on p "Agente penitenciario" at bounding box center [338, 190] width 63 height 9
click at [377, 190] on div "Ocupação : Agente penitenciario" at bounding box center [355, 185] width 97 height 17
drag, startPoint x: 372, startPoint y: 190, endPoint x: 304, endPoint y: 189, distance: 68.0
click at [304, 189] on td "Ocupação : Agente penitenciario" at bounding box center [355, 185] width 121 height 23
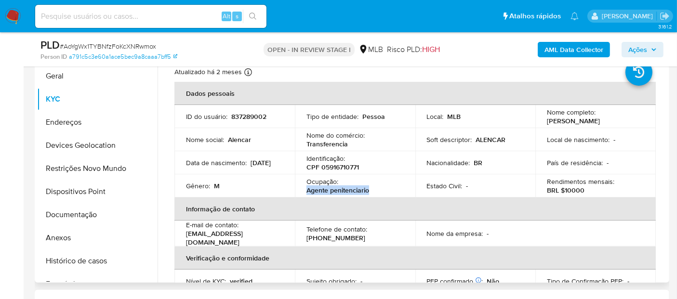
copy p "Agente penitenciario"
click at [95, 221] on button "Documentação" at bounding box center [93, 214] width 113 height 23
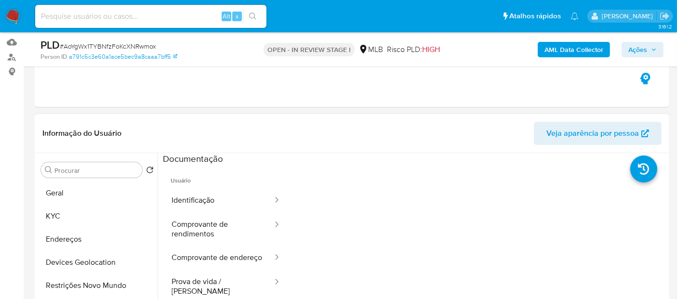
scroll to position [107, 0]
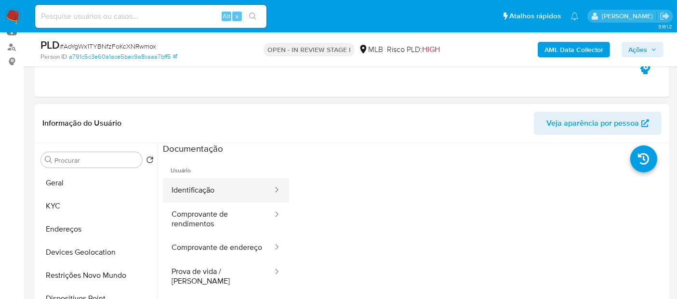
click at [225, 188] on button "Identificação" at bounding box center [218, 190] width 111 height 25
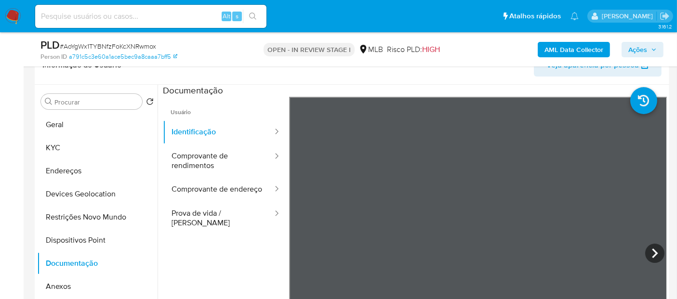
scroll to position [214, 0]
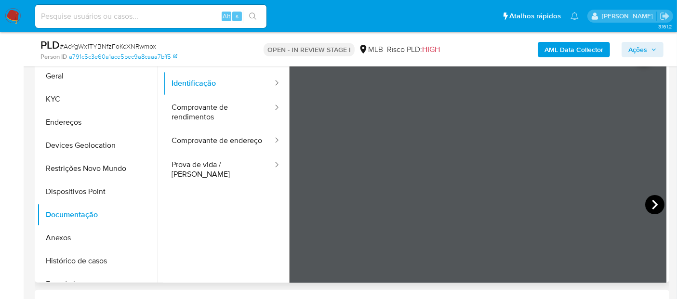
click at [655, 206] on icon at bounding box center [654, 204] width 19 height 19
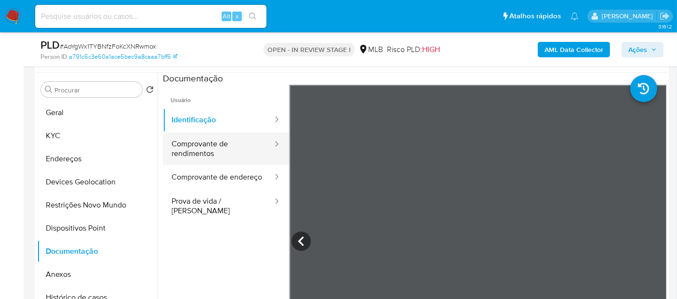
scroll to position [161, 0]
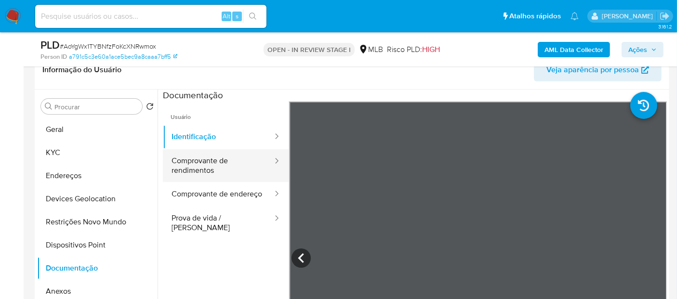
click at [214, 167] on button "Comprovante de rendimentos" at bounding box center [218, 165] width 111 height 33
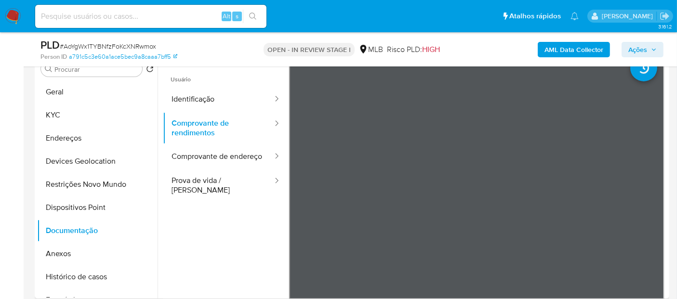
scroll to position [214, 0]
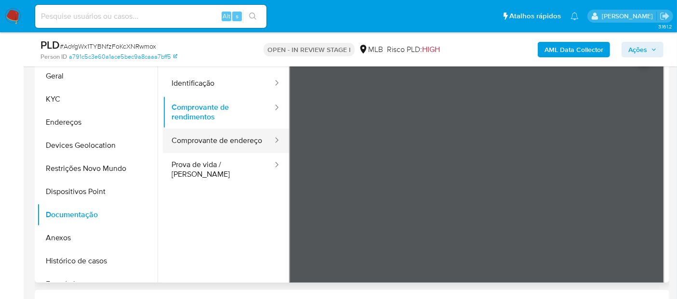
click at [218, 147] on button "Comprovante de endereço" at bounding box center [218, 141] width 111 height 25
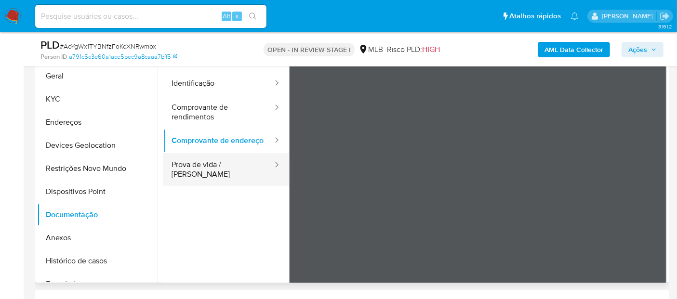
click at [214, 172] on button "Prova de vida / [PERSON_NAME]" at bounding box center [218, 169] width 111 height 33
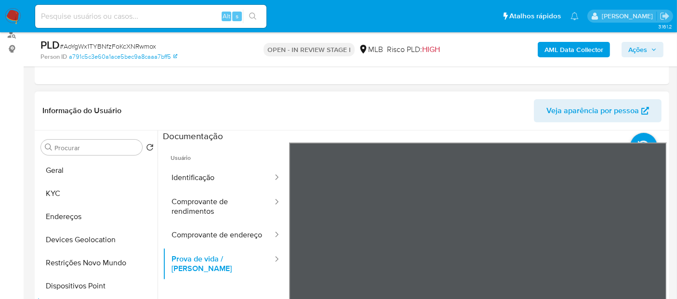
scroll to position [107, 0]
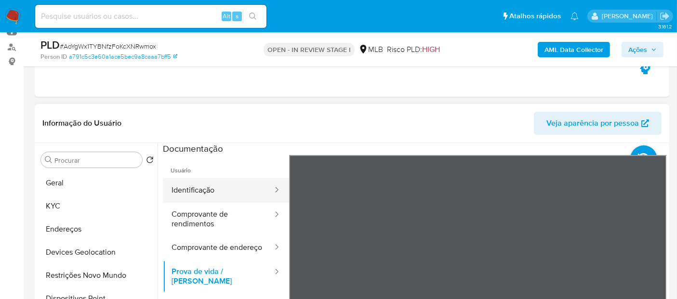
click at [215, 182] on button "Identificação" at bounding box center [218, 190] width 111 height 25
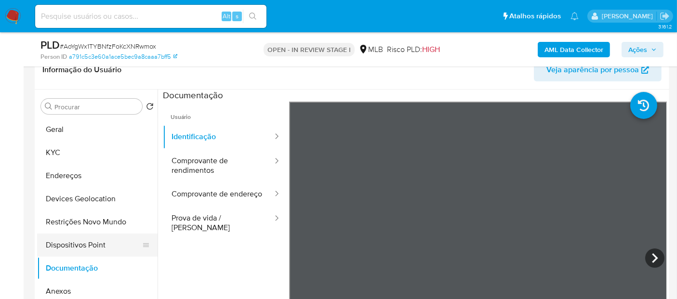
scroll to position [54, 0]
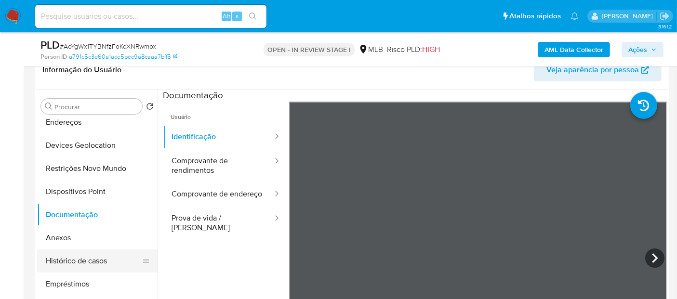
click at [89, 257] on button "Histórico de casos" at bounding box center [93, 261] width 113 height 23
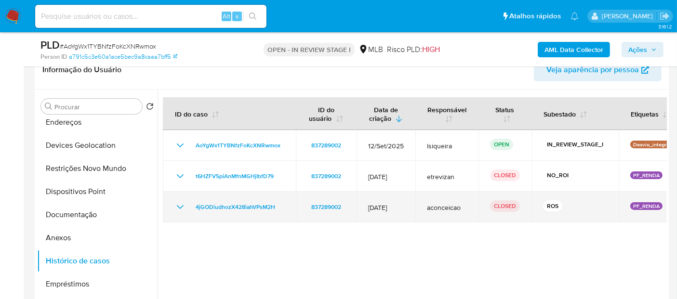
click at [180, 206] on icon "Mostrar/Ocultar" at bounding box center [180, 207] width 12 height 12
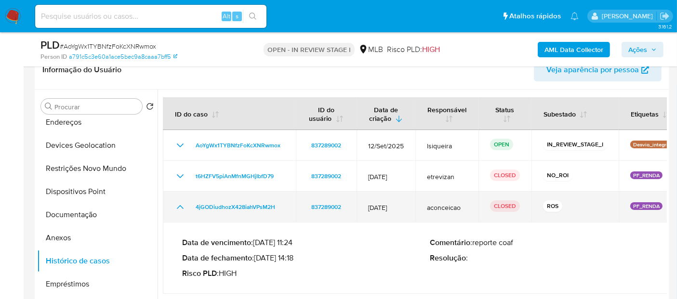
click at [180, 206] on icon "Mostrar/Ocultar" at bounding box center [180, 207] width 12 height 12
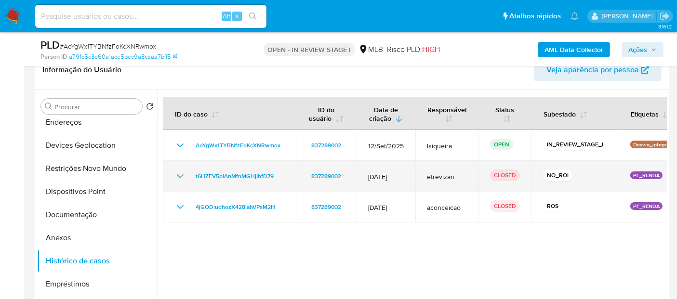
click at [177, 178] on icon "Mostrar/Ocultar" at bounding box center [180, 177] width 12 height 12
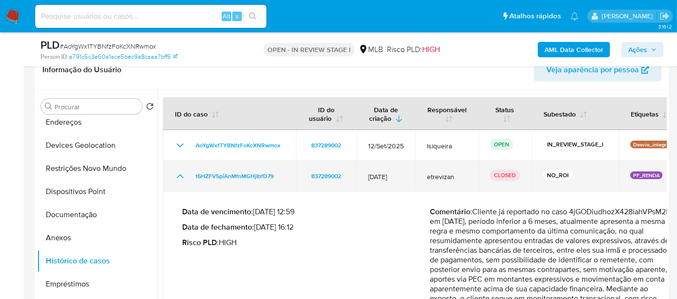
click at [177, 178] on icon "Mostrar/Ocultar" at bounding box center [180, 177] width 12 height 12
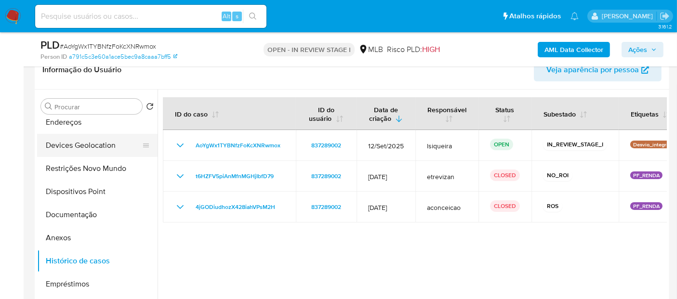
scroll to position [0, 0]
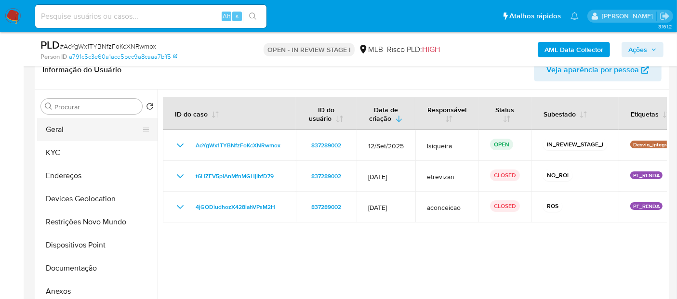
click at [102, 134] on button "Geral" at bounding box center [93, 129] width 113 height 23
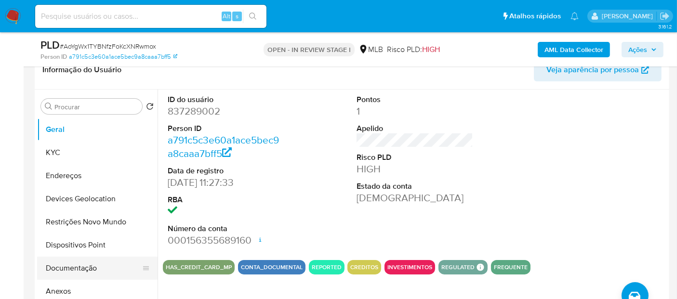
scroll to position [54, 0]
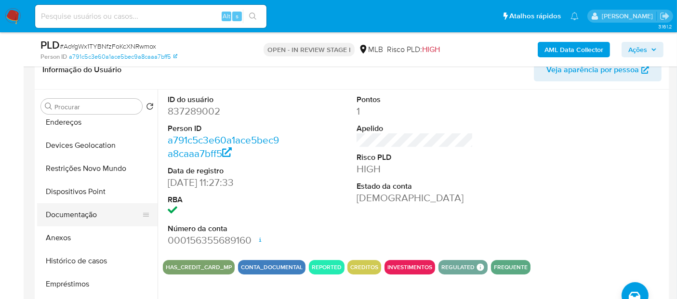
click at [82, 261] on button "Histórico de casos" at bounding box center [97, 261] width 121 height 23
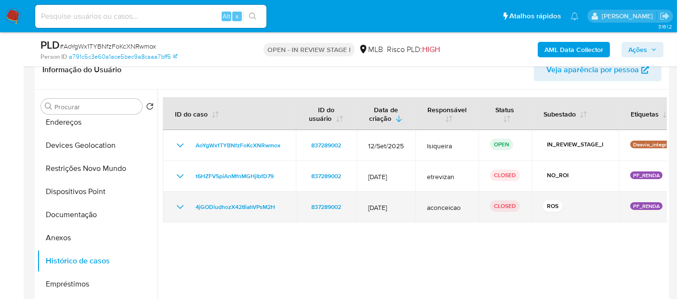
click at [179, 209] on icon "Mostrar/Ocultar" at bounding box center [180, 207] width 12 height 12
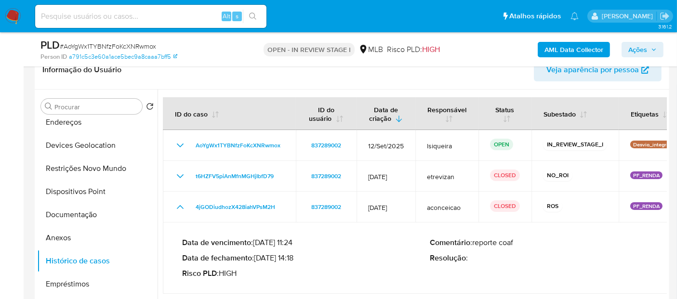
drag, startPoint x: 299, startPoint y: 257, endPoint x: 257, endPoint y: 256, distance: 41.5
click at [257, 256] on p "Data de fechamento : [DATE] 14:18" at bounding box center [306, 259] width 248 height 10
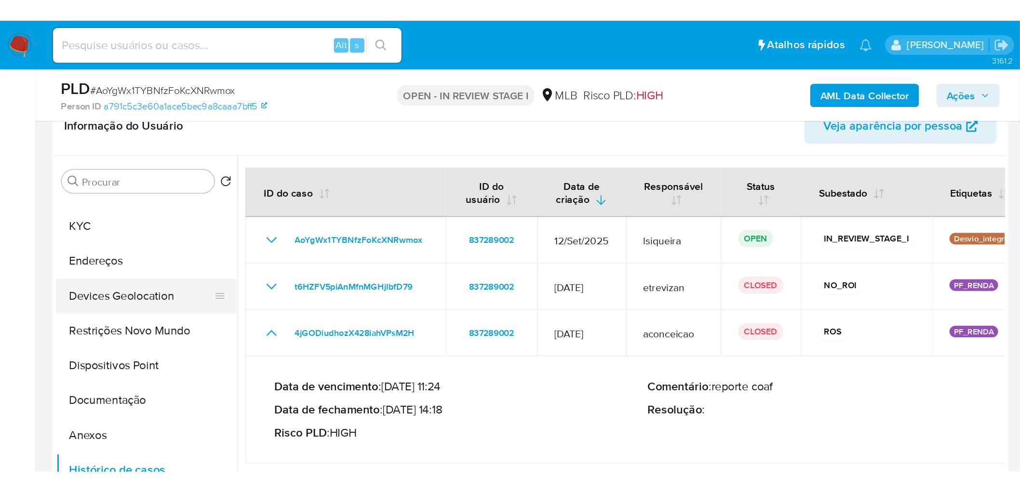
scroll to position [0, 0]
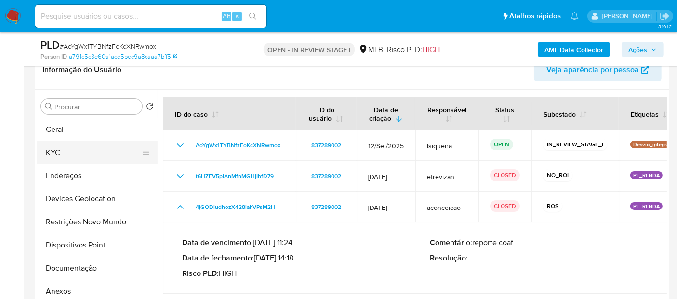
click at [74, 150] on button "KYC" at bounding box center [93, 152] width 113 height 23
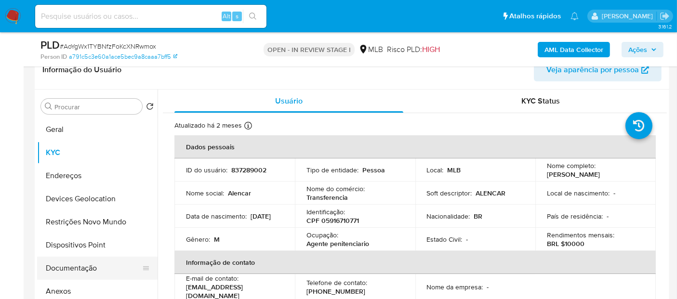
click at [59, 265] on button "Documentação" at bounding box center [93, 268] width 113 height 23
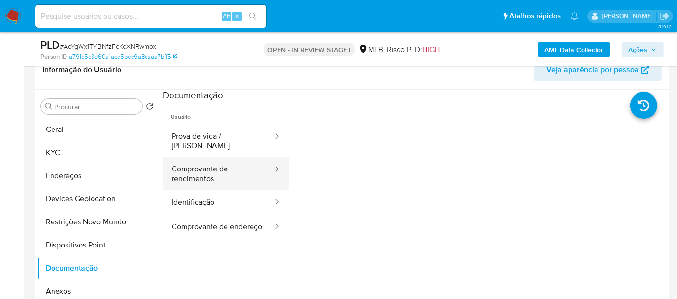
click at [217, 168] on button "Comprovante de rendimentos" at bounding box center [218, 174] width 111 height 33
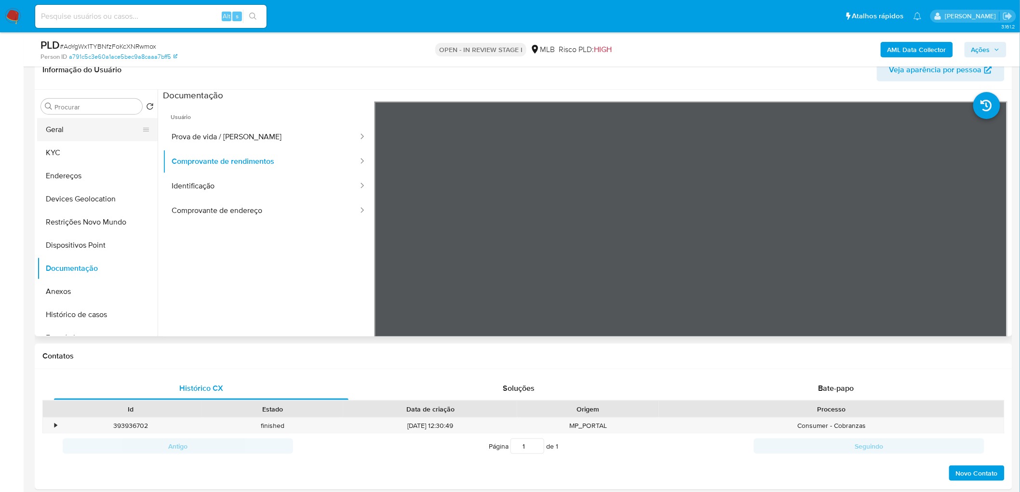
click at [55, 132] on button "Geral" at bounding box center [93, 129] width 113 height 23
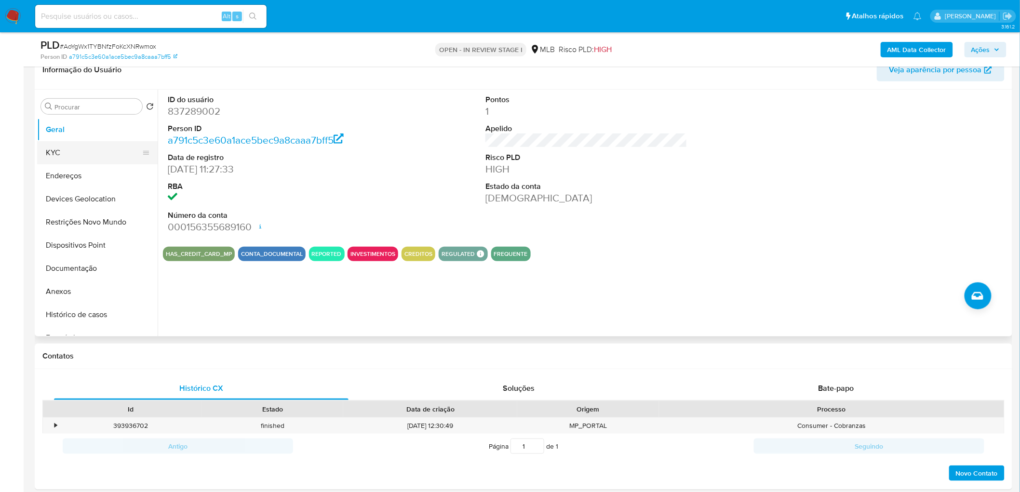
click at [79, 152] on button "KYC" at bounding box center [93, 152] width 113 height 23
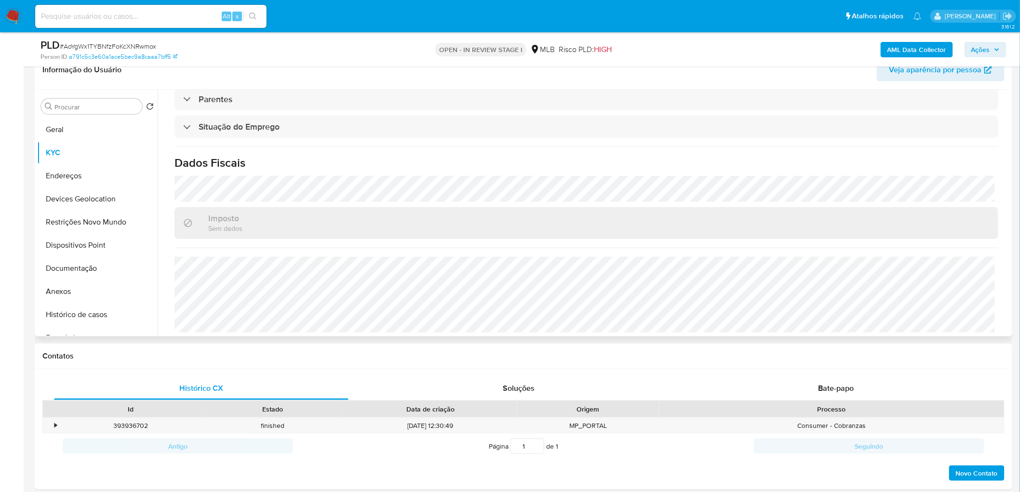
scroll to position [401, 0]
click at [101, 174] on button "Endereços" at bounding box center [93, 175] width 113 height 23
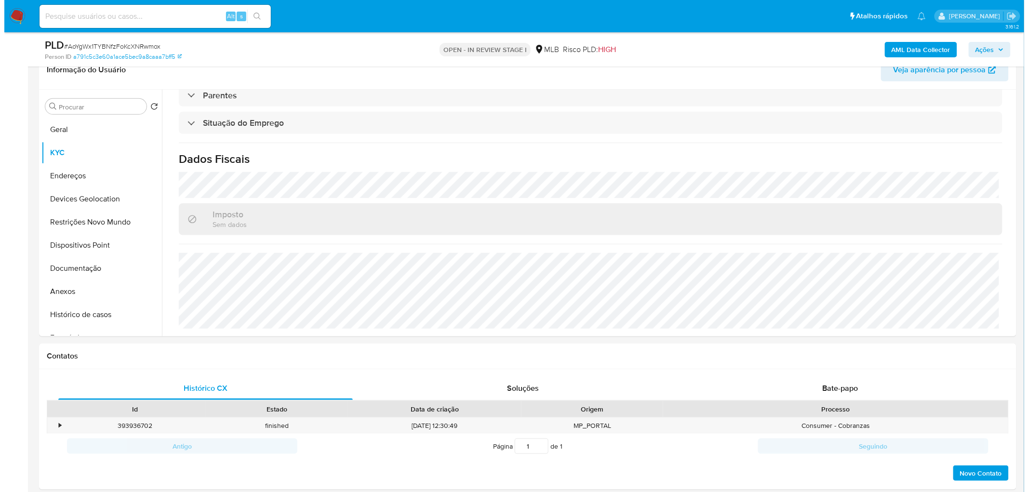
scroll to position [0, 0]
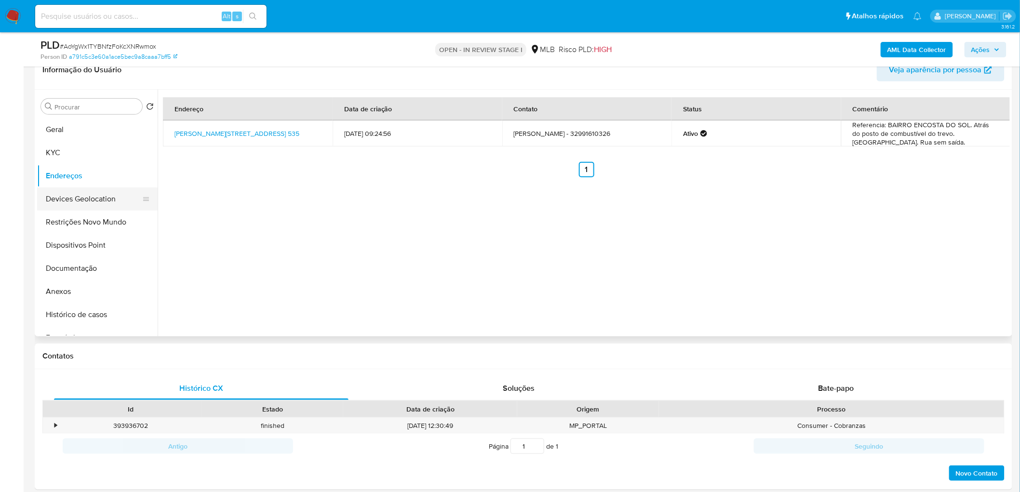
click at [90, 194] on button "Devices Geolocation" at bounding box center [93, 199] width 113 height 23
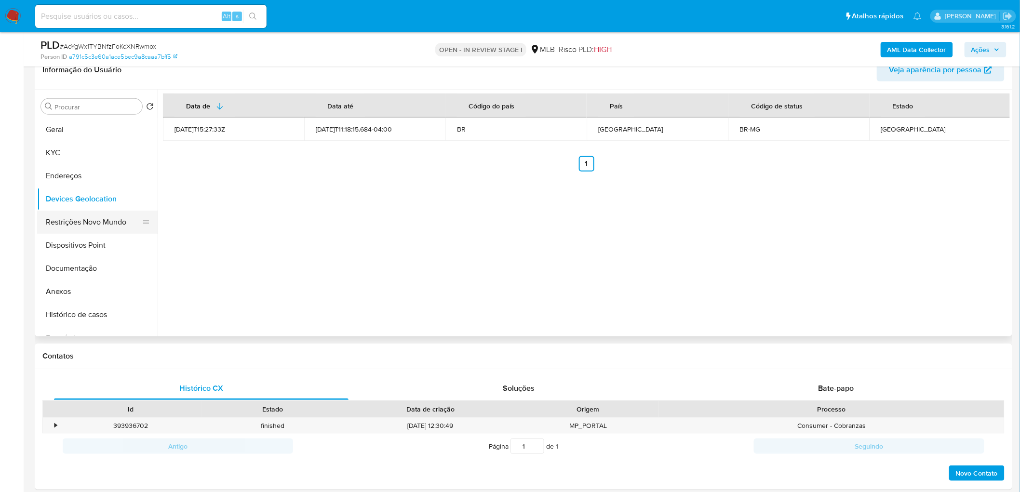
click at [92, 223] on button "Restrições Novo Mundo" at bounding box center [93, 222] width 113 height 23
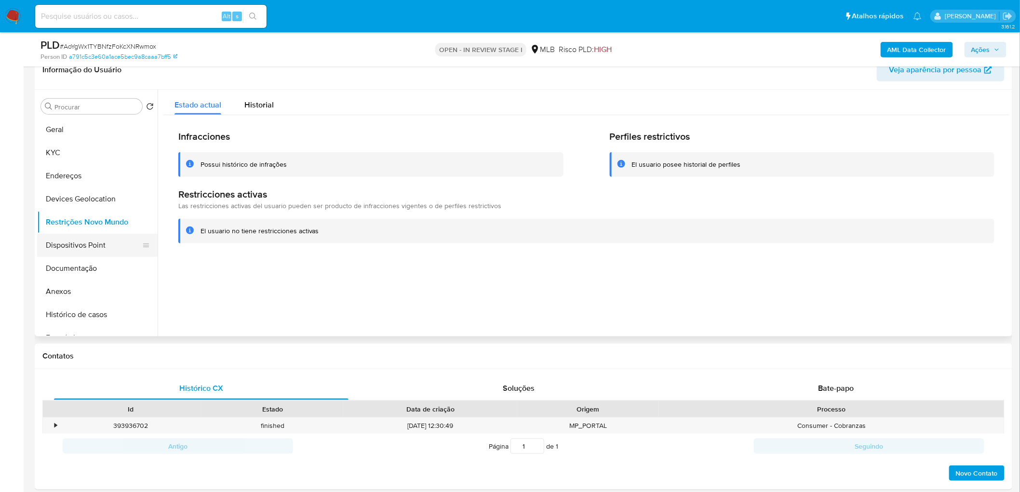
click at [95, 244] on button "Dispositivos Point" at bounding box center [93, 245] width 113 height 23
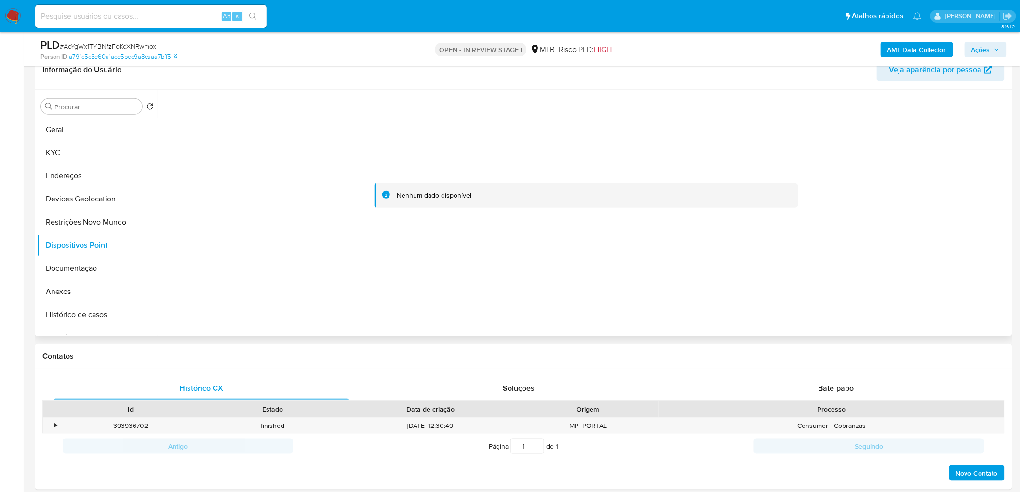
click at [358, 299] on div at bounding box center [584, 213] width 852 height 247
click at [677, 49] on b "AML Data Collector" at bounding box center [916, 49] width 59 height 15
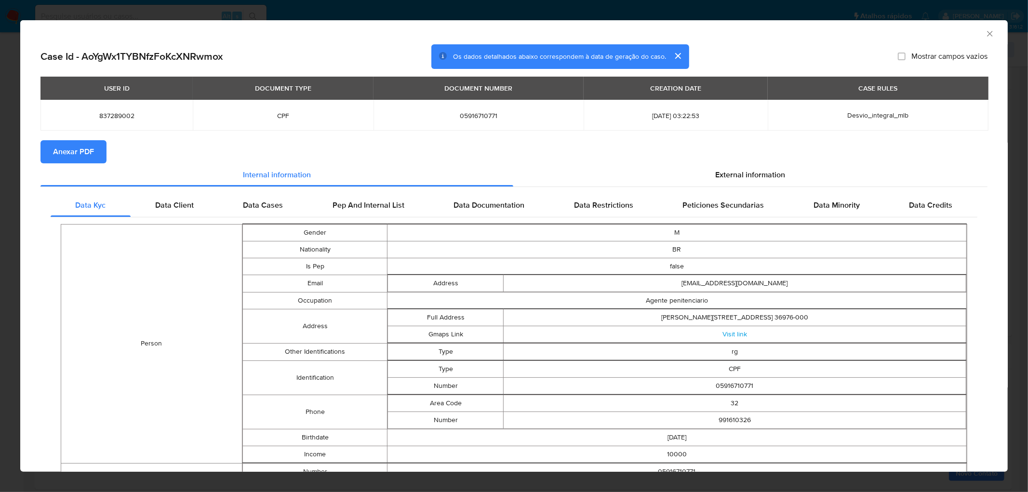
click at [83, 153] on span "Anexar PDF" at bounding box center [73, 151] width 41 height 21
click at [677, 31] on icon "Fechar a janela" at bounding box center [990, 34] width 10 height 10
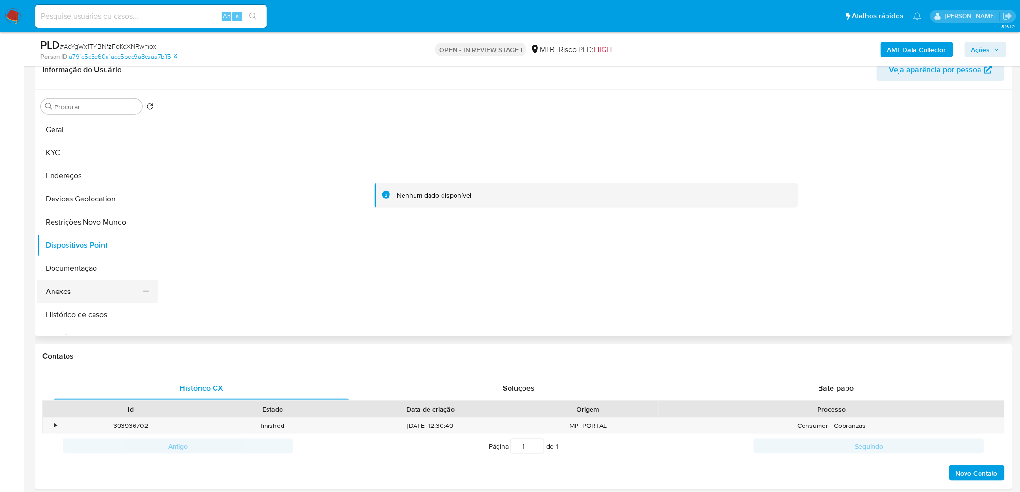
click at [80, 299] on button "Anexos" at bounding box center [93, 291] width 113 height 23
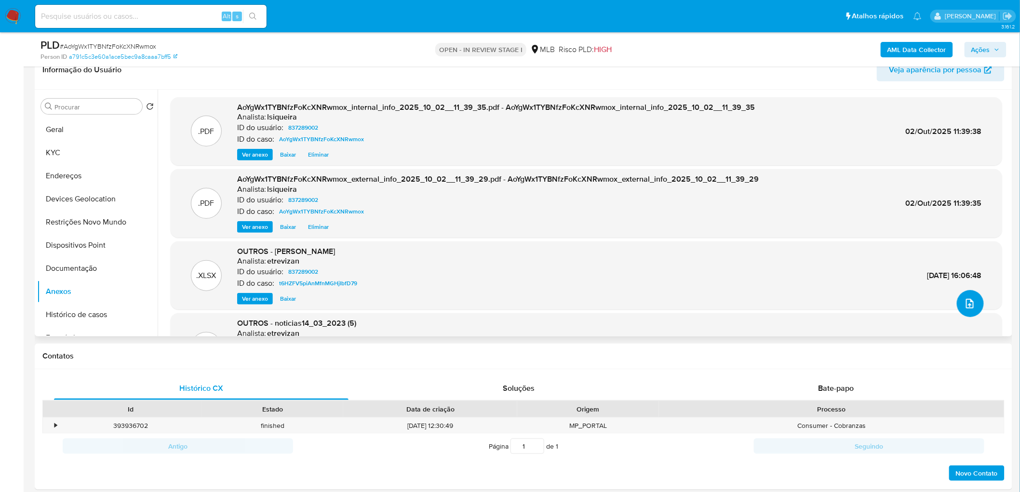
click at [677, 299] on icon "upload-file" at bounding box center [970, 304] width 8 height 10
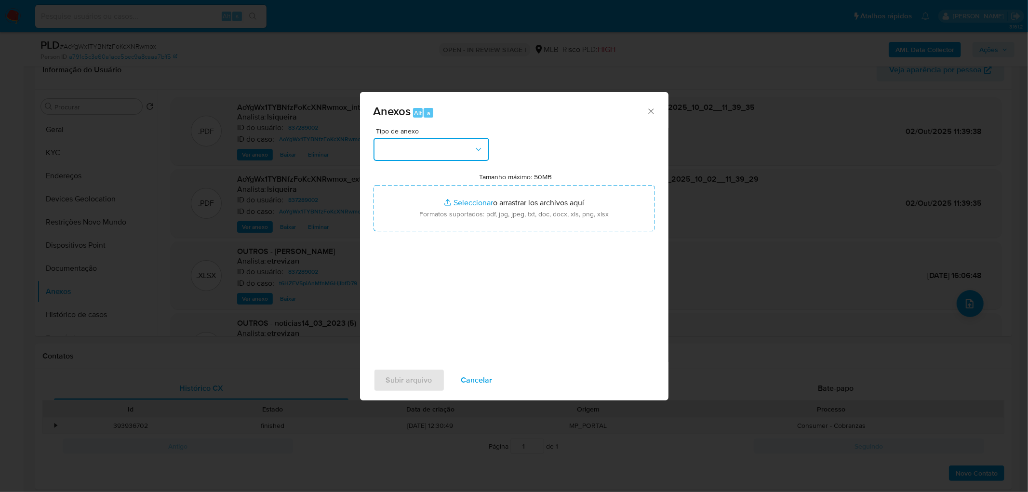
click at [464, 138] on button "button" at bounding box center [432, 149] width 116 height 23
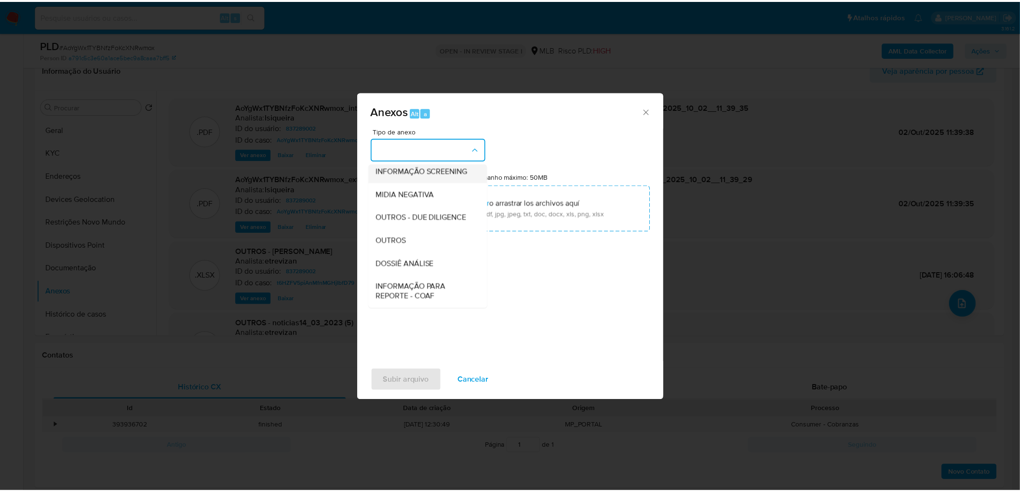
scroll to position [107, 0]
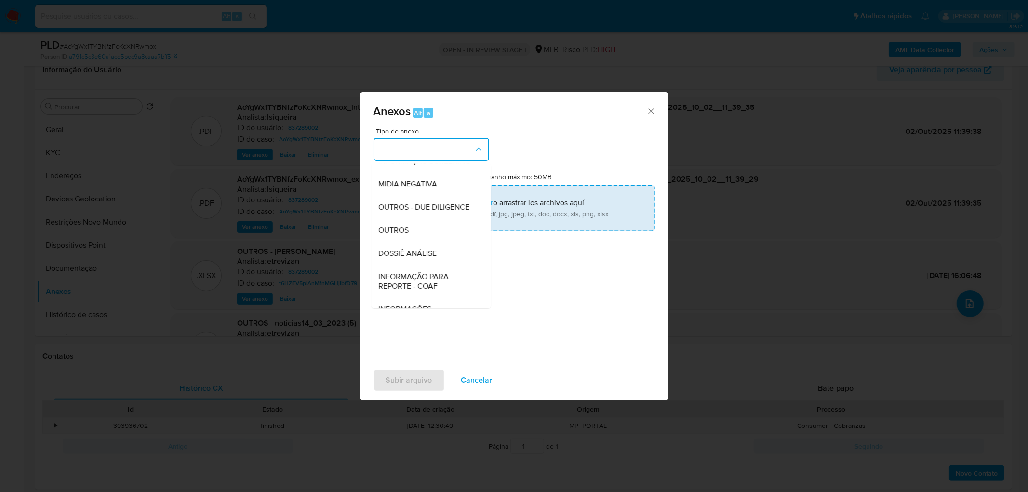
drag, startPoint x: 421, startPoint y: 251, endPoint x: 484, endPoint y: 224, distance: 68.2
click at [428, 242] on div "OUTROS" at bounding box center [428, 230] width 98 height 23
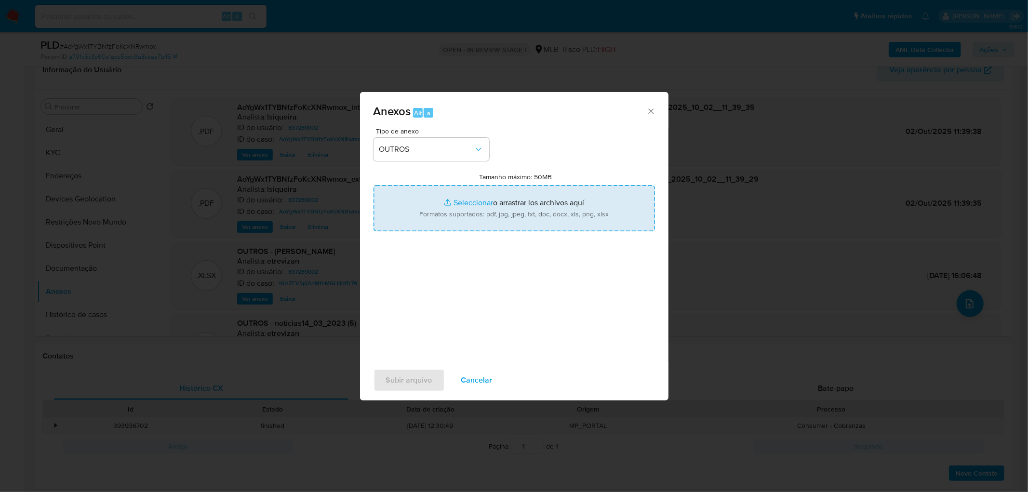
click at [506, 204] on input "Tamanho máximo: 50MB Seleccionar archivos" at bounding box center [515, 208] width 282 height 46
click at [494, 218] on input "Tamanho máximo: 50MB Seleccionar archivos" at bounding box center [515, 208] width 282 height 46
type input "C:\fakepath\2° SAR - XXXX - CPF 05916710771 - ALENCAR COLLI CRUZ.pdf"
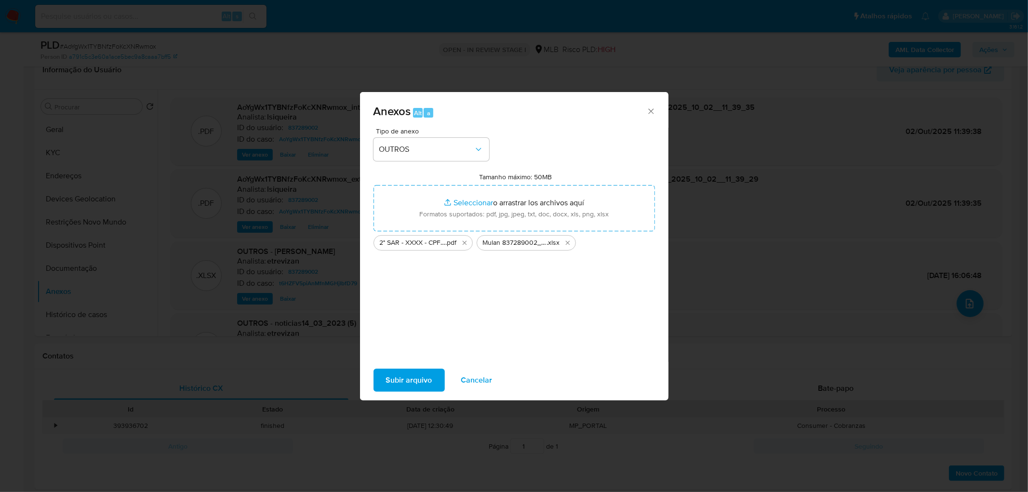
drag, startPoint x: 494, startPoint y: 218, endPoint x: 401, endPoint y: 382, distance: 187.8
click at [401, 299] on span "Subir arquivo" at bounding box center [409, 380] width 46 height 21
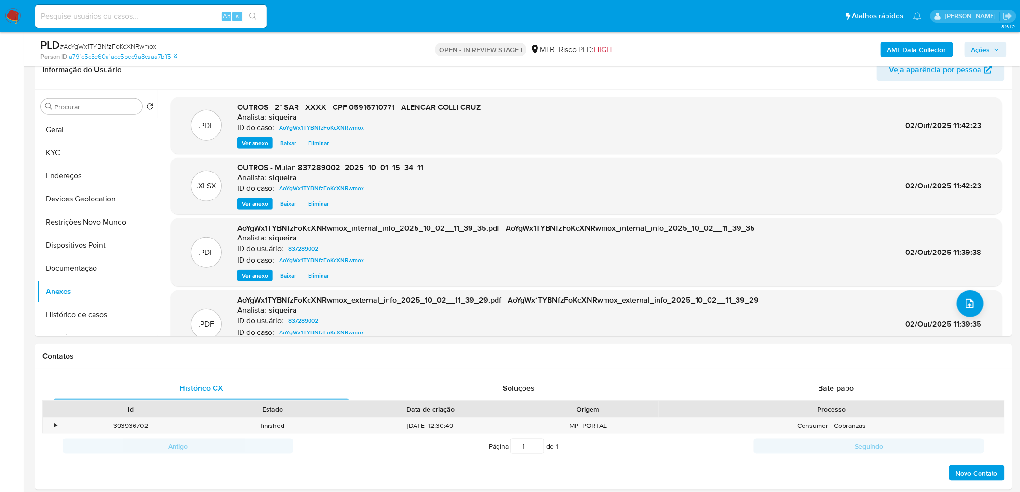
click at [677, 39] on div "AML Data Collector Ações" at bounding box center [847, 49] width 320 height 23
click at [677, 48] on span "Ações" at bounding box center [980, 49] width 19 height 15
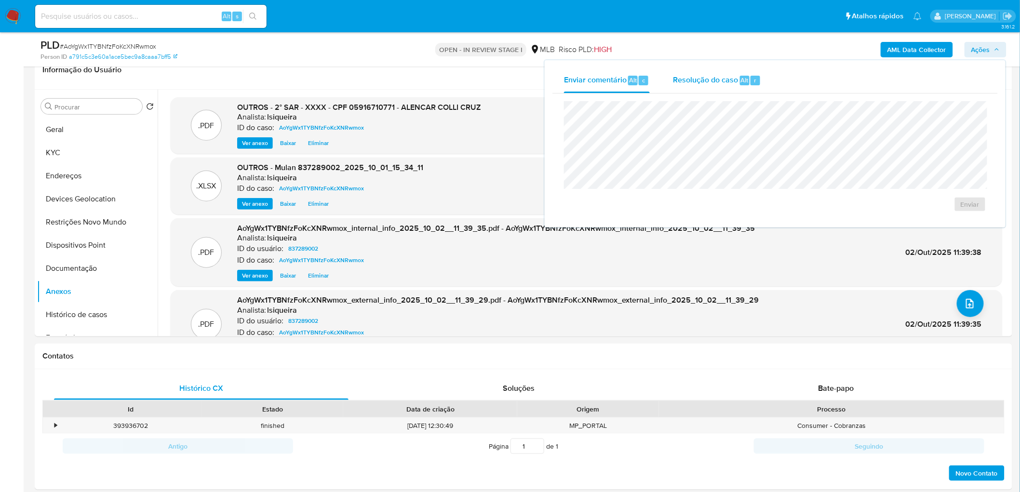
click at [677, 85] on div "Resolução do caso Alt r" at bounding box center [717, 80] width 88 height 25
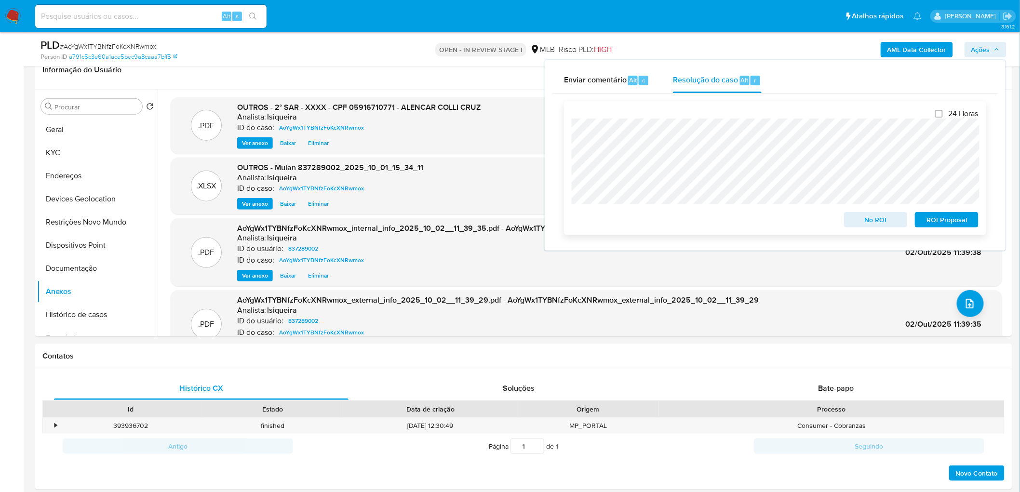
click at [677, 215] on span "ROI Proposal" at bounding box center [947, 219] width 50 height 13
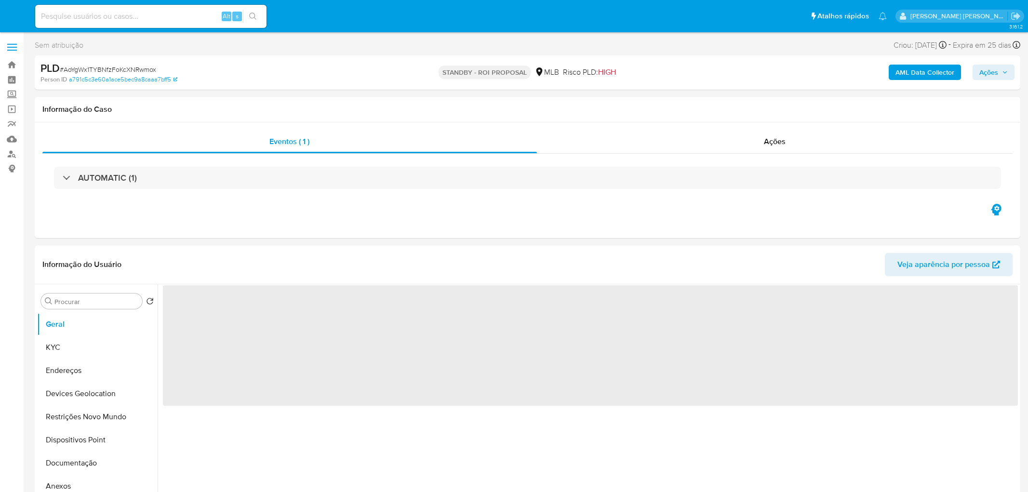
select select "10"
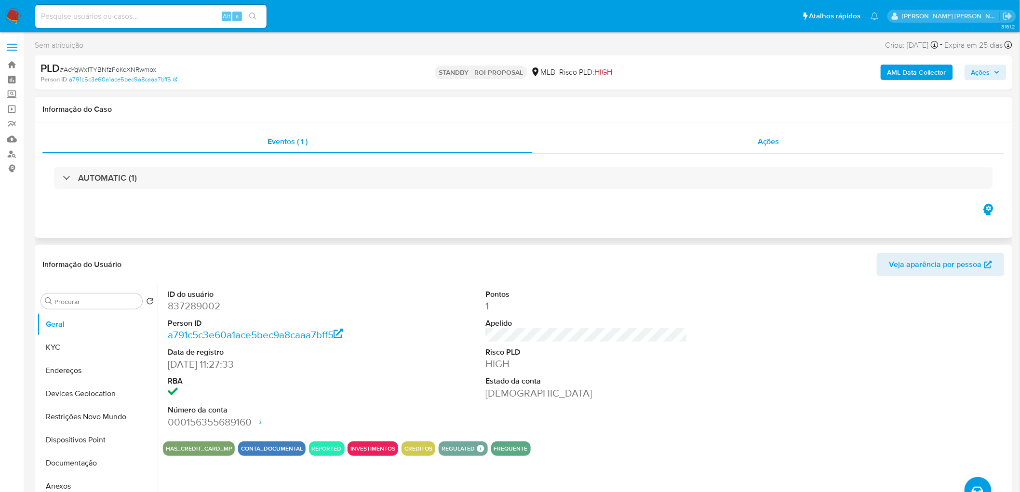
click at [751, 149] on div "Ações" at bounding box center [769, 141] width 472 height 23
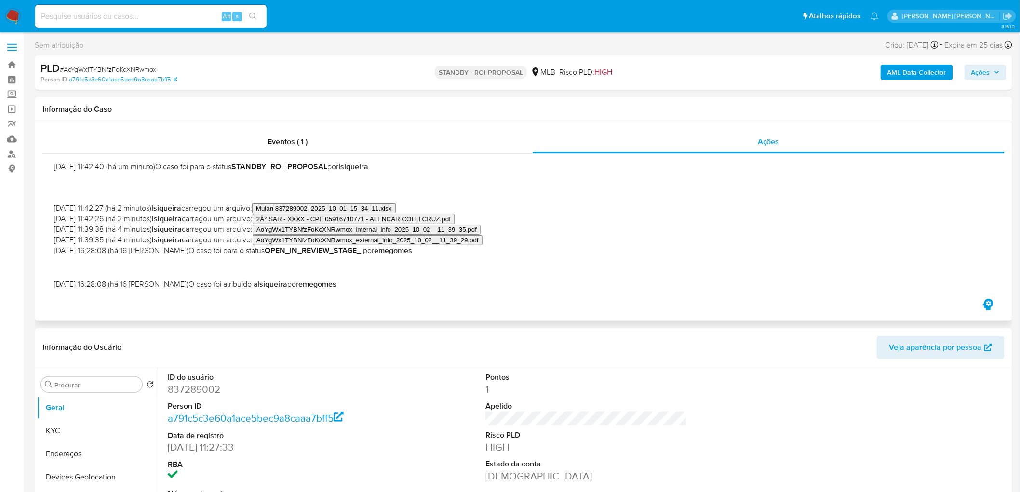
scroll to position [54, 0]
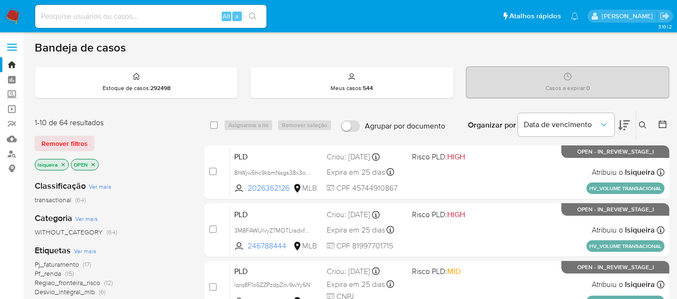
scroll to position [54, 0]
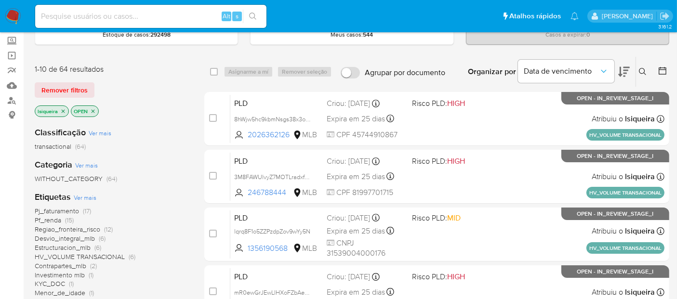
click at [16, 15] on img at bounding box center [13, 16] width 16 height 16
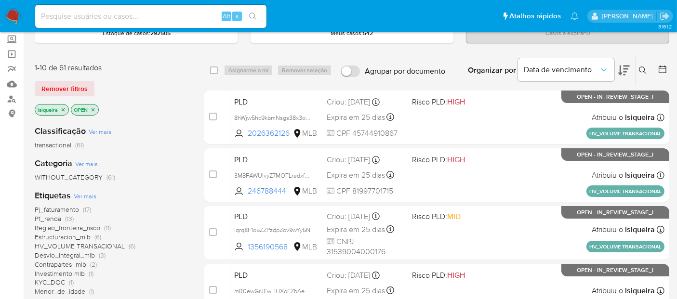
scroll to position [107, 0]
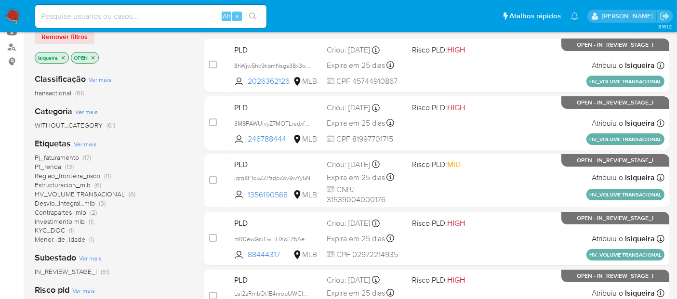
click at [81, 203] on span "Desvio_integral_mlb" at bounding box center [65, 204] width 60 height 10
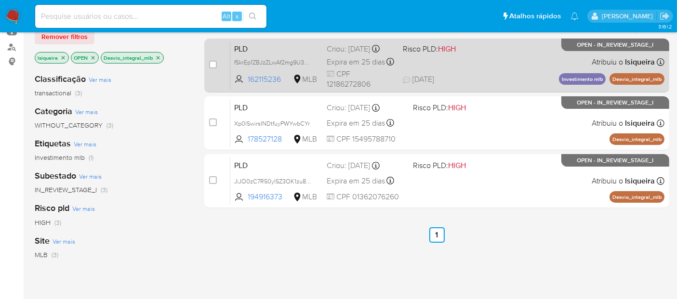
click at [489, 80] on div "PLD fSkrEp1ZBJzZLwAf2mg9U3oG 162115236 MLB Risco PLD: HIGH Criou: [DATE] Criou:…" at bounding box center [447, 65] width 434 height 49
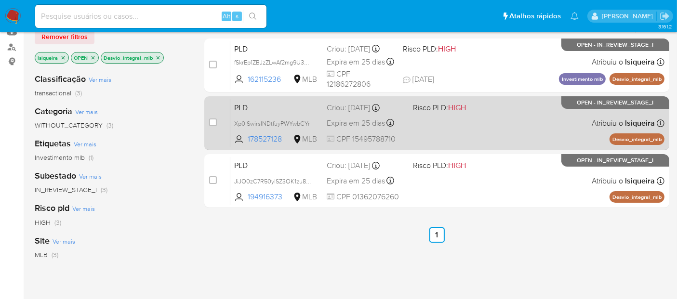
click at [492, 139] on div "PLD Xp0lSwirsINDtfuyPWYwbCYr 178527128 MLB Risco PLD: HIGH Criou: [DATE] Criou:…" at bounding box center [447, 123] width 434 height 49
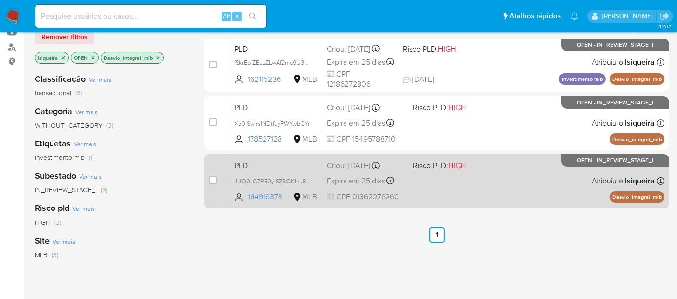
click at [489, 182] on div "PLD JiJO0zC7R50ylSZ3OK1zu8Q2 194916373 MLB Risco PLD: HIGH Criou: [DATE] Criou:…" at bounding box center [447, 181] width 434 height 49
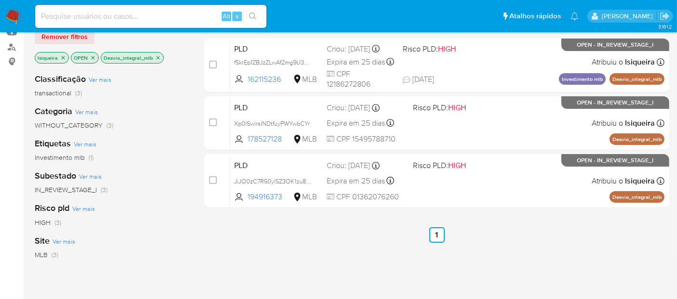
click at [16, 15] on img at bounding box center [13, 16] width 16 height 16
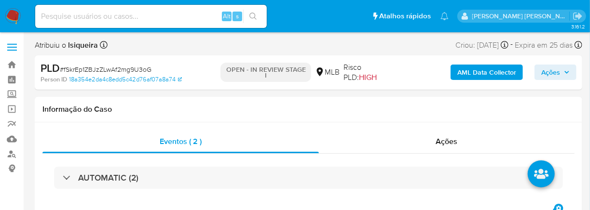
select select "10"
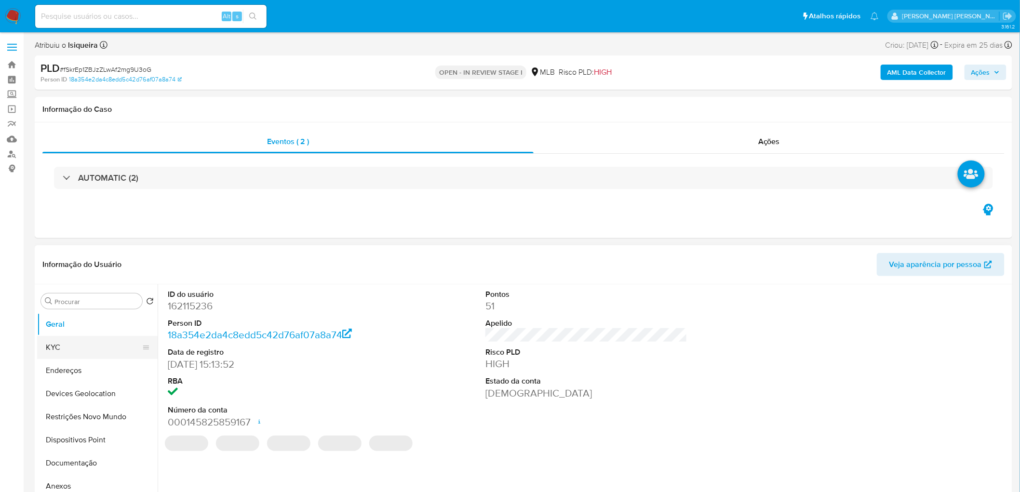
click at [76, 269] on button "KYC" at bounding box center [93, 347] width 113 height 23
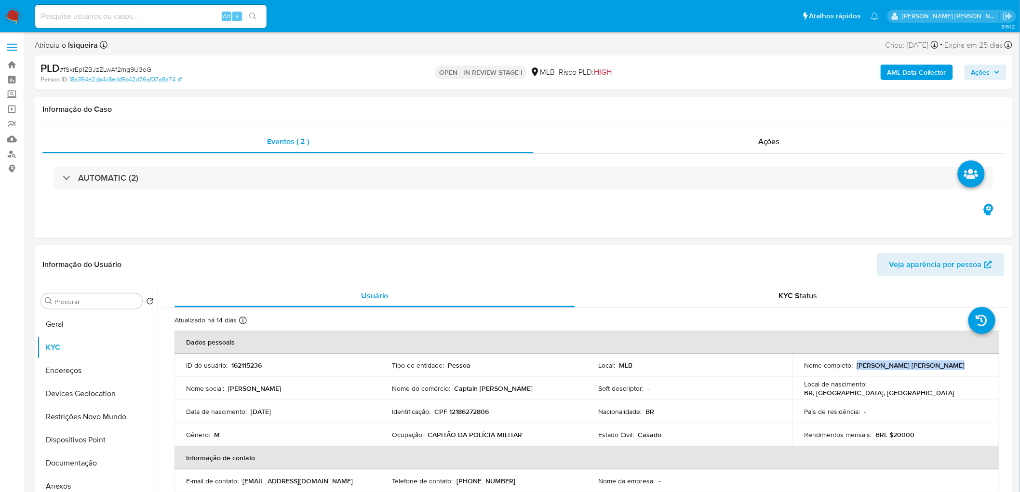
drag, startPoint x: 948, startPoint y: 365, endPoint x: 854, endPoint y: 362, distance: 94.0
click at [617, 269] on div "Nome completo : Marco Jose Paulo de Azevedo" at bounding box center [896, 365] width 183 height 9
copy p "Marco Jose Paulo de Azevedo"
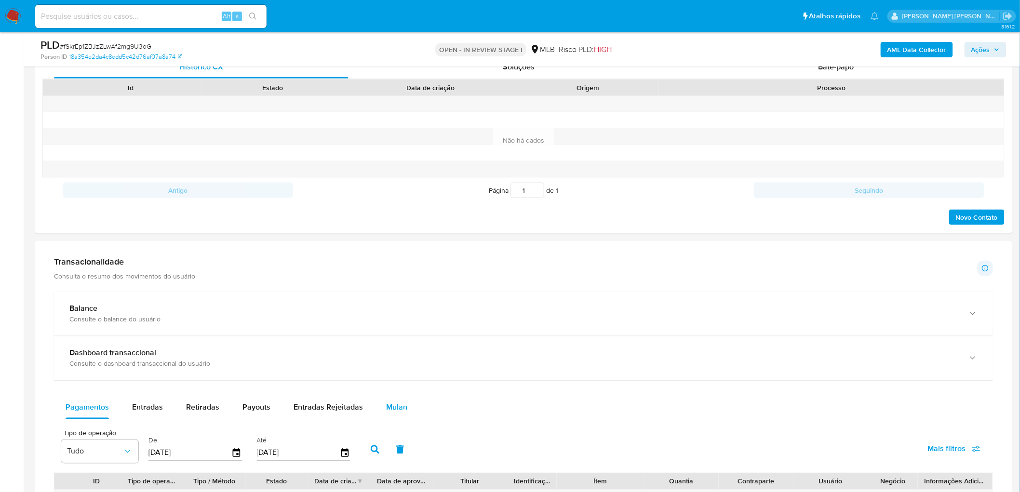
click at [390, 269] on span "Mulan" at bounding box center [396, 407] width 21 height 11
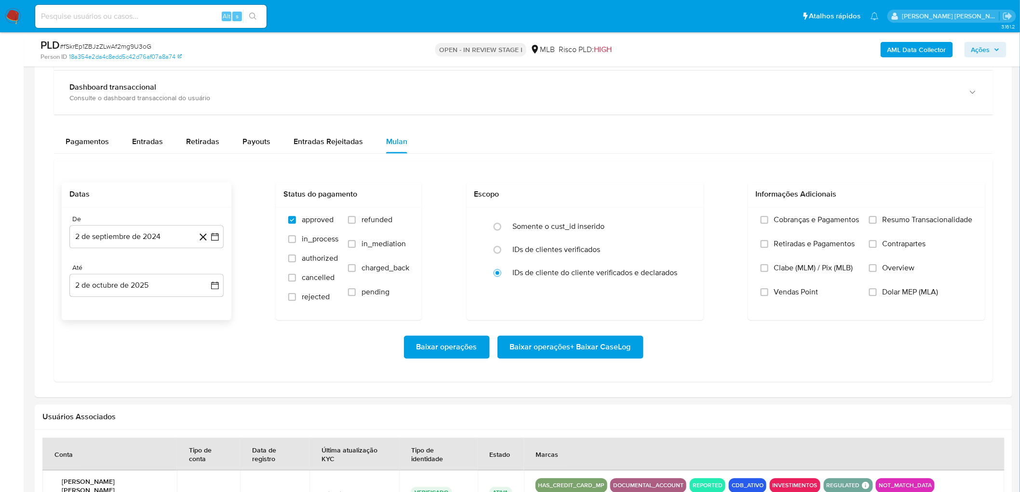
scroll to position [750, 0]
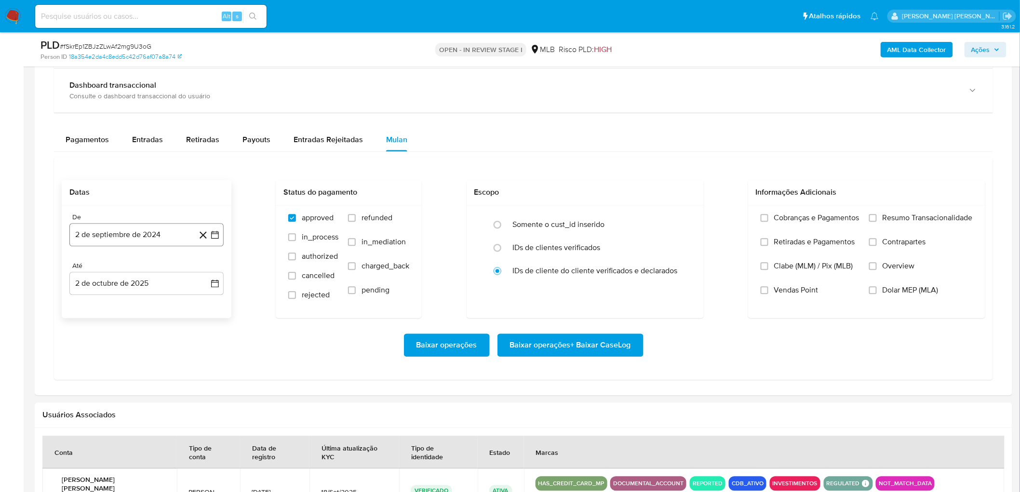
click at [114, 239] on button "2 de septiembre de 2024" at bounding box center [146, 235] width 154 height 23
click at [143, 267] on span "septiembre 2024" at bounding box center [141, 270] width 59 height 10
click at [207, 269] on icon "Año siguiente" at bounding box center [205, 270] width 12 height 12
click at [142, 269] on button "ago" at bounding box center [145, 358] width 27 height 15
click at [166, 269] on button "1" at bounding box center [165, 305] width 15 height 15
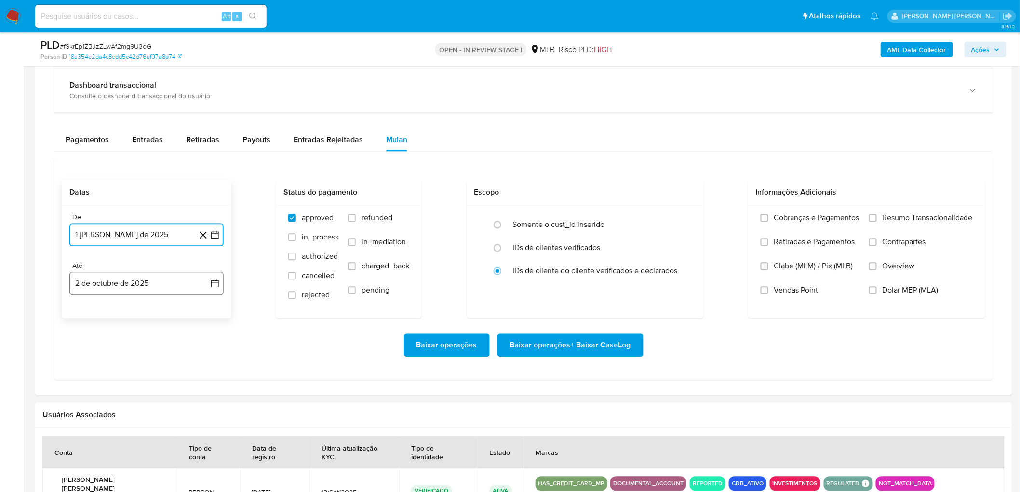
click at [134, 269] on button "2 de octubre de 2025" at bounding box center [146, 283] width 154 height 23
click at [87, 269] on icon "Mes anterior" at bounding box center [87, 319] width 12 height 12
click at [108, 269] on button "30" at bounding box center [107, 431] width 15 height 15
click at [617, 222] on span "Resumo Transacionalidade" at bounding box center [928, 219] width 90 height 10
click at [617, 222] on input "Resumo Transacionalidade" at bounding box center [873, 219] width 8 height 8
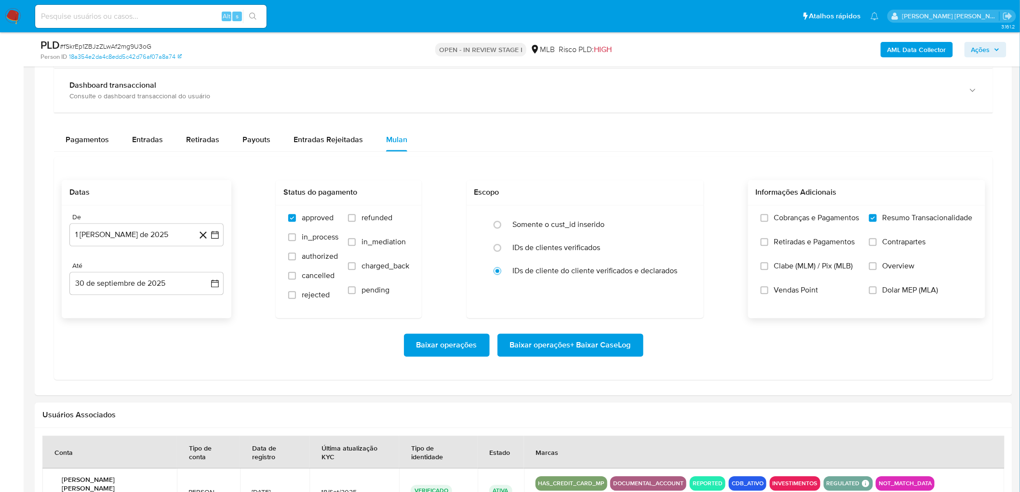
click at [617, 269] on span "Vendas Point" at bounding box center [796, 291] width 44 height 10
click at [617, 269] on input "Vendas Point" at bounding box center [765, 291] width 8 height 8
click at [553, 269] on span "Baixar operações + Baixar CaseLog" at bounding box center [570, 345] width 121 height 21
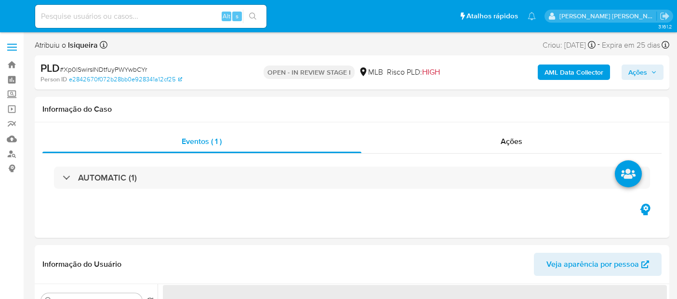
select select "10"
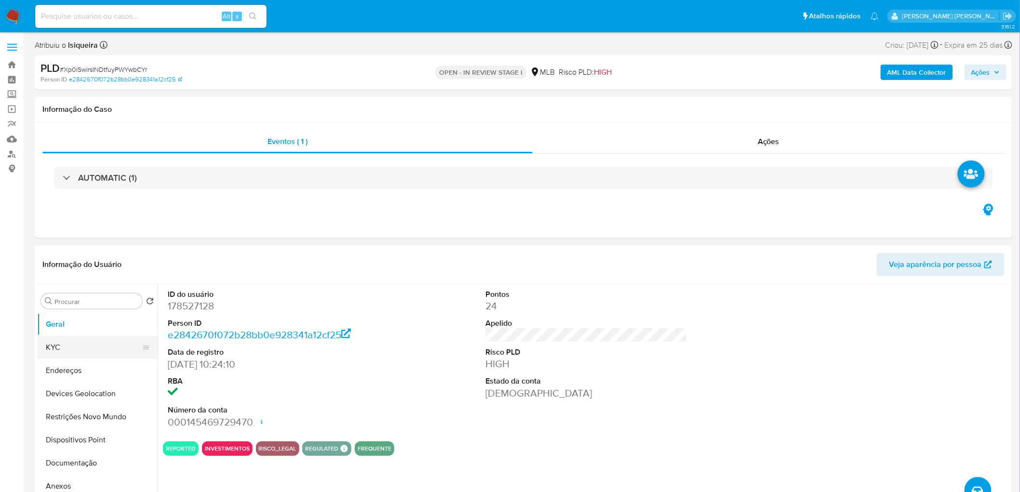
click at [89, 299] on button "KYC" at bounding box center [93, 347] width 113 height 23
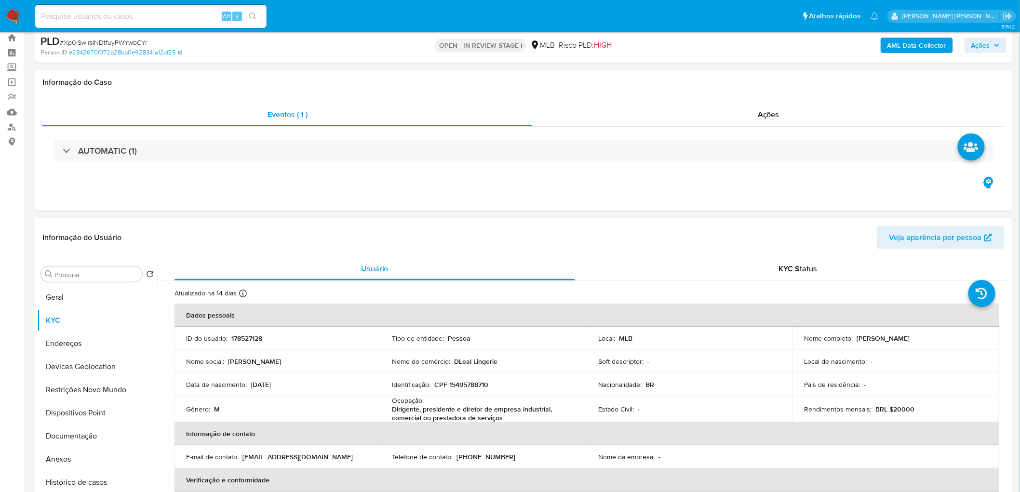
scroll to position [54, 0]
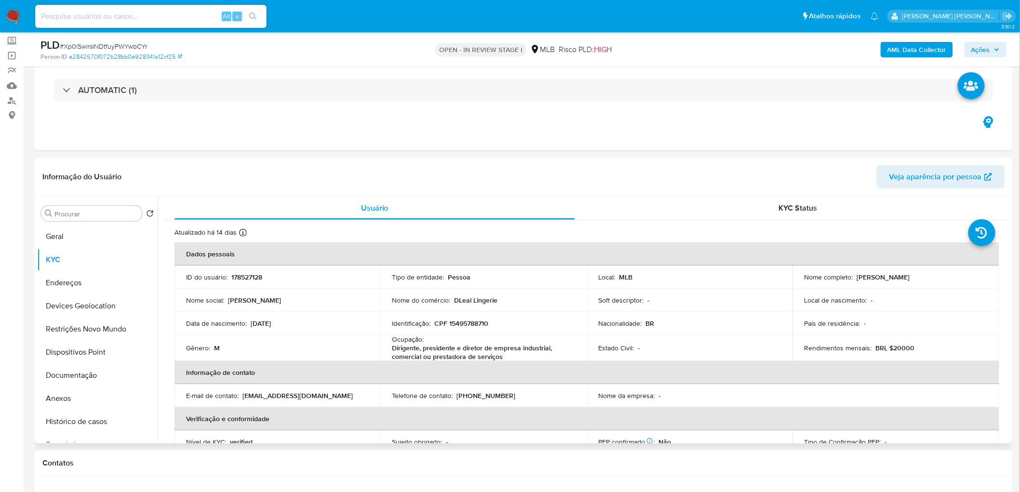
drag, startPoint x: 910, startPoint y: 279, endPoint x: 860, endPoint y: 270, distance: 50.3
click at [677, 270] on td "Nome completo : Rafael Prado Leal" at bounding box center [896, 277] width 206 height 23
copy p "Rafael Prado Leal"
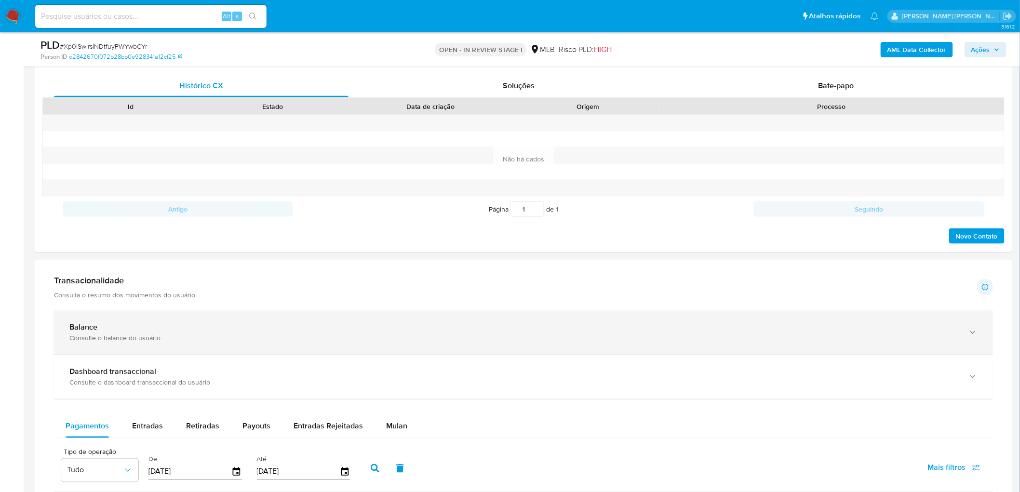
scroll to position [482, 0]
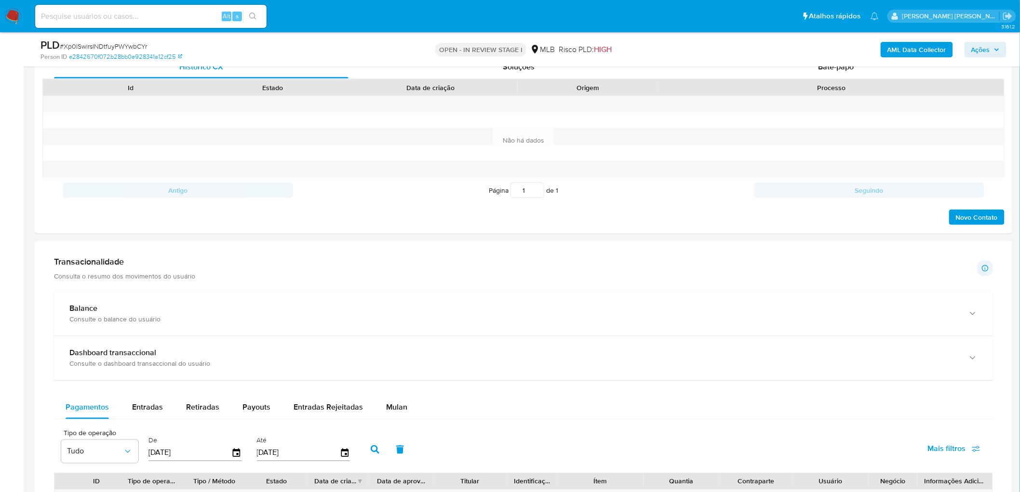
drag, startPoint x: 394, startPoint y: 410, endPoint x: 401, endPoint y: 291, distance: 119.8
click at [394, 299] on span "Mulan" at bounding box center [396, 407] width 21 height 11
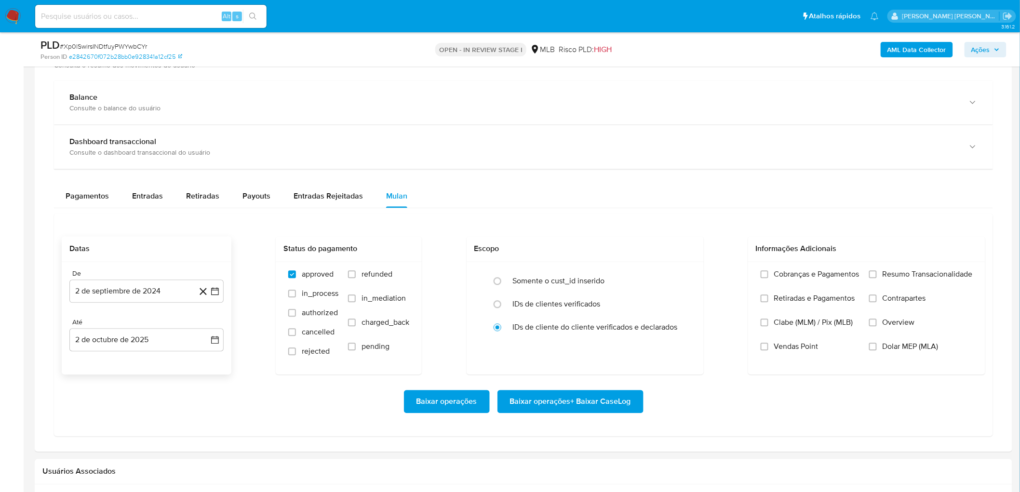
scroll to position [750, 0]
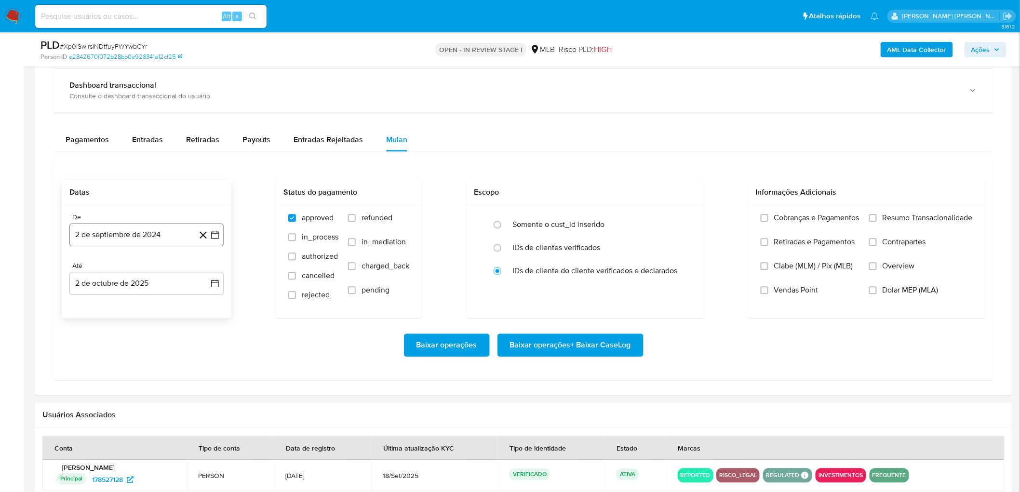
click at [121, 236] on button "2 de septiembre de 2024" at bounding box center [146, 235] width 154 height 23
click at [133, 271] on span "septiembre 2024" at bounding box center [141, 270] width 59 height 10
click at [205, 266] on icon "Año siguiente" at bounding box center [205, 270] width 12 height 12
click at [147, 299] on button "ago" at bounding box center [145, 358] width 27 height 15
click at [166, 299] on button "1" at bounding box center [165, 305] width 15 height 15
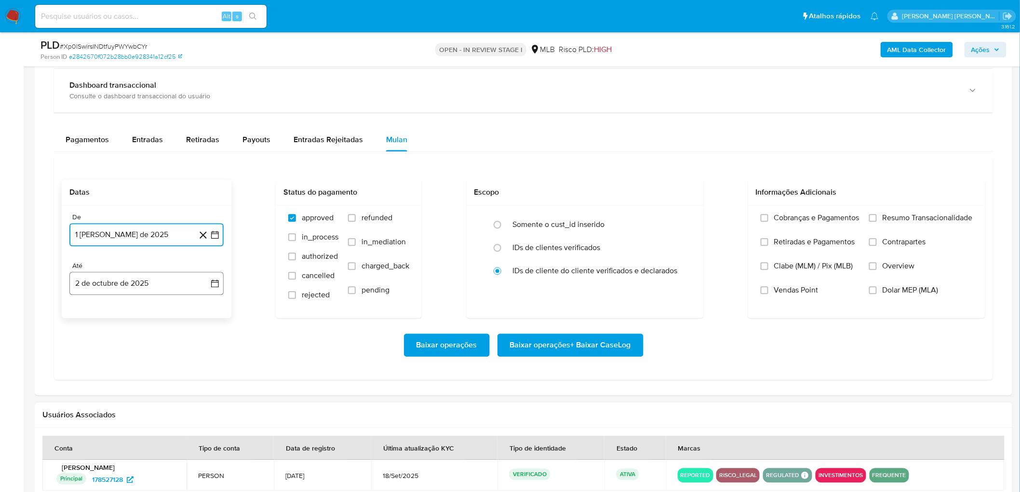
click at [156, 288] on button "2 de octubre de 2025" at bounding box center [146, 283] width 154 height 23
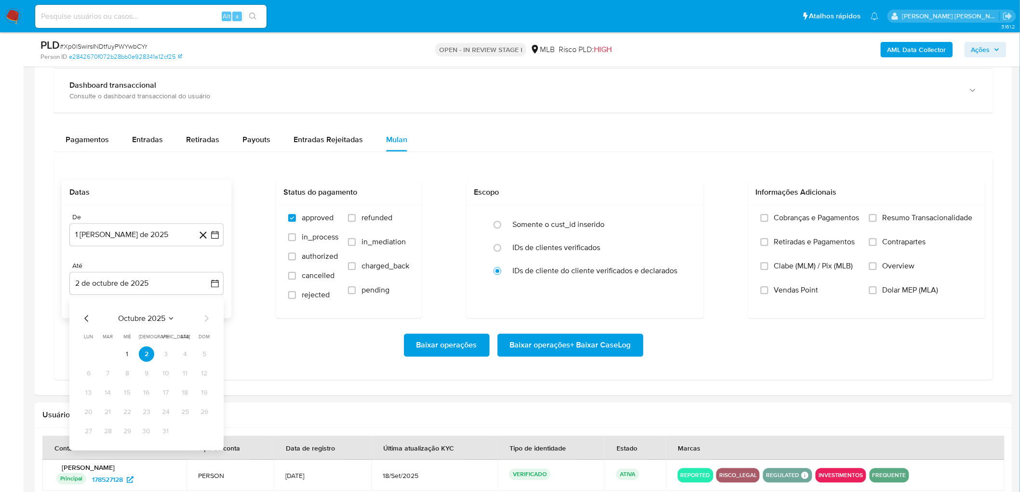
click at [87, 299] on div "octubre 2025 octubre 2025 lun lunes mar martes mié miércoles jue jueves vie vie…" at bounding box center [146, 376] width 131 height 126
click at [83, 299] on icon "Mes anterior" at bounding box center [87, 319] width 12 height 12
click at [107, 299] on button "30" at bounding box center [107, 431] width 15 height 15
click at [677, 217] on span "Resumo Transacionalidade" at bounding box center [928, 219] width 90 height 10
click at [677, 217] on input "Resumo Transacionalidade" at bounding box center [873, 219] width 8 height 8
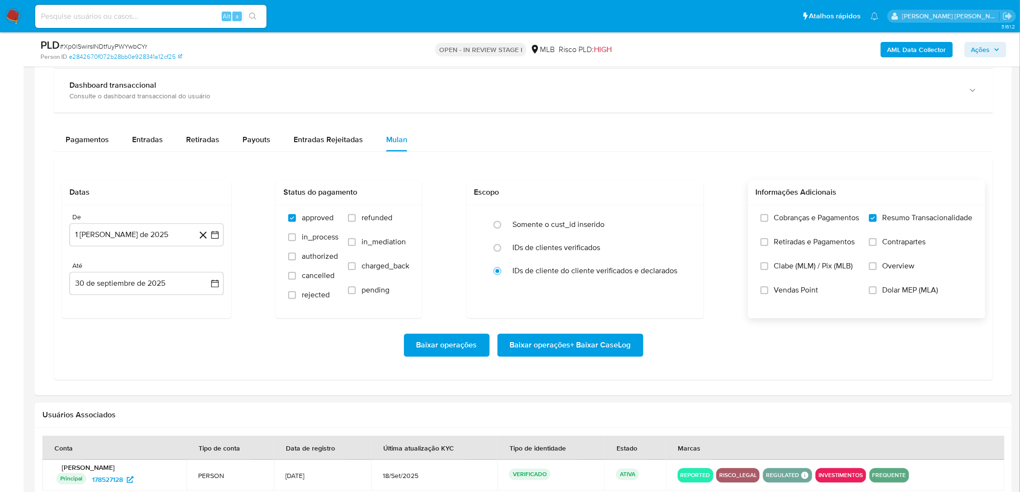
click at [609, 299] on span "Baixar operações + Baixar CaseLog" at bounding box center [570, 345] width 121 height 21
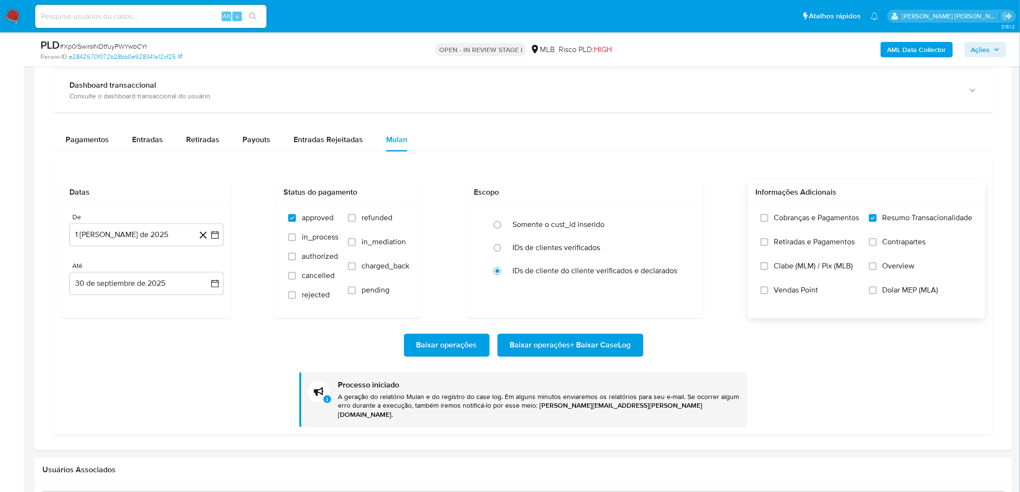
click at [677, 291] on span "Vendas Point" at bounding box center [796, 291] width 44 height 10
click at [677, 291] on input "Vendas Point" at bounding box center [765, 291] width 8 height 8
click at [585, 299] on span "Baixar operações + Baixar CaseLog" at bounding box center [570, 345] width 121 height 21
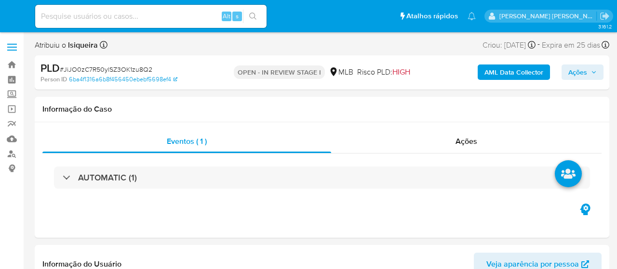
select select "10"
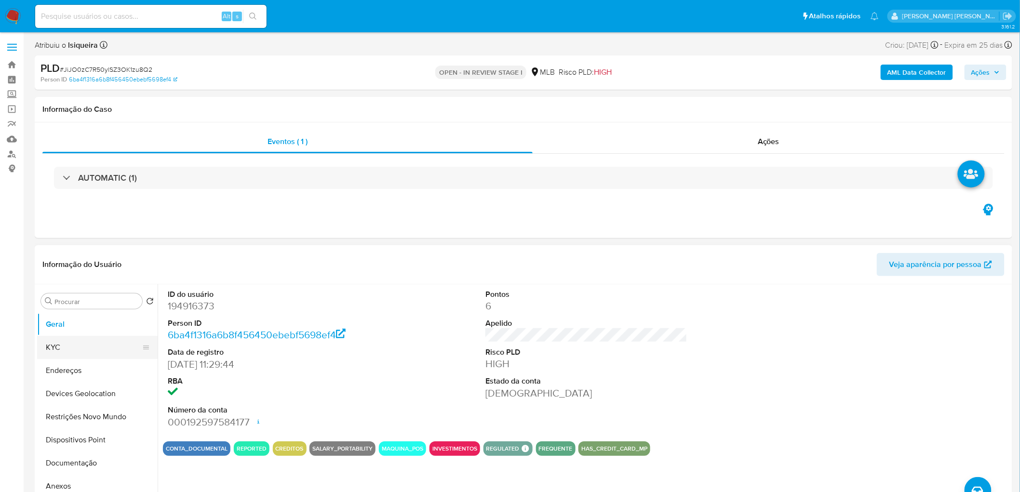
click at [51, 269] on button "KYC" at bounding box center [93, 347] width 113 height 23
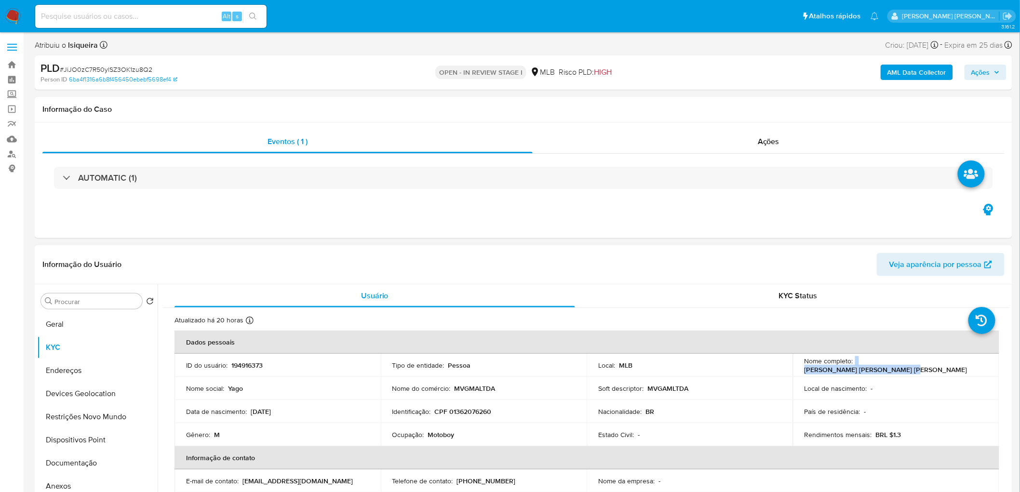
drag, startPoint x: 966, startPoint y: 365, endPoint x: 852, endPoint y: 365, distance: 114.2
click at [617, 269] on div "Nome completo : Yago Douglas de Mesquita Alves" at bounding box center [896, 365] width 183 height 17
copy div "Yago Douglas de Mesquita Alves"
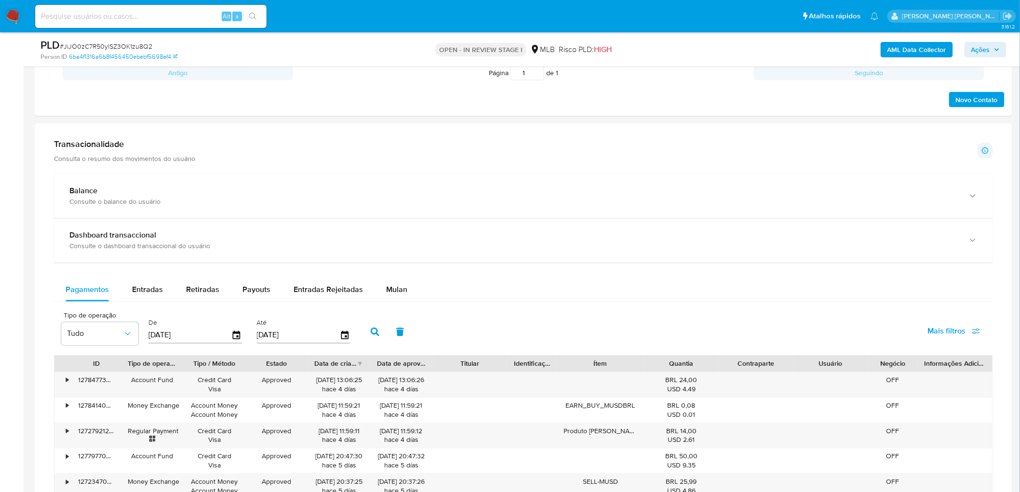
scroll to position [750, 0]
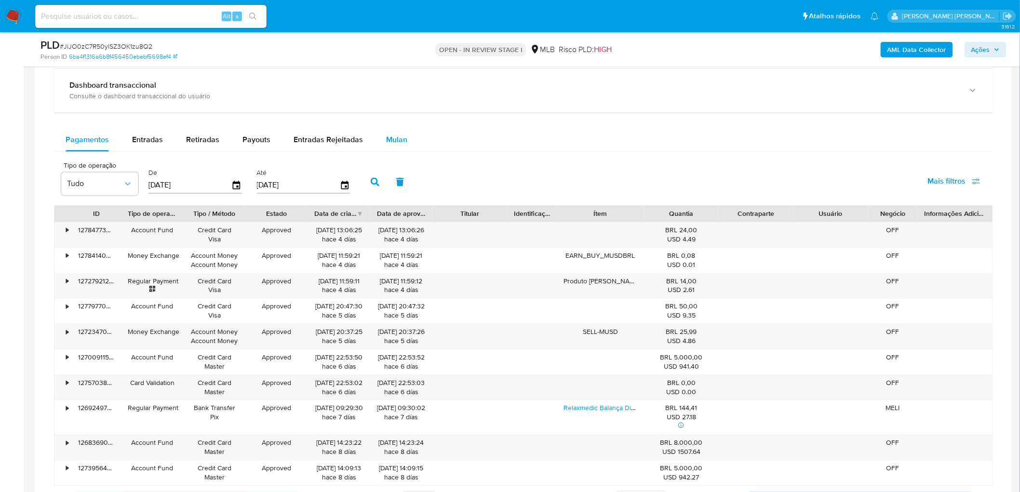
click at [393, 135] on span "Mulan" at bounding box center [396, 139] width 21 height 11
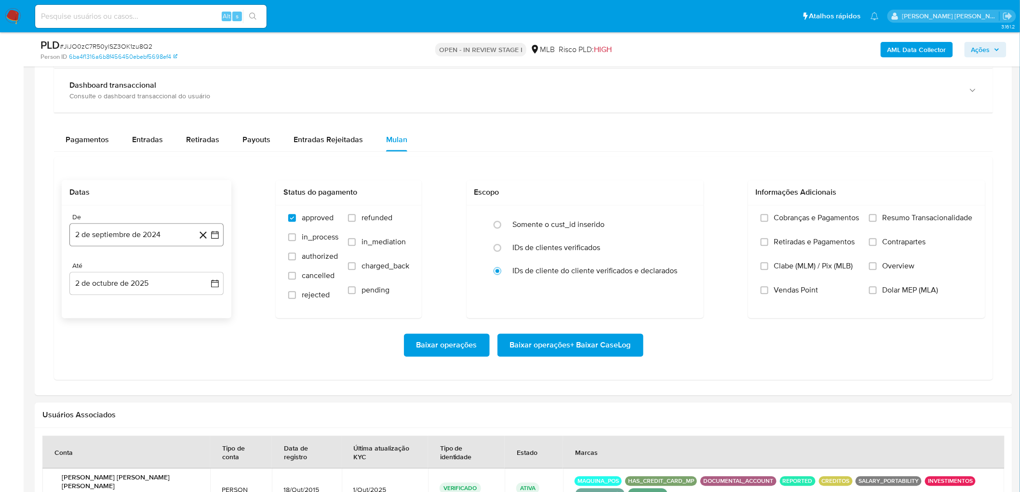
click at [147, 237] on button "2 de septiembre de 2024" at bounding box center [146, 235] width 154 height 23
click at [133, 269] on span "septiembre 2024" at bounding box center [141, 270] width 59 height 10
click at [207, 269] on icon "Año siguiente" at bounding box center [205, 270] width 12 height 12
click at [147, 269] on span "ago" at bounding box center [146, 359] width 12 height 8
click at [167, 269] on button "1" at bounding box center [165, 305] width 15 height 15
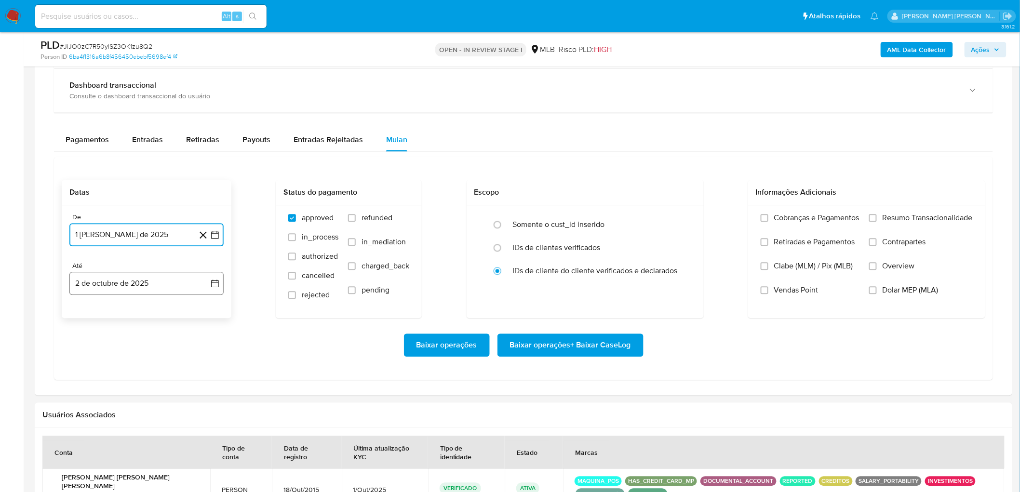
click at [132, 269] on button "2 de octubre de 2025" at bounding box center [146, 283] width 154 height 23
click at [81, 269] on icon "Mes anterior" at bounding box center [87, 319] width 12 height 12
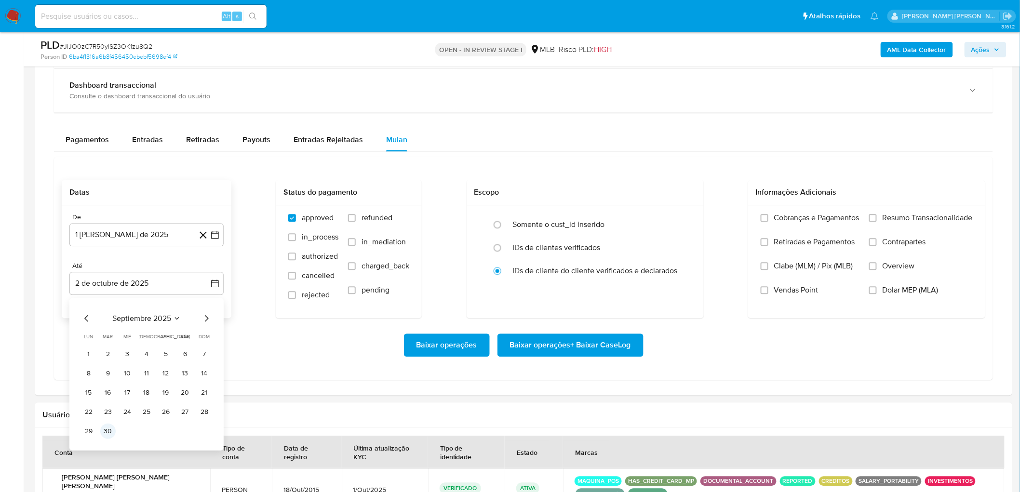
click at [111, 269] on td "30" at bounding box center [107, 431] width 15 height 15
click at [107, 269] on button "30" at bounding box center [107, 431] width 15 height 15
click at [617, 218] on span "Resumo Transacionalidade" at bounding box center [928, 219] width 90 height 10
click at [617, 218] on input "Resumo Transacionalidade" at bounding box center [873, 219] width 8 height 8
drag, startPoint x: 778, startPoint y: 290, endPoint x: 741, endPoint y: 310, distance: 42.7
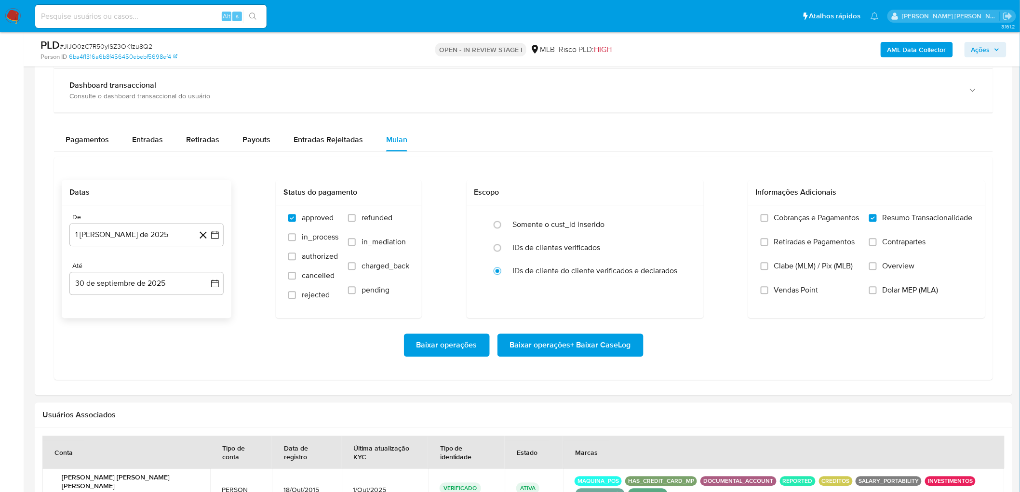
click at [617, 269] on span "Vendas Point" at bounding box center [796, 291] width 44 height 10
click at [617, 269] on input "Vendas Point" at bounding box center [765, 291] width 8 height 8
click at [523, 269] on span "Baixar operações + Baixar CaseLog" at bounding box center [570, 345] width 121 height 21
